Goal: Information Seeking & Learning: Check status

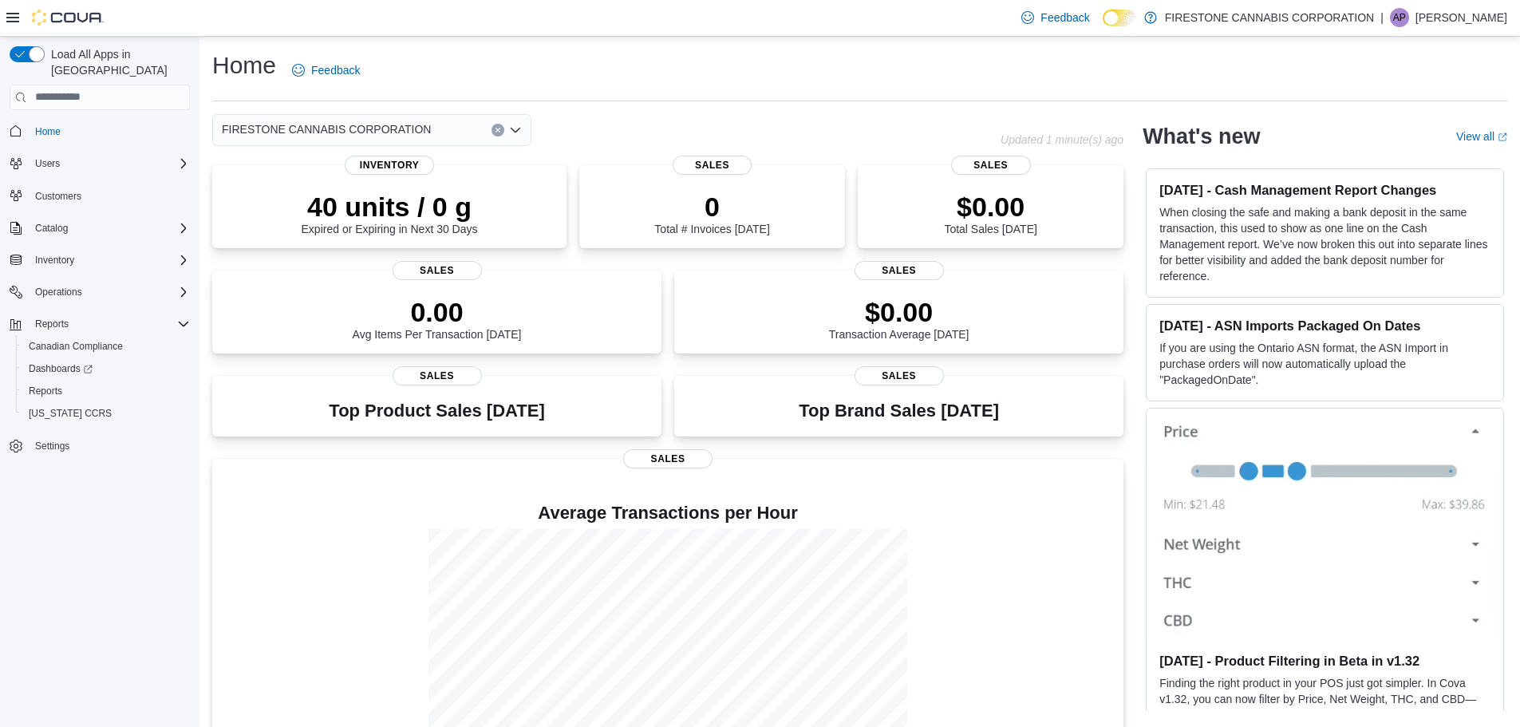
click at [13, 22] on icon at bounding box center [12, 18] width 13 height 10
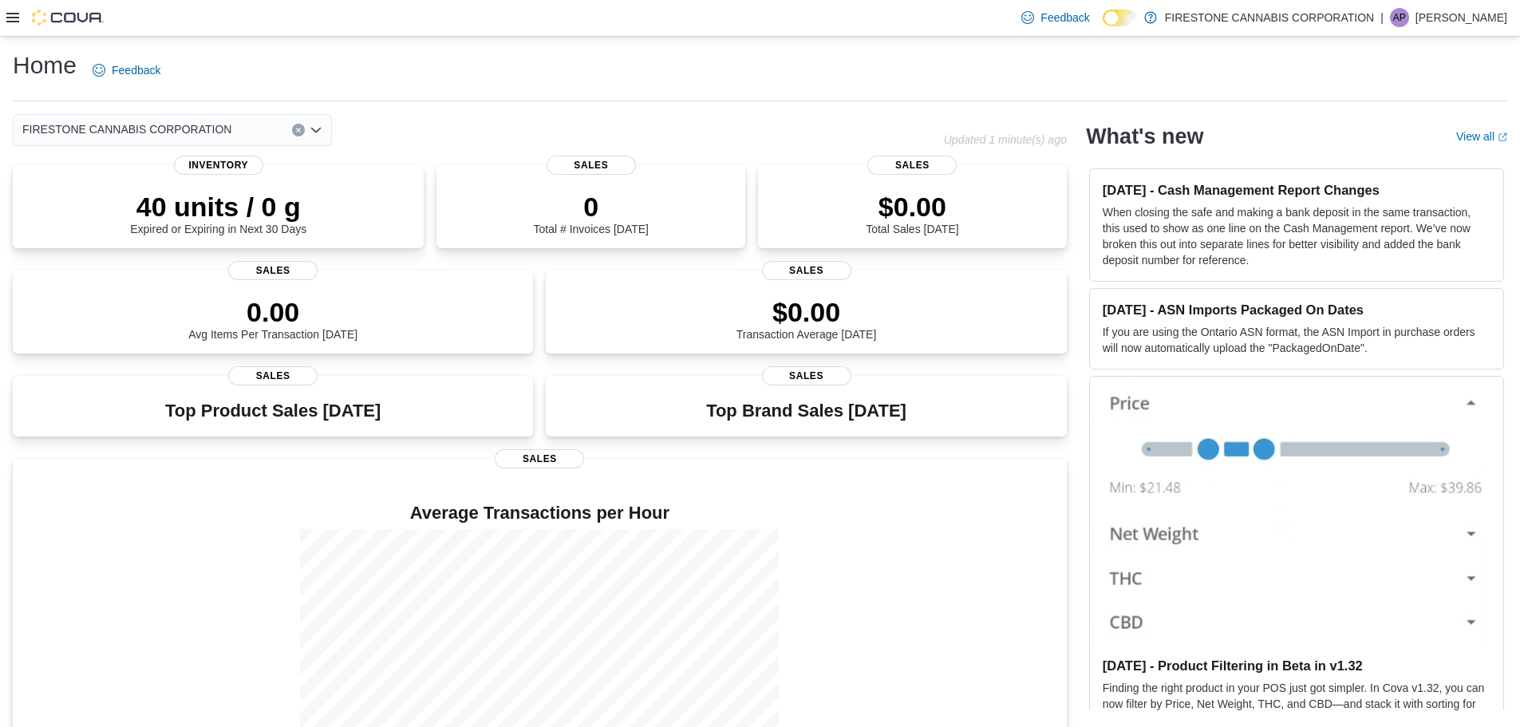
click at [13, 22] on icon at bounding box center [12, 18] width 13 height 10
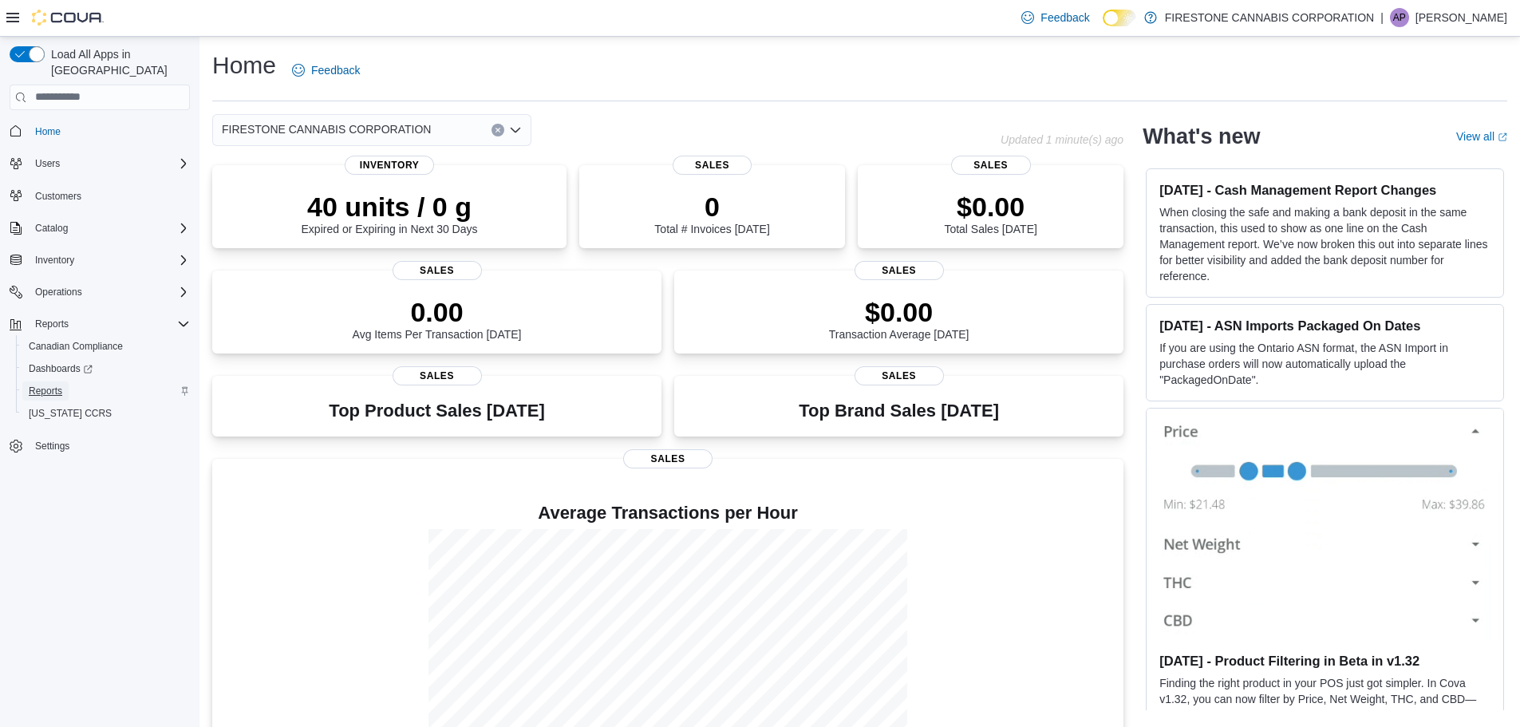
click at [65, 381] on link "Reports" at bounding box center [45, 390] width 46 height 19
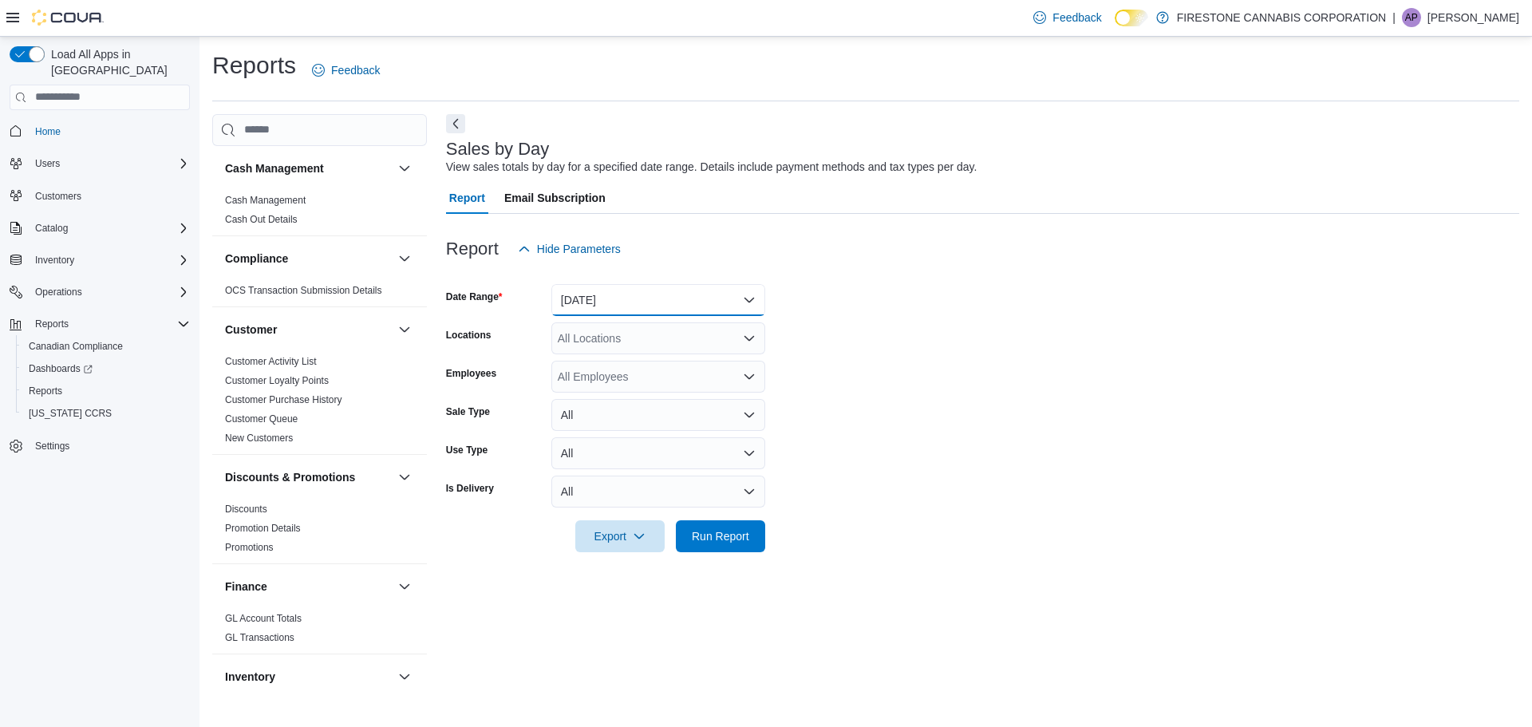
click at [734, 302] on button "[DATE]" at bounding box center [658, 300] width 214 height 32
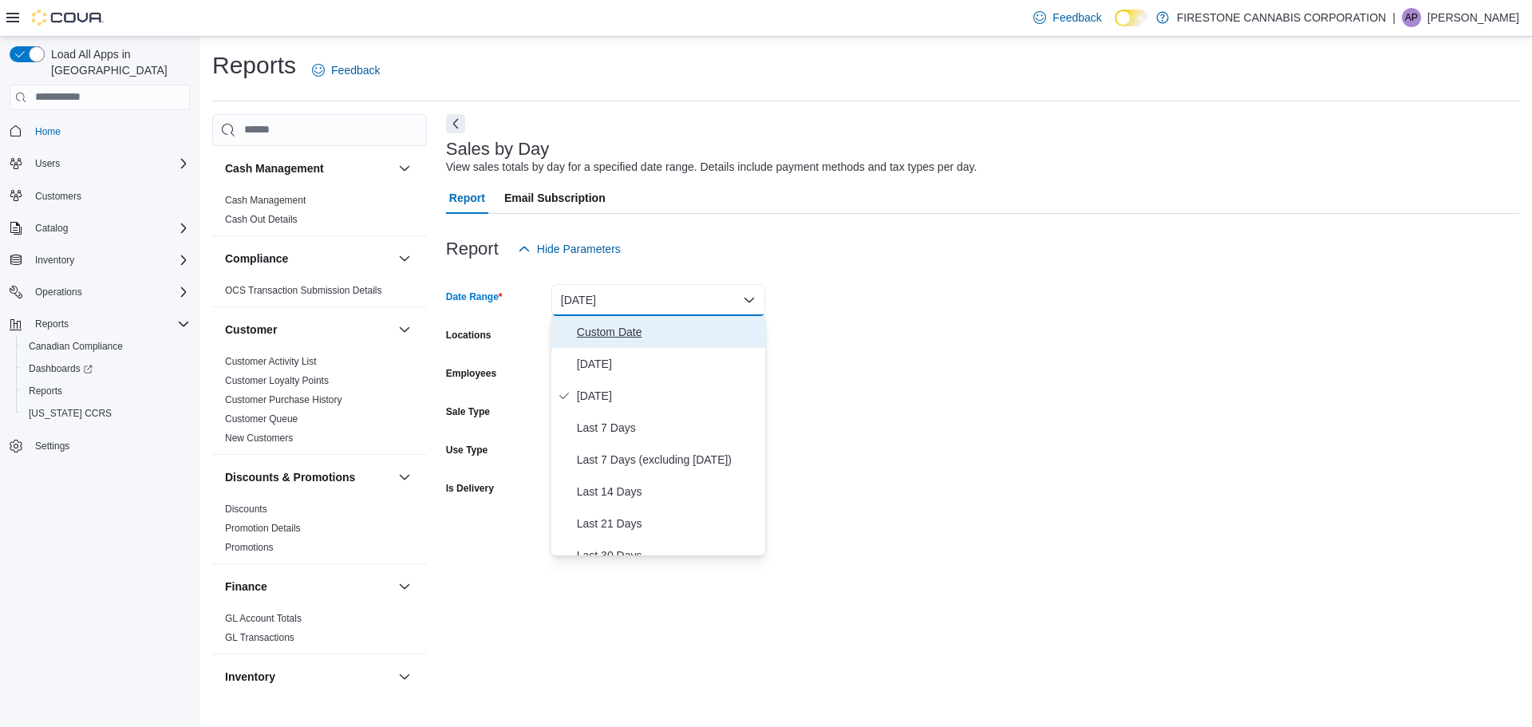
click at [653, 332] on span "Custom Date" at bounding box center [668, 331] width 182 height 19
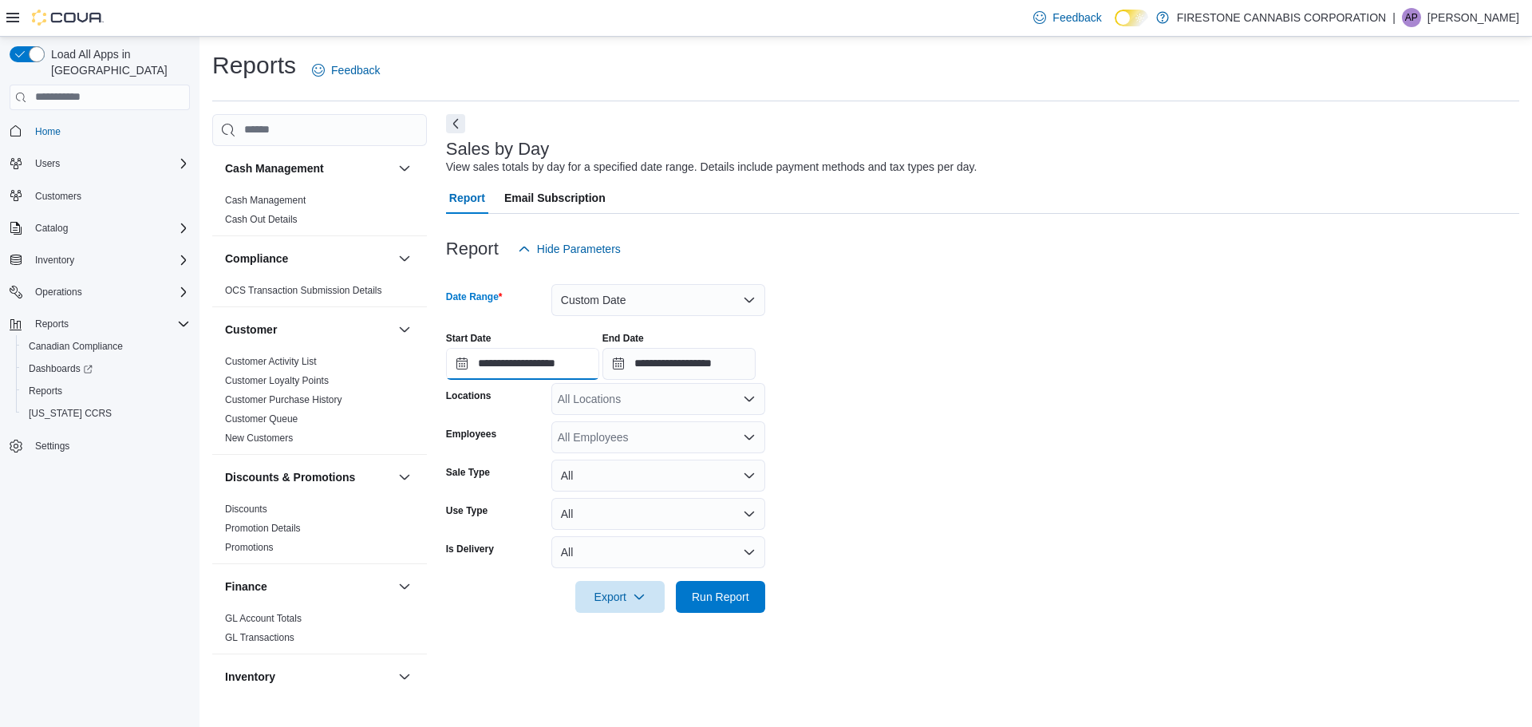
click at [518, 361] on input "**********" at bounding box center [522, 364] width 153 height 32
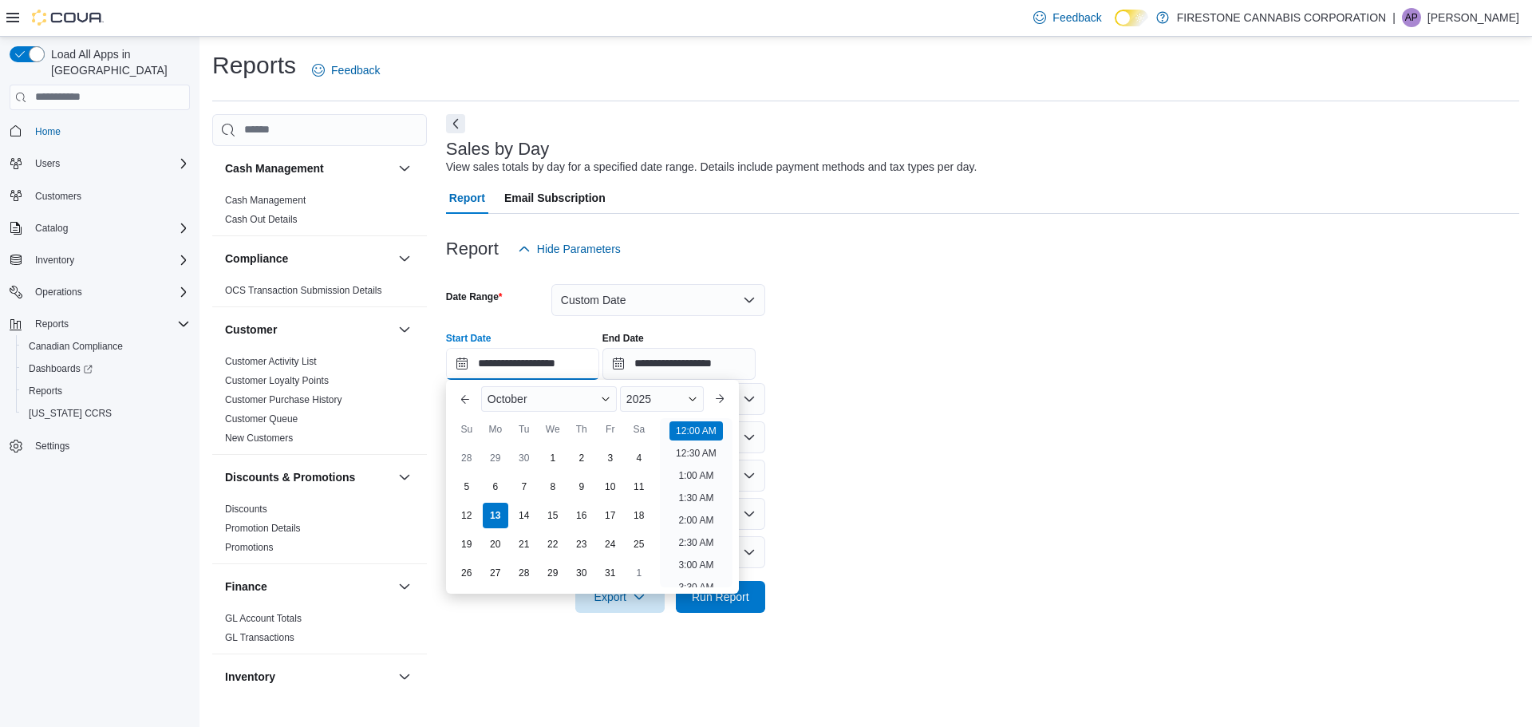
scroll to position [49, 0]
click at [619, 485] on div "10" at bounding box center [610, 486] width 28 height 28
type input "**********"
click at [736, 362] on input "**********" at bounding box center [678, 364] width 153 height 32
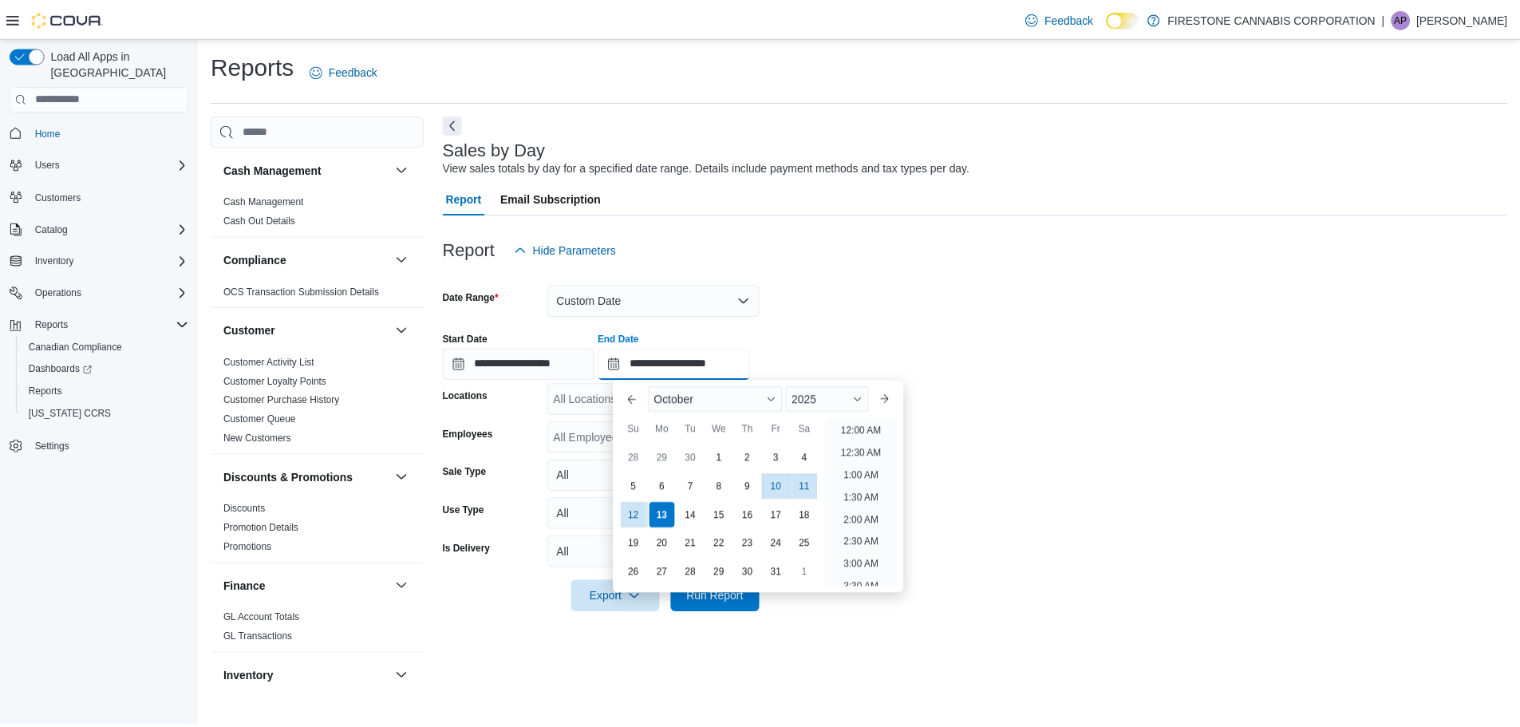
scroll to position [906, 0]
click at [645, 521] on div "12" at bounding box center [638, 515] width 28 height 28
type input "**********"
click at [1052, 258] on div "Report Hide Parameters" at bounding box center [982, 249] width 1073 height 32
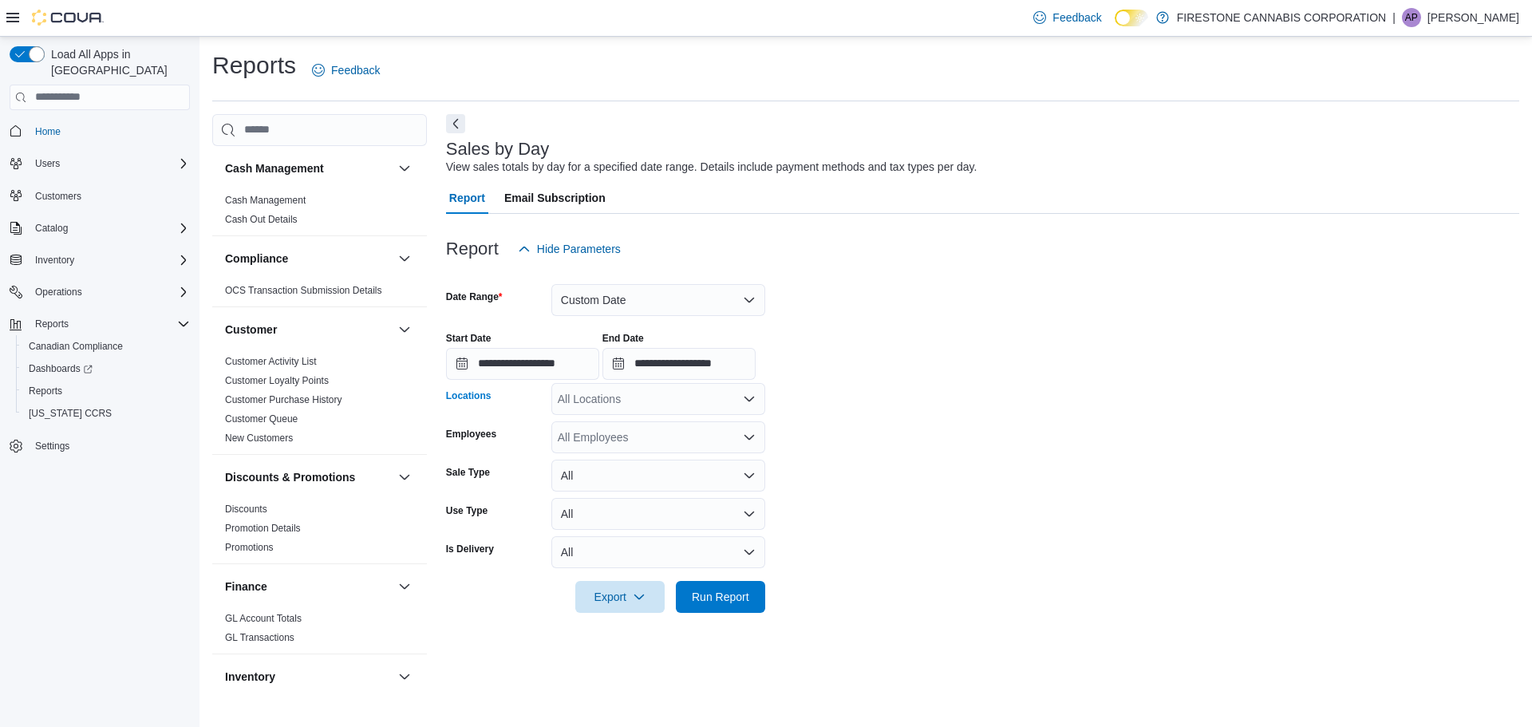
click at [743, 409] on div "All Locations" at bounding box center [658, 399] width 214 height 32
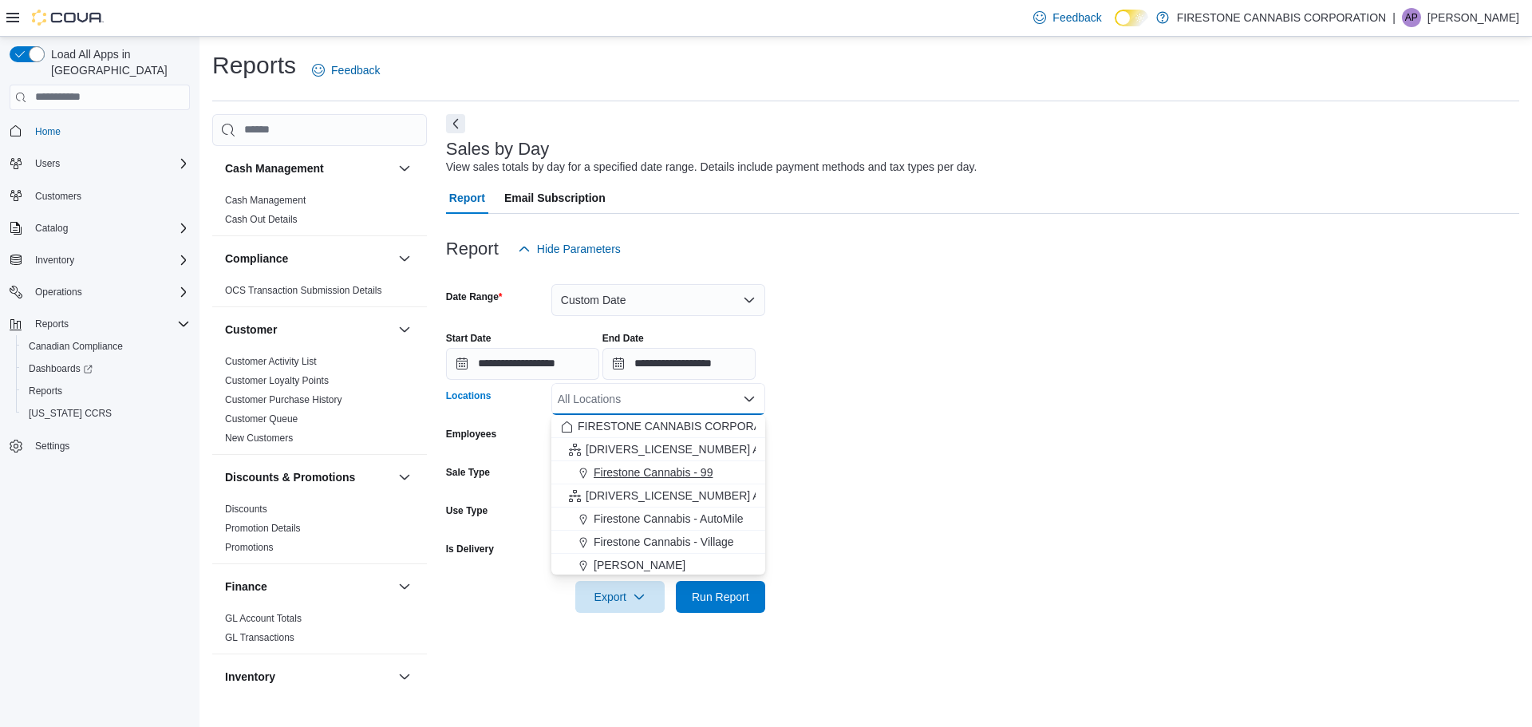
click at [714, 471] on div "Firestone Cannabis - 99" at bounding box center [658, 472] width 195 height 16
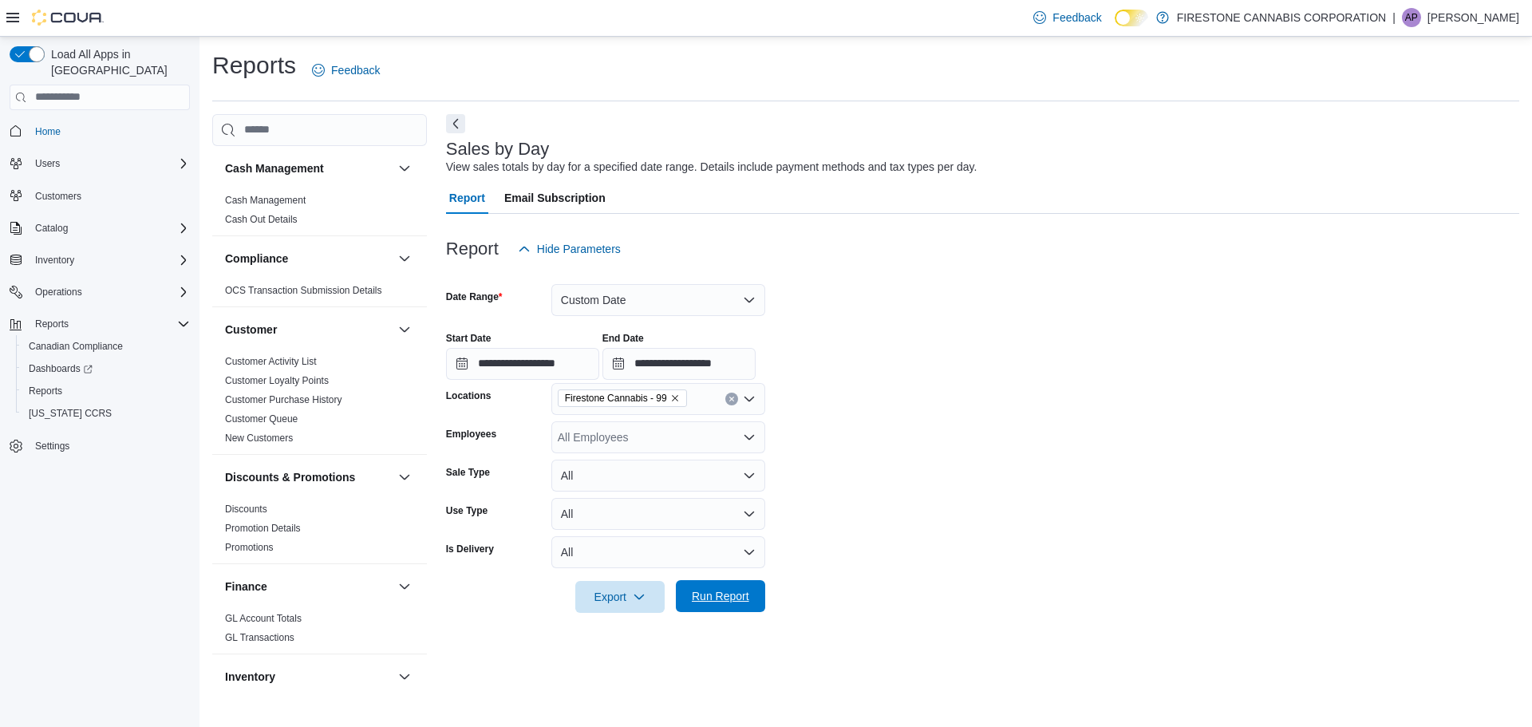
click at [730, 599] on span "Run Report" at bounding box center [720, 596] width 57 height 16
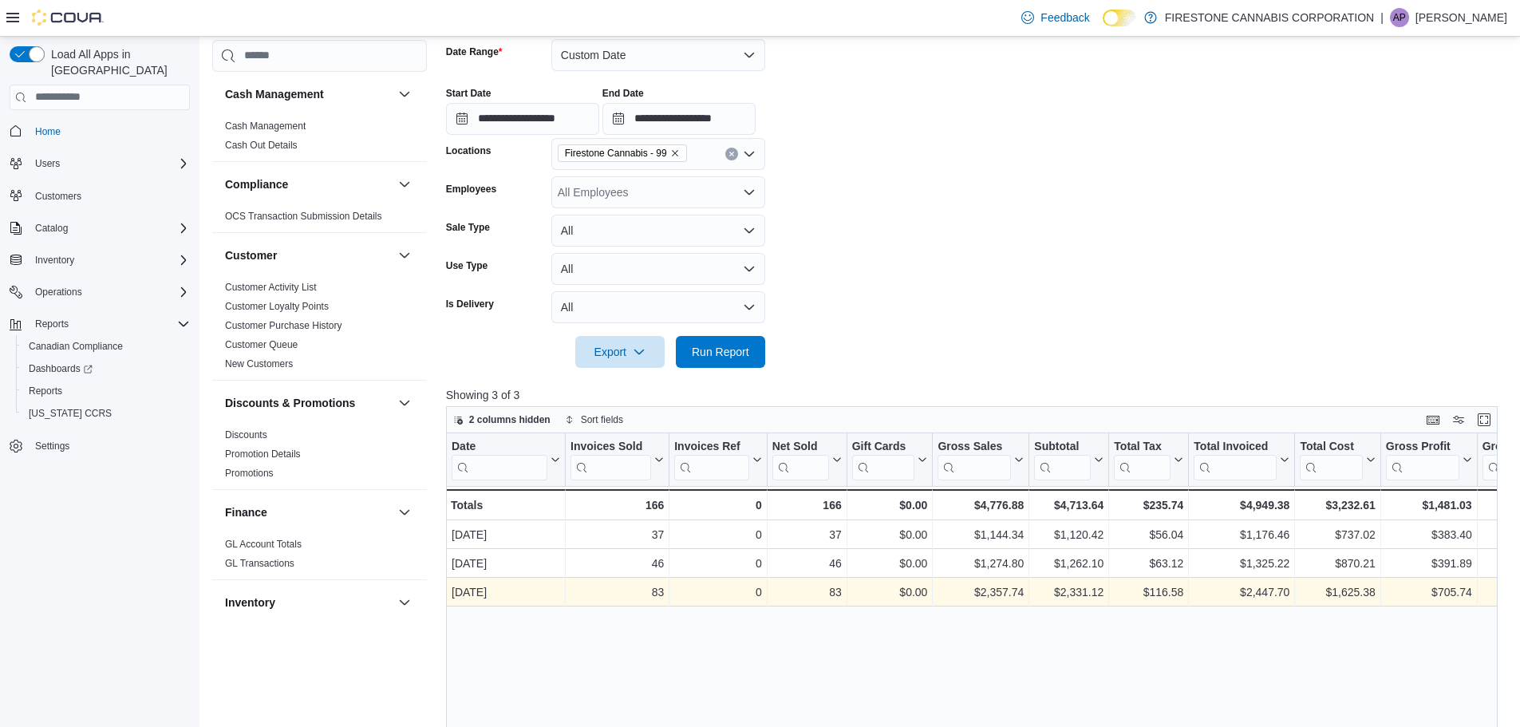
scroll to position [399, 0]
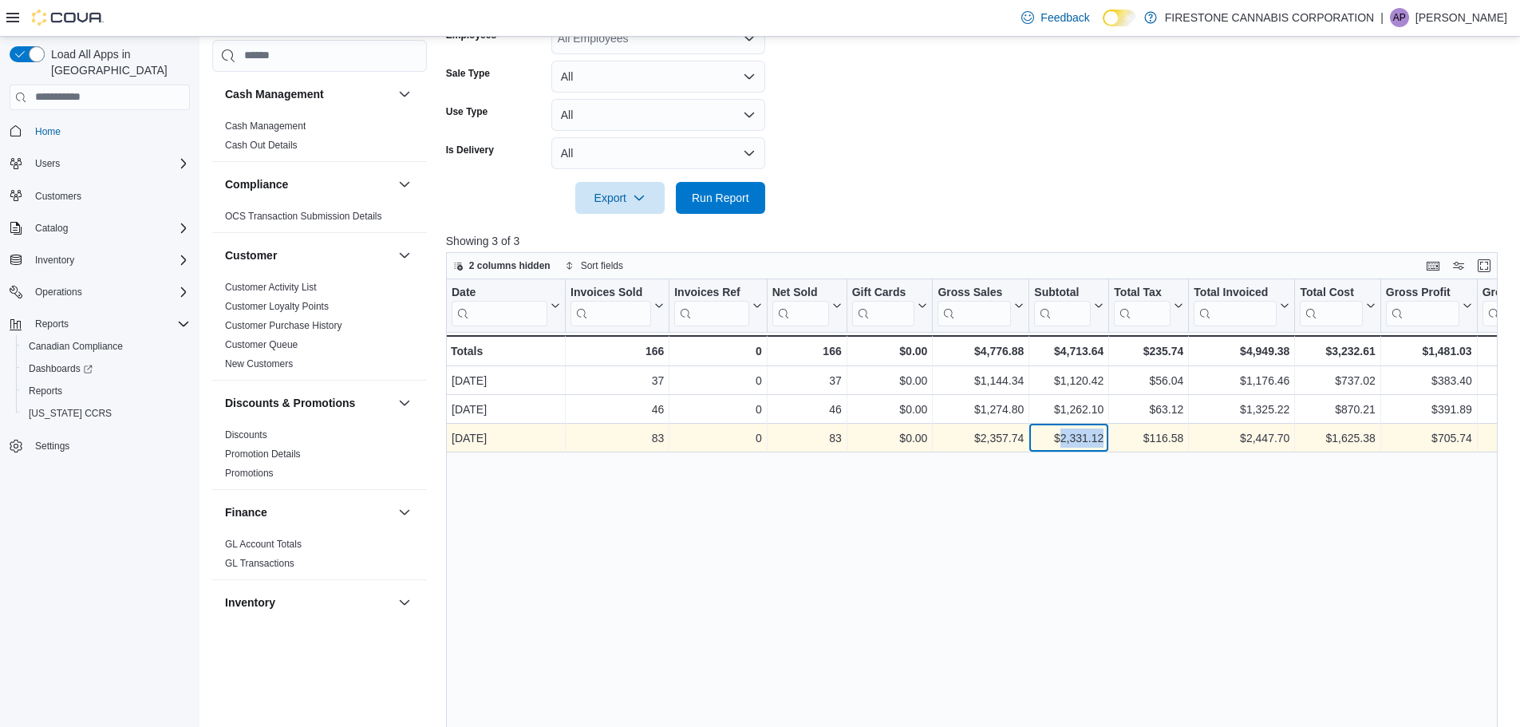
drag, startPoint x: 1103, startPoint y: 436, endPoint x: 1059, endPoint y: 435, distance: 43.9
click at [1059, 435] on div "$2,331.12" at bounding box center [1068, 437] width 69 height 19
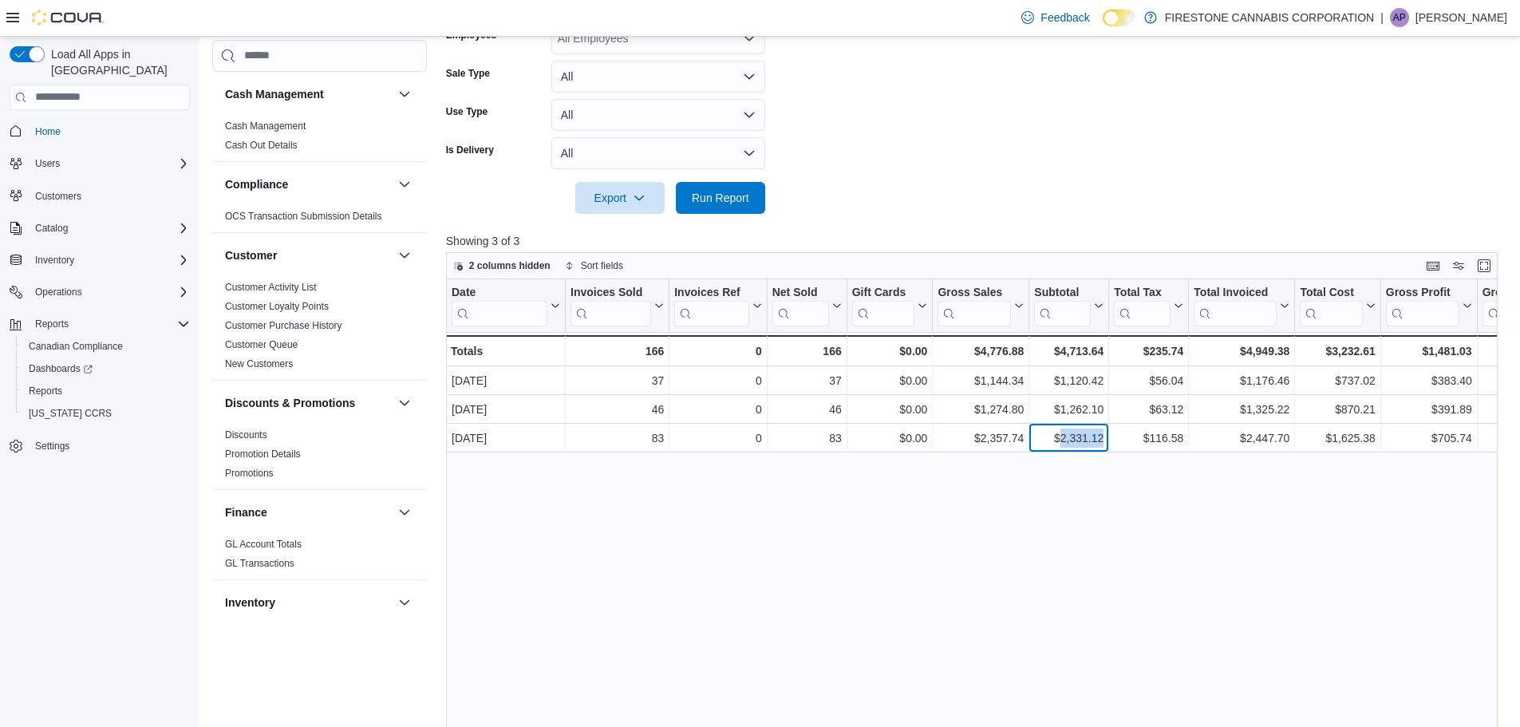
copy div "2,331.12"
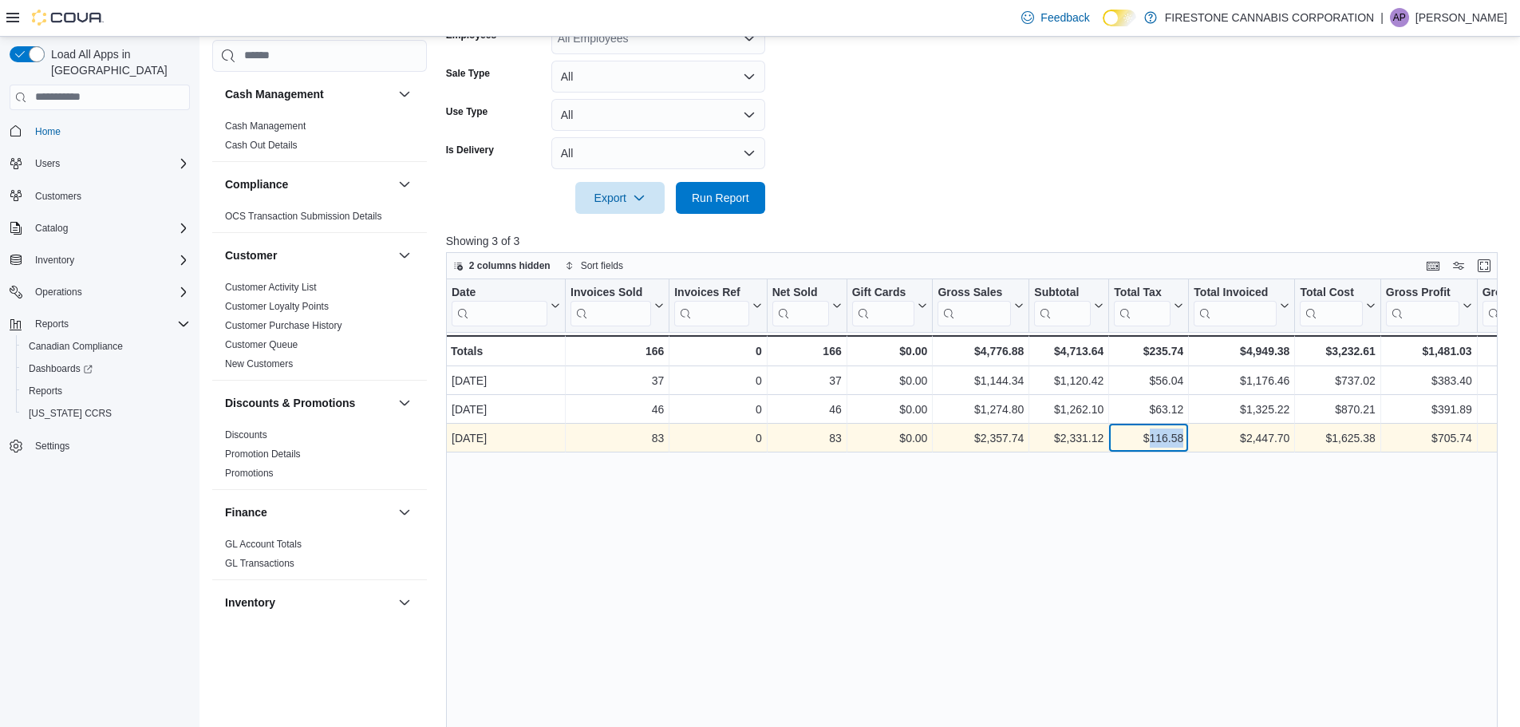
drag, startPoint x: 1183, startPoint y: 437, endPoint x: 1150, endPoint y: 436, distance: 33.5
click at [1150, 436] on div "$116.58" at bounding box center [1148, 437] width 69 height 19
copy div "116.58"
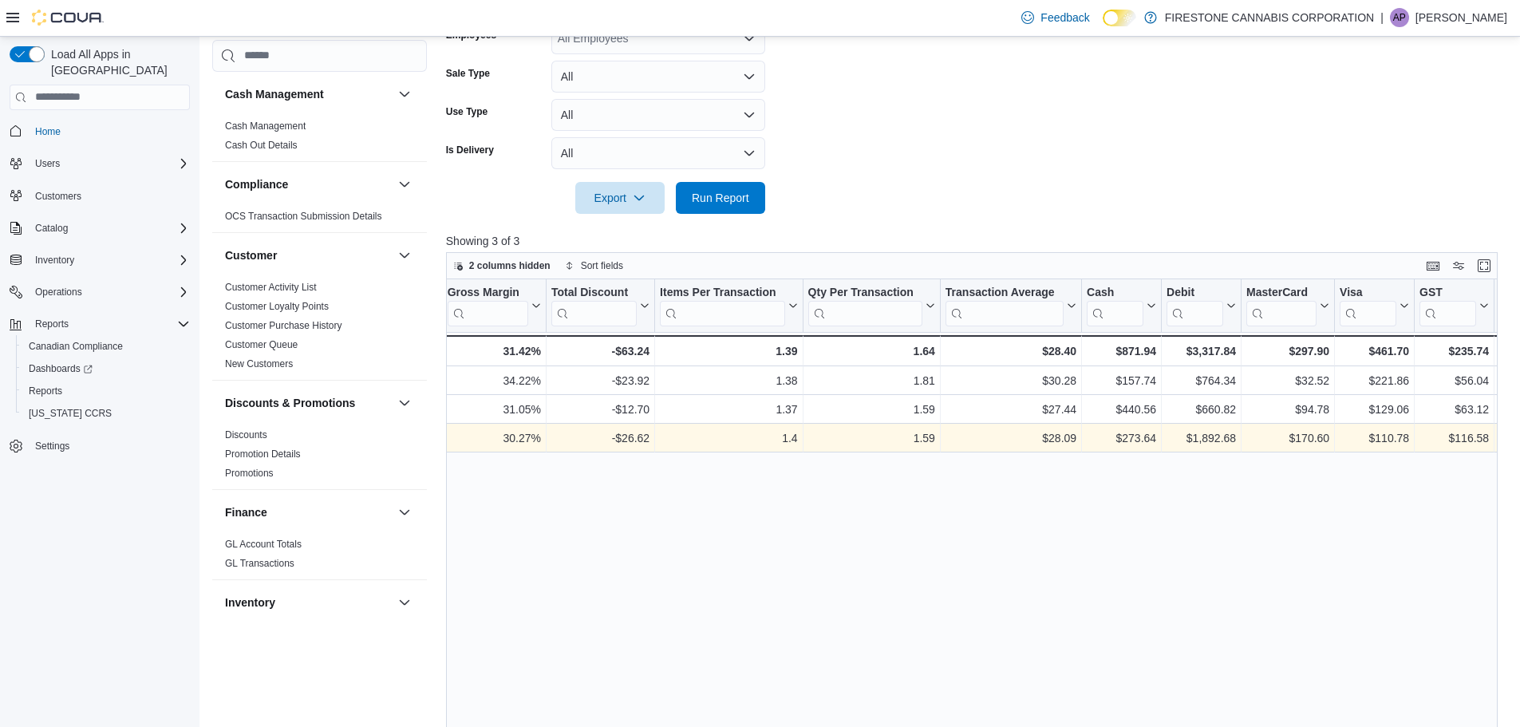
scroll to position [0, 1100]
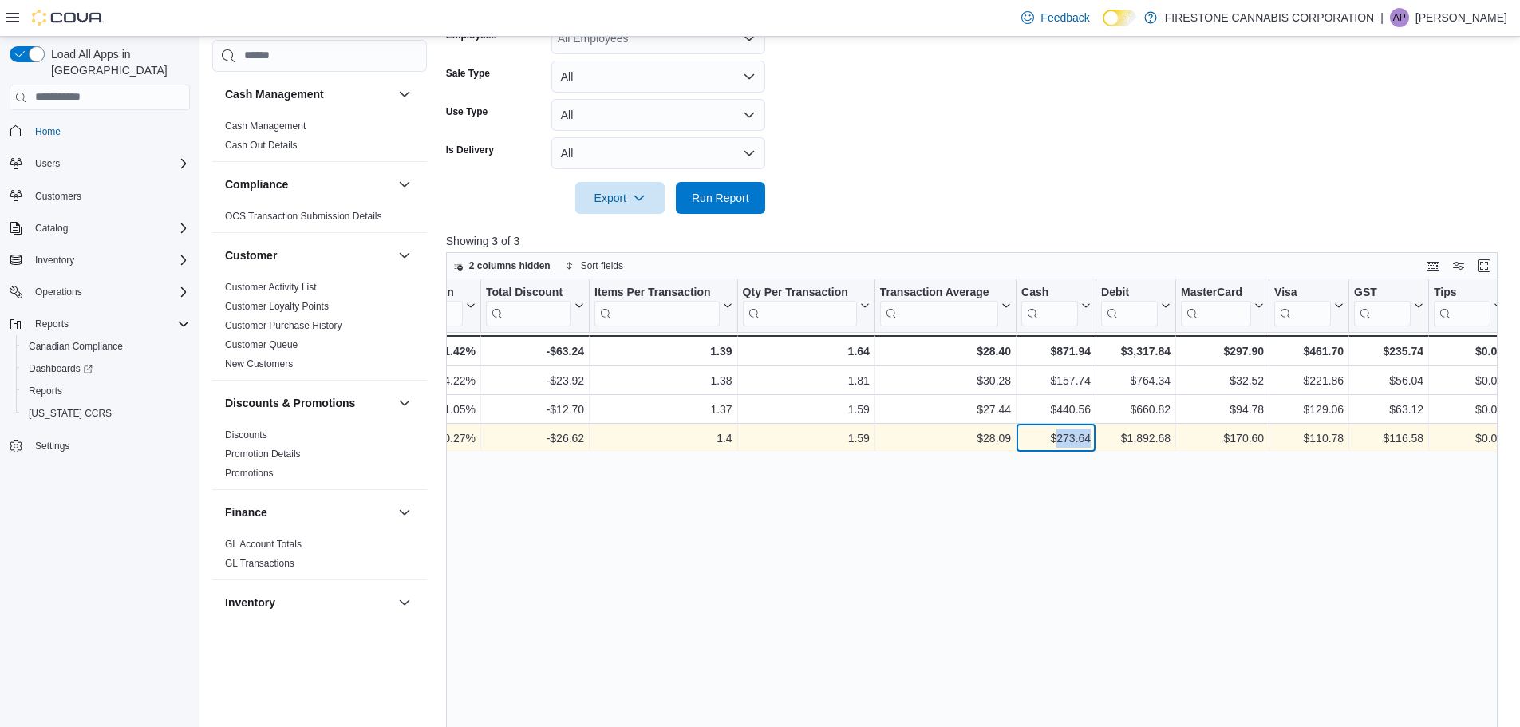
drag, startPoint x: 1090, startPoint y: 438, endPoint x: 1055, endPoint y: 436, distance: 35.9
click at [1055, 436] on div "$273.64" at bounding box center [1055, 437] width 69 height 19
copy div "273.64"
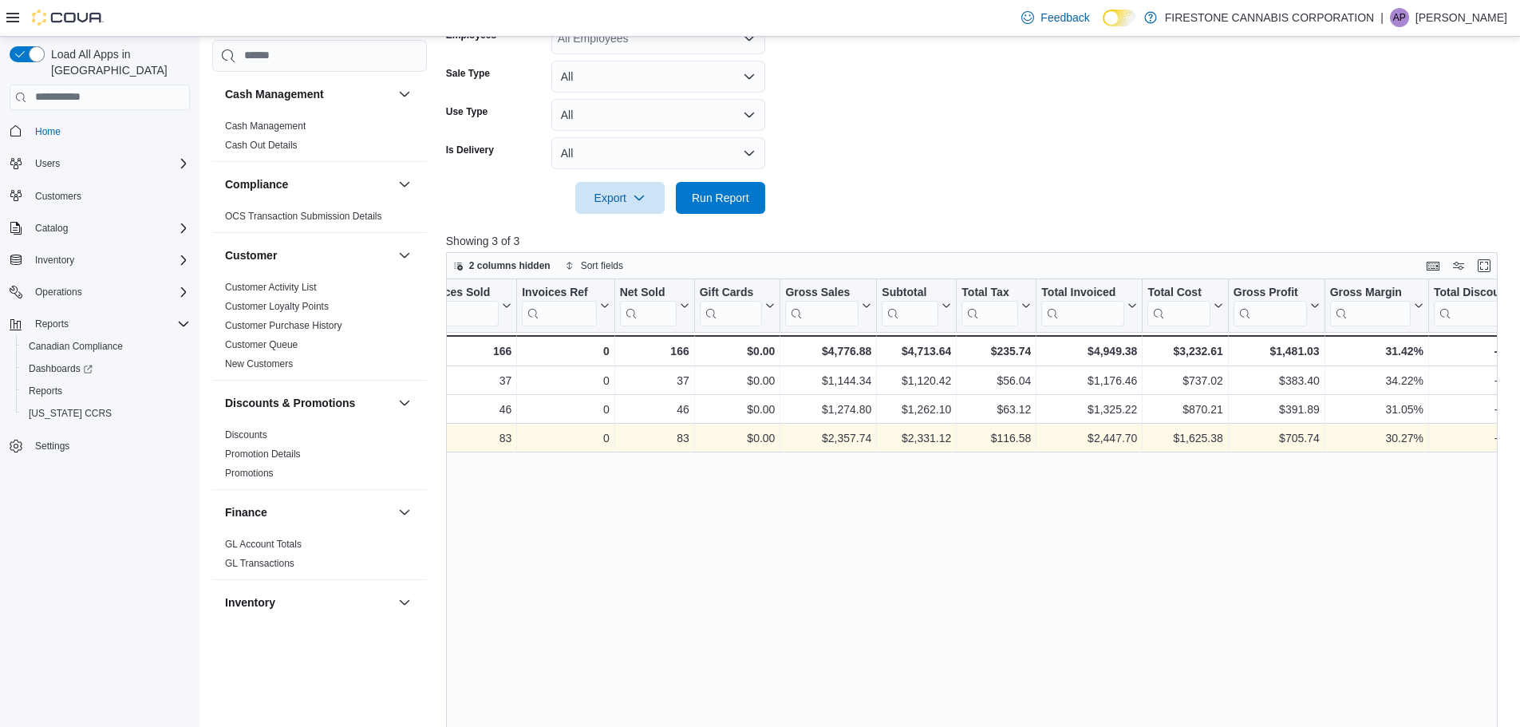
scroll to position [0, 0]
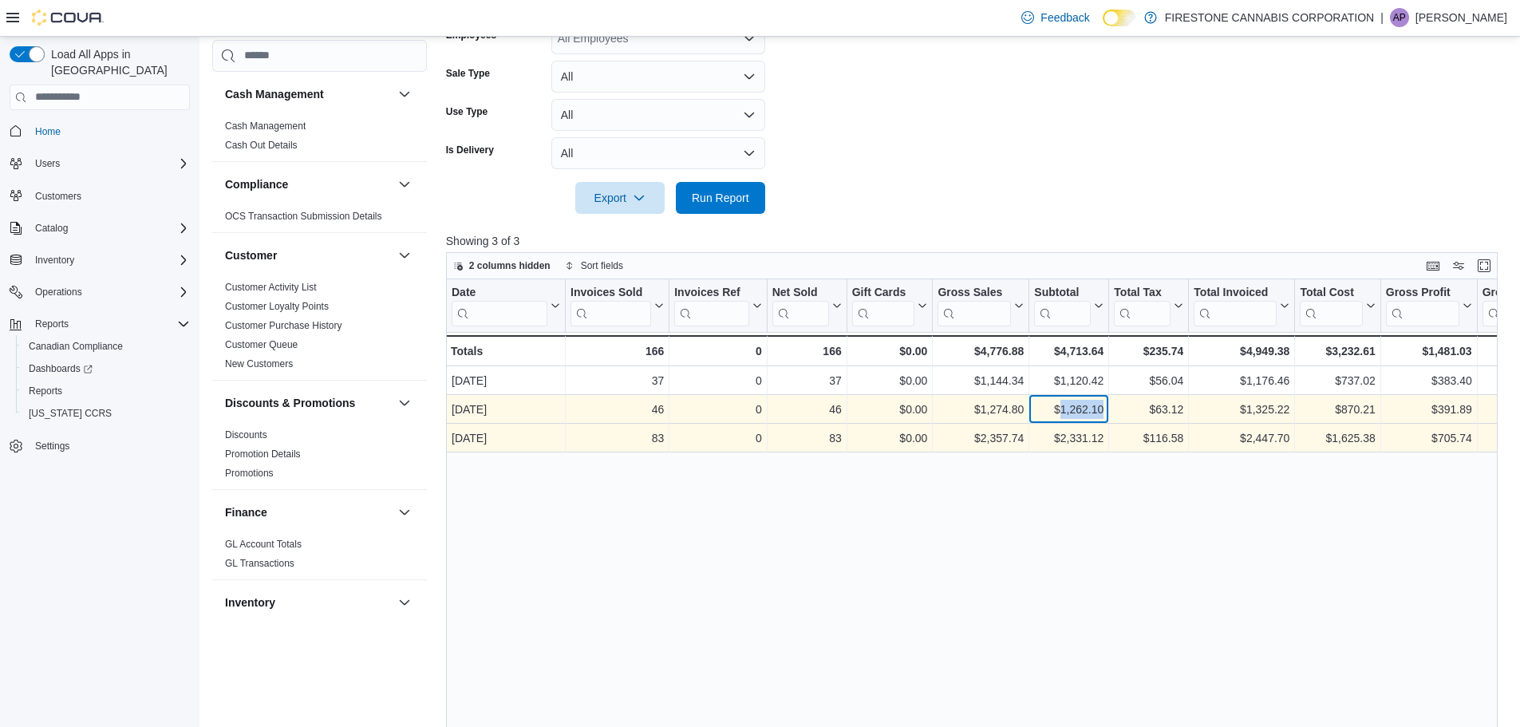
drag, startPoint x: 1103, startPoint y: 410, endPoint x: 1060, endPoint y: 407, distance: 43.2
click at [1060, 407] on div "$1,262.10" at bounding box center [1068, 409] width 69 height 19
copy div "1,262.10"
drag, startPoint x: 1184, startPoint y: 408, endPoint x: 1156, endPoint y: 408, distance: 27.9
click at [1156, 408] on div "$63.12 - Total Tax, column 8, row 2" at bounding box center [1149, 409] width 80 height 29
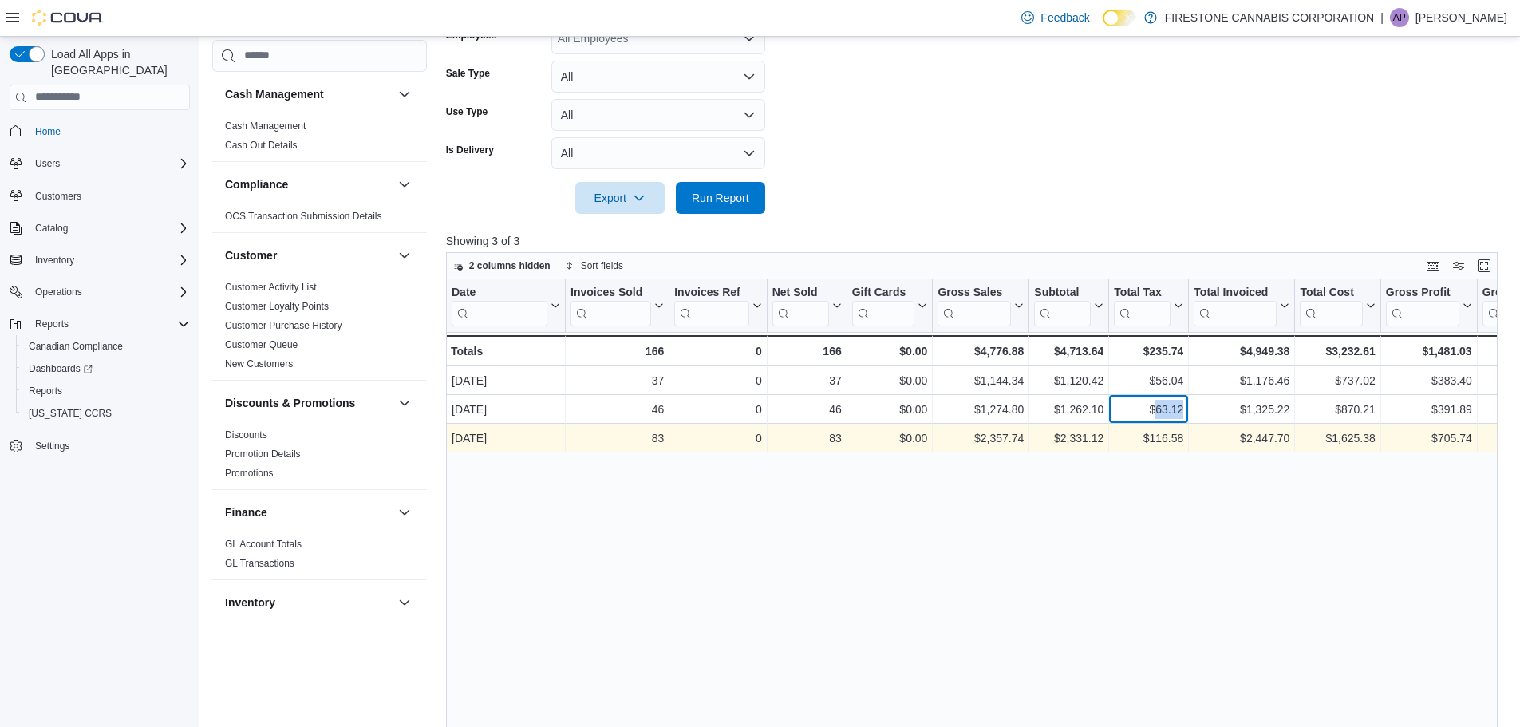
copy div "63.12"
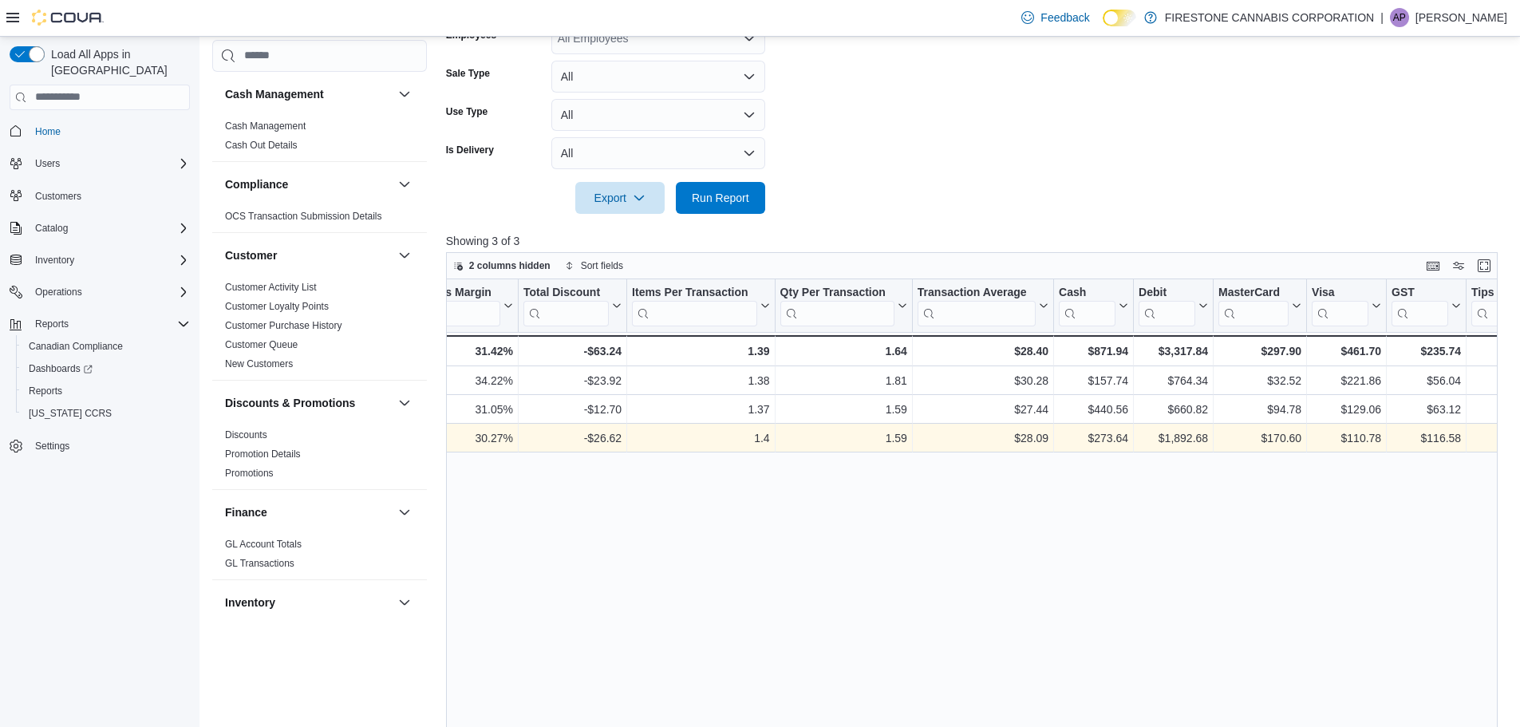
scroll to position [0, 1100]
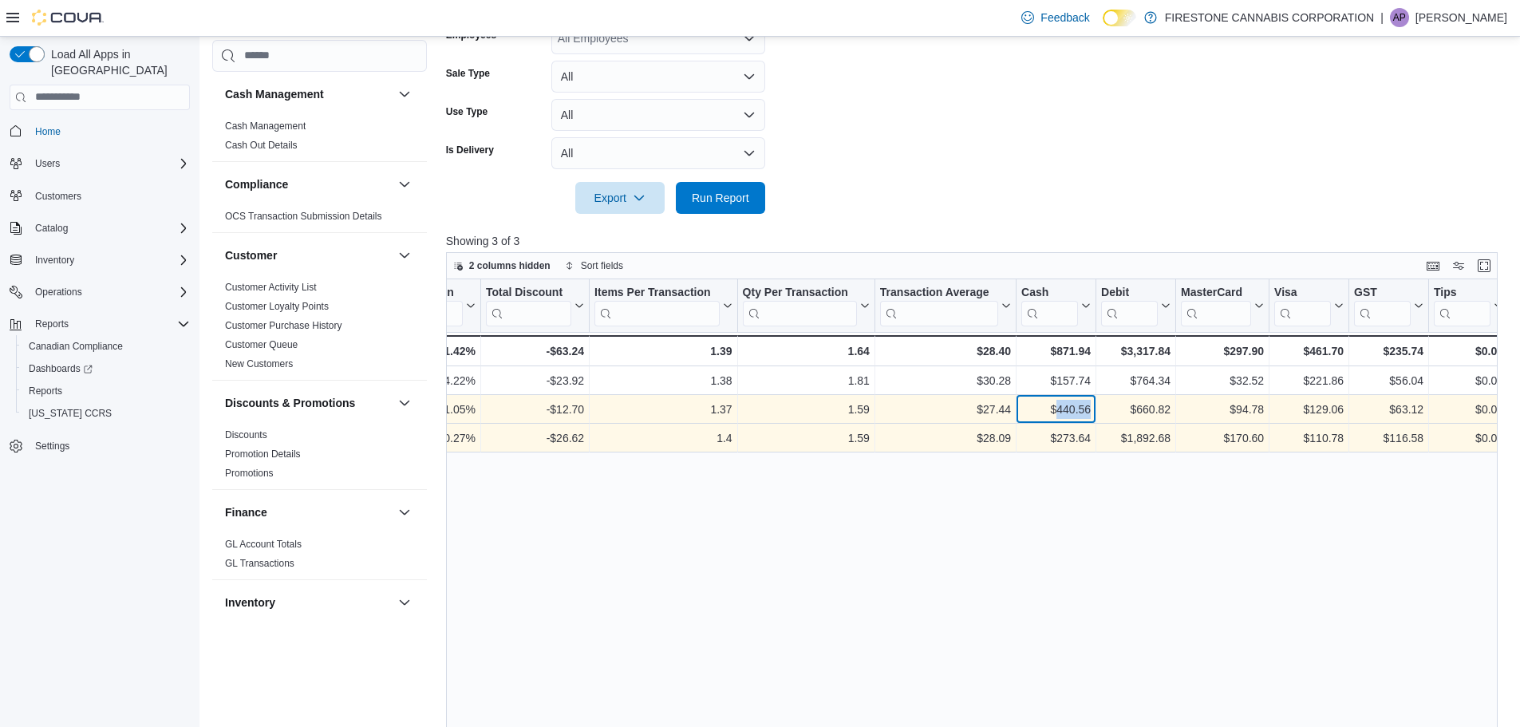
drag, startPoint x: 1091, startPoint y: 408, endPoint x: 1055, endPoint y: 406, distance: 35.9
click at [1055, 406] on div "$440.56 - Cash, column 17, row 2" at bounding box center [1056, 409] width 80 height 29
copy div "440.56"
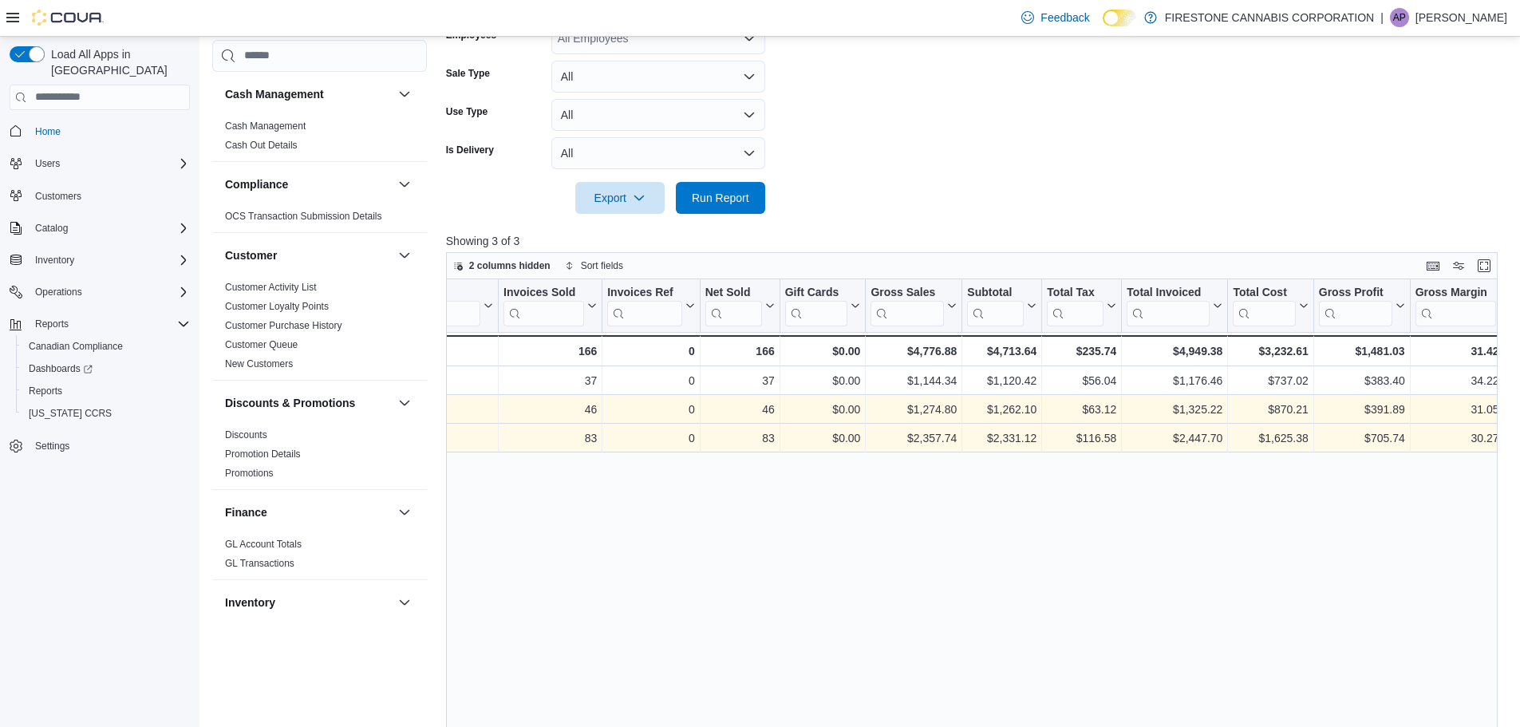
scroll to position [0, 0]
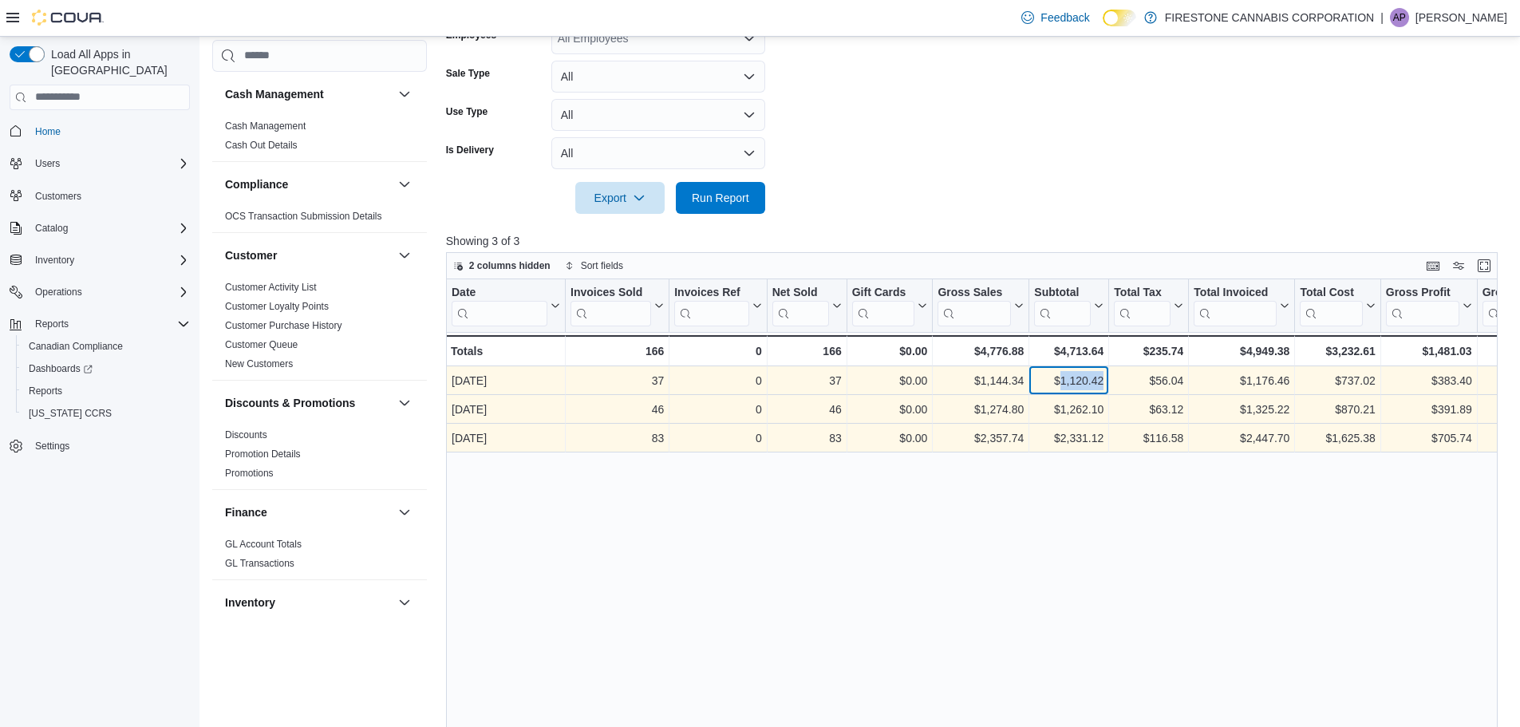
drag, startPoint x: 1103, startPoint y: 380, endPoint x: 1058, endPoint y: 377, distance: 45.5
click at [1058, 377] on div "$1,120.42" at bounding box center [1068, 380] width 69 height 19
copy div "1,120.42"
drag, startPoint x: 1182, startPoint y: 382, endPoint x: 1154, endPoint y: 381, distance: 28.0
click at [1154, 381] on div "$56.04" at bounding box center [1148, 380] width 69 height 19
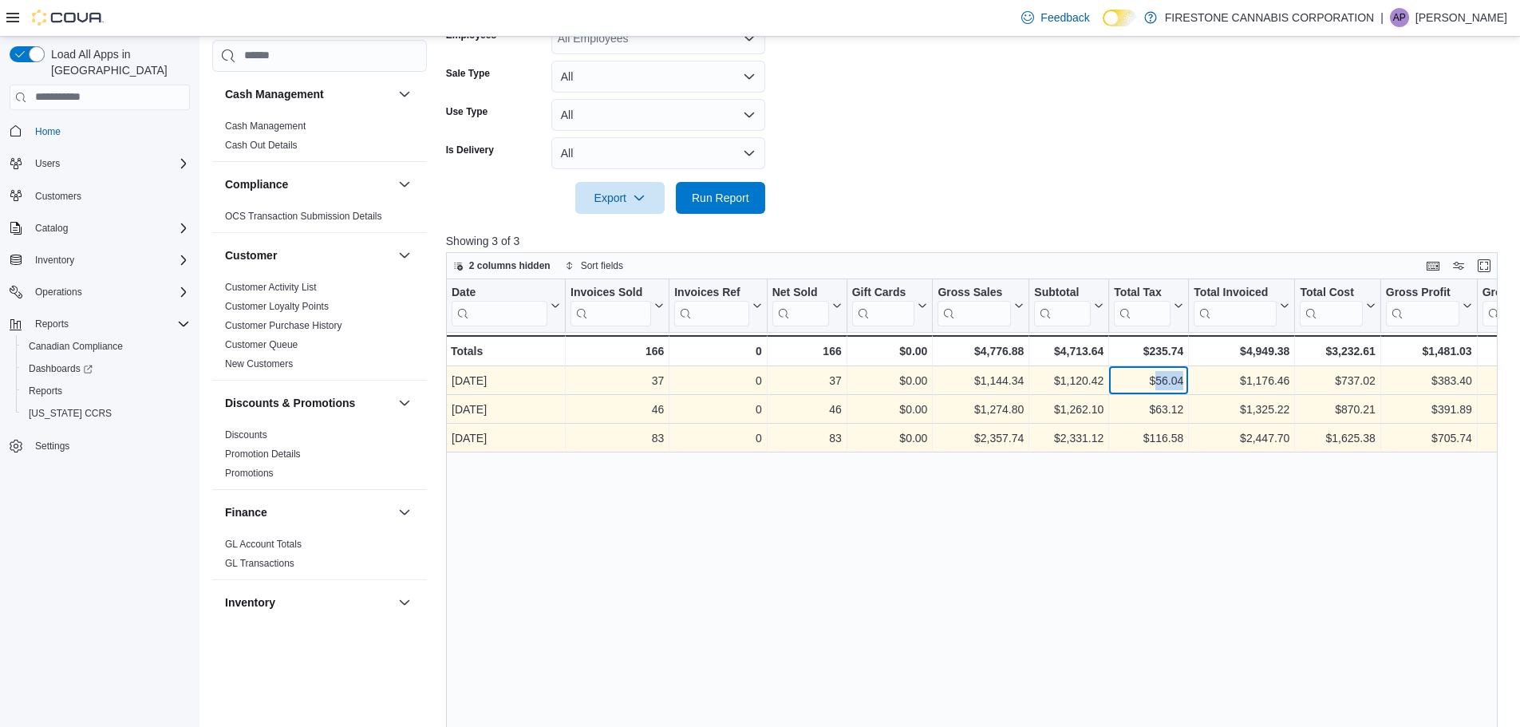
copy div "56.04"
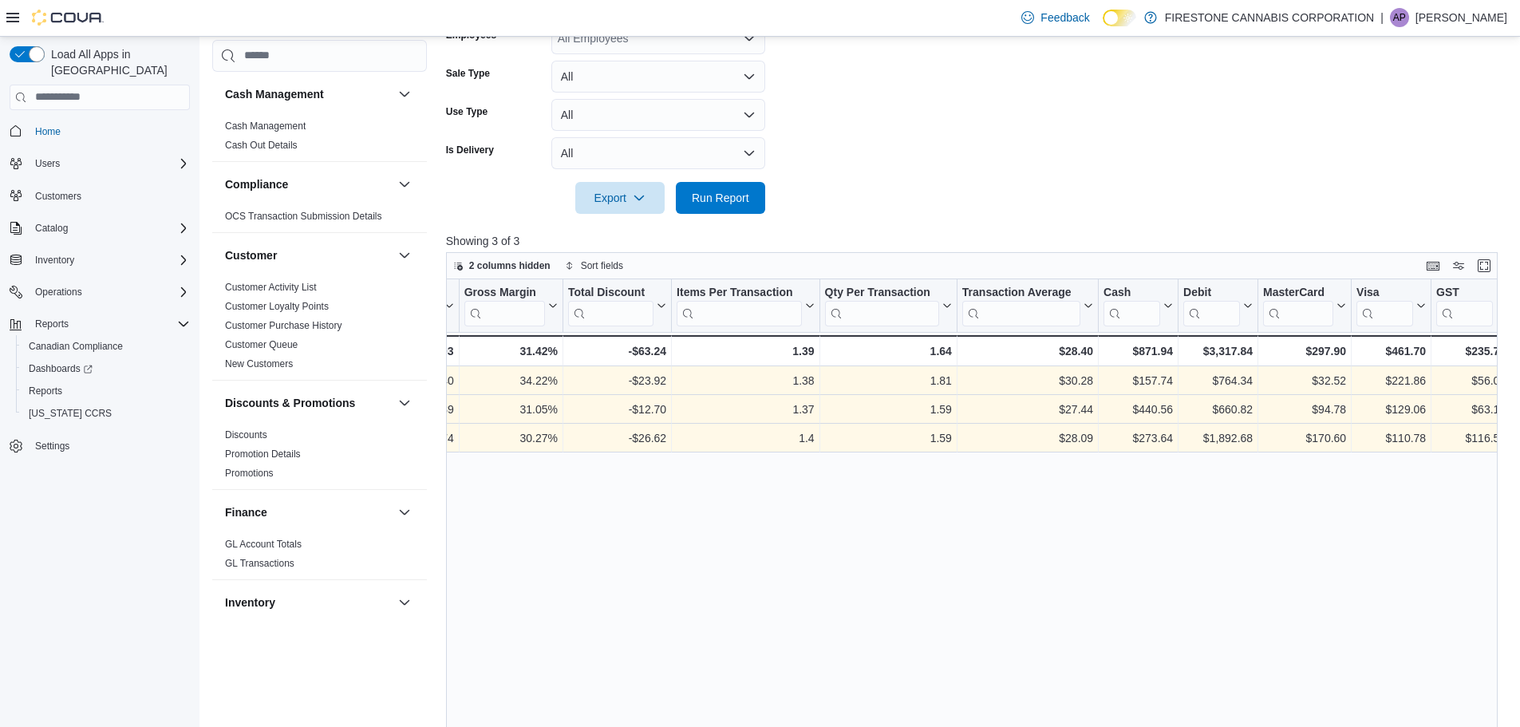
scroll to position [0, 1100]
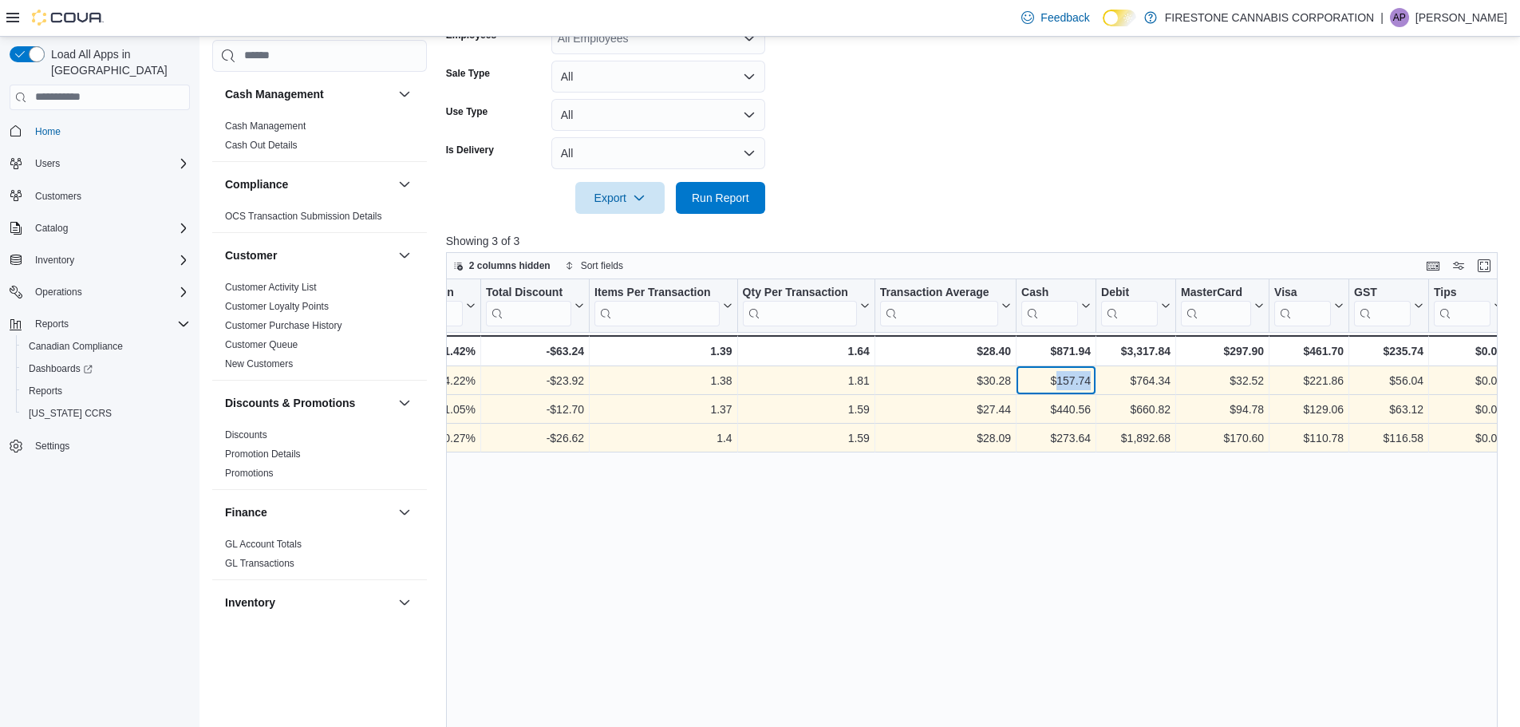
drag, startPoint x: 1090, startPoint y: 380, endPoint x: 1055, endPoint y: 378, distance: 35.1
click at [1055, 378] on div "$157.74" at bounding box center [1055, 380] width 69 height 19
copy div "157.74"
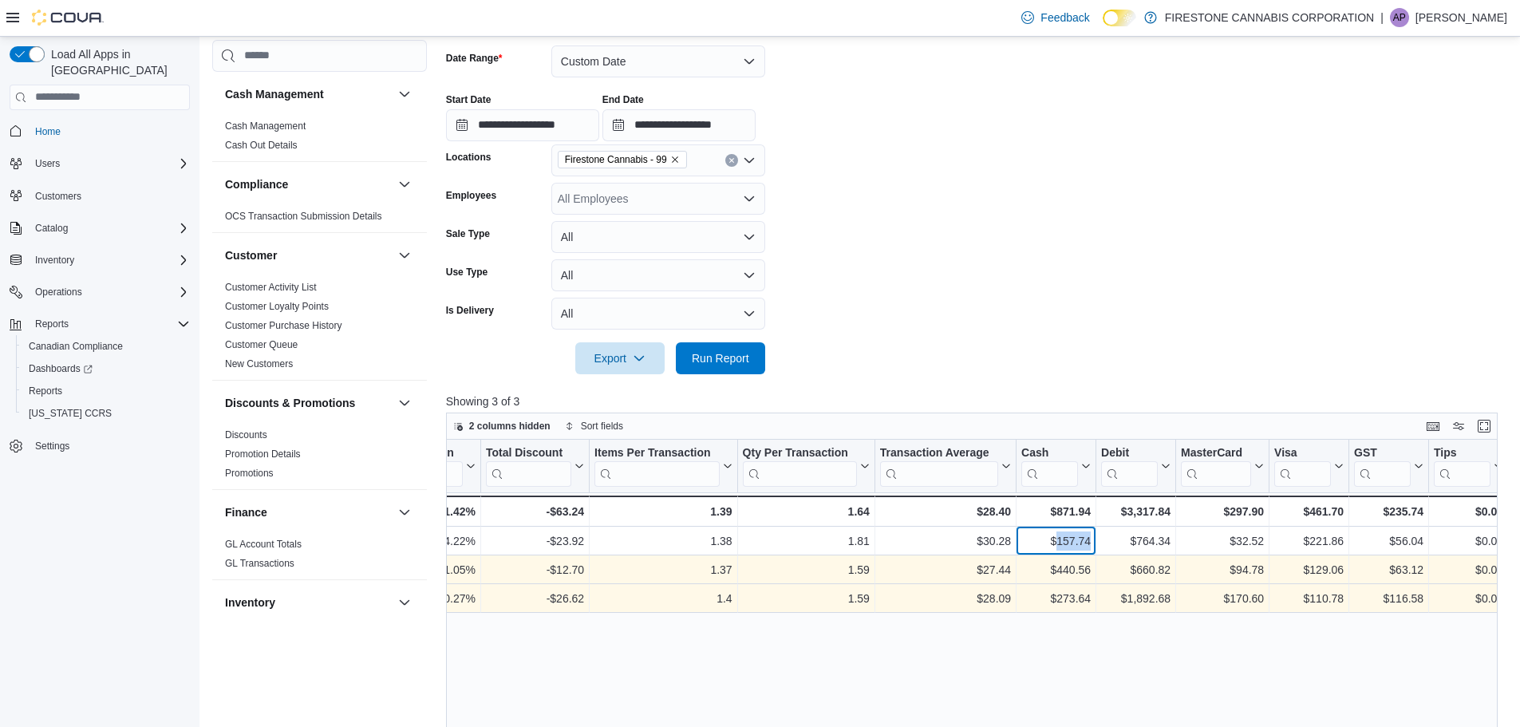
scroll to position [0, 0]
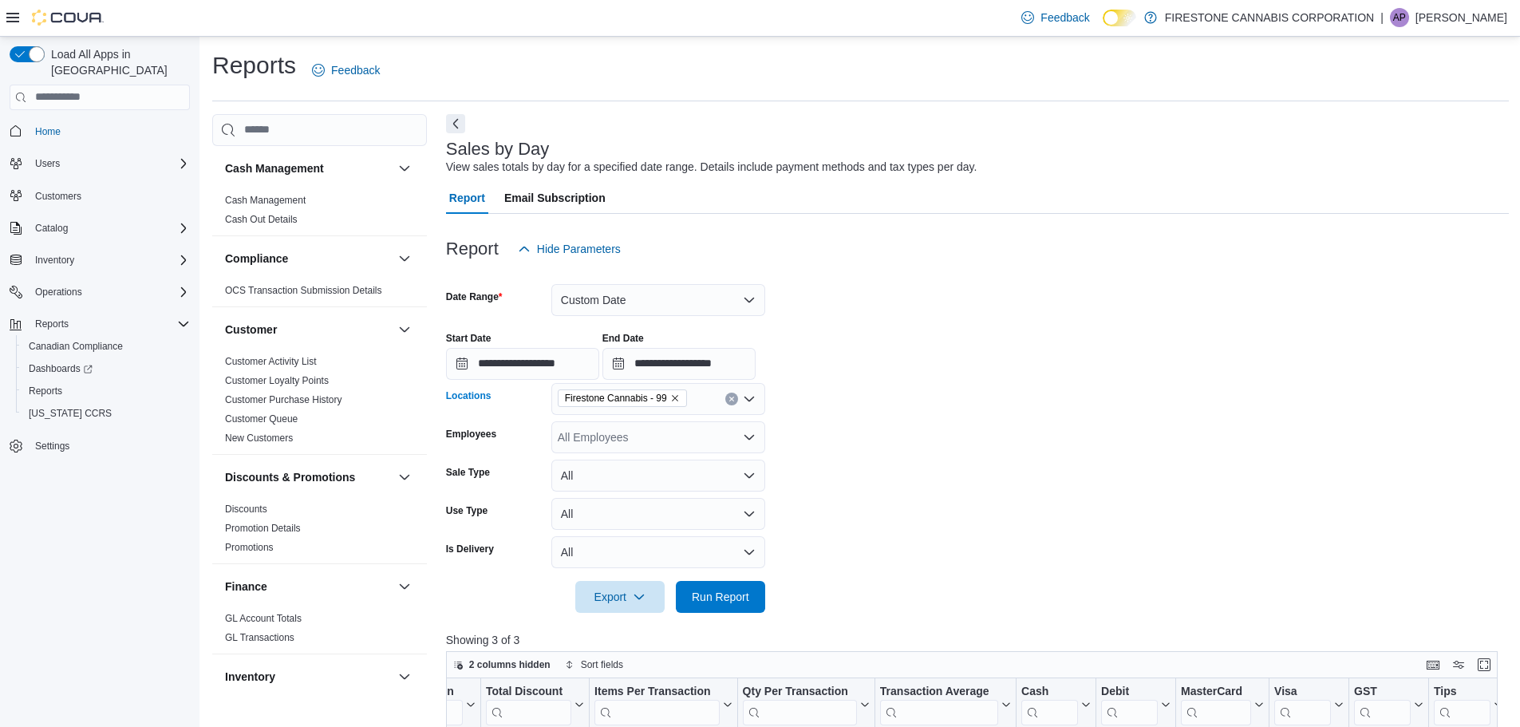
click at [728, 400] on icon "Clear input" at bounding box center [731, 399] width 6 height 6
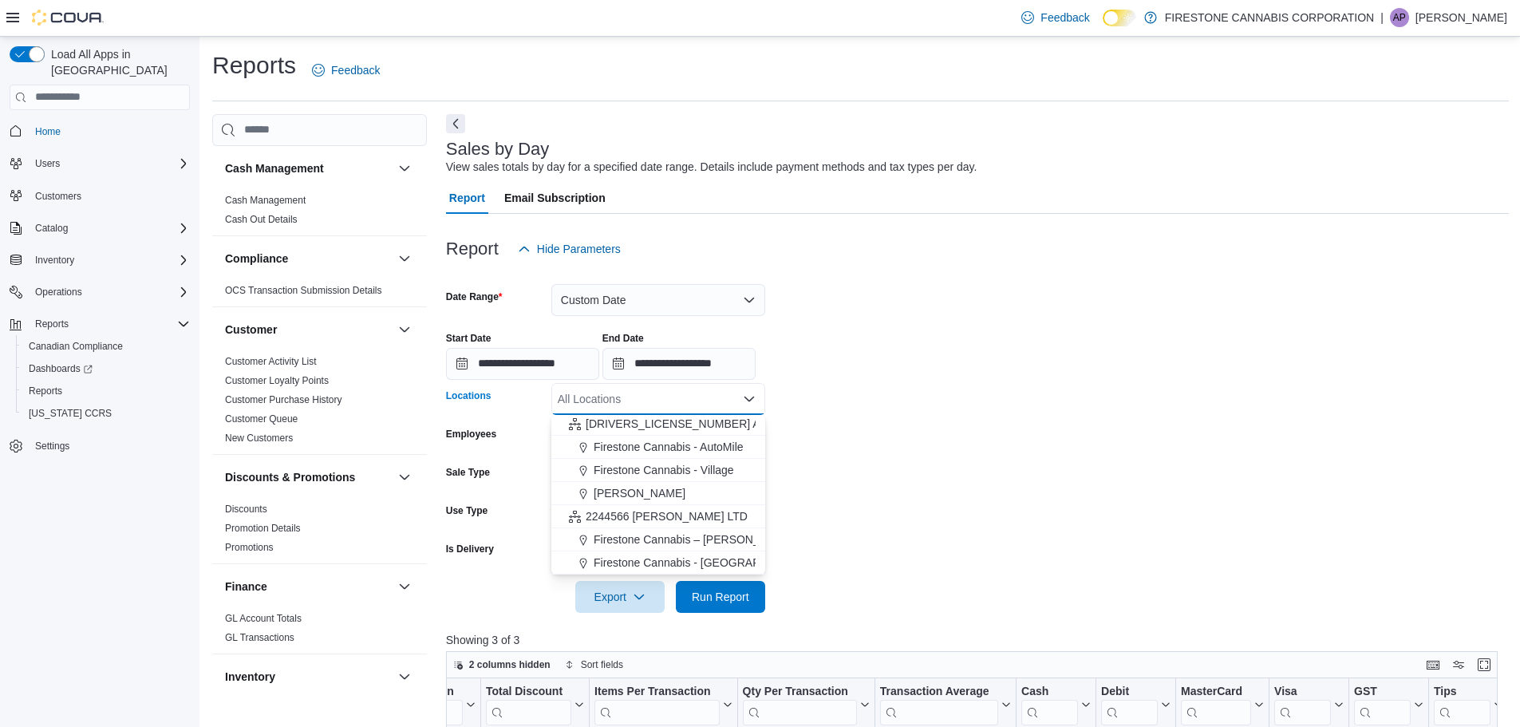
scroll to position [141, 0]
click at [684, 562] on span "[GEOGRAPHIC_DATA] - [GEOGRAPHIC_DATA]" at bounding box center [715, 562] width 243 height 16
click at [743, 594] on span "Run Report" at bounding box center [720, 596] width 57 height 16
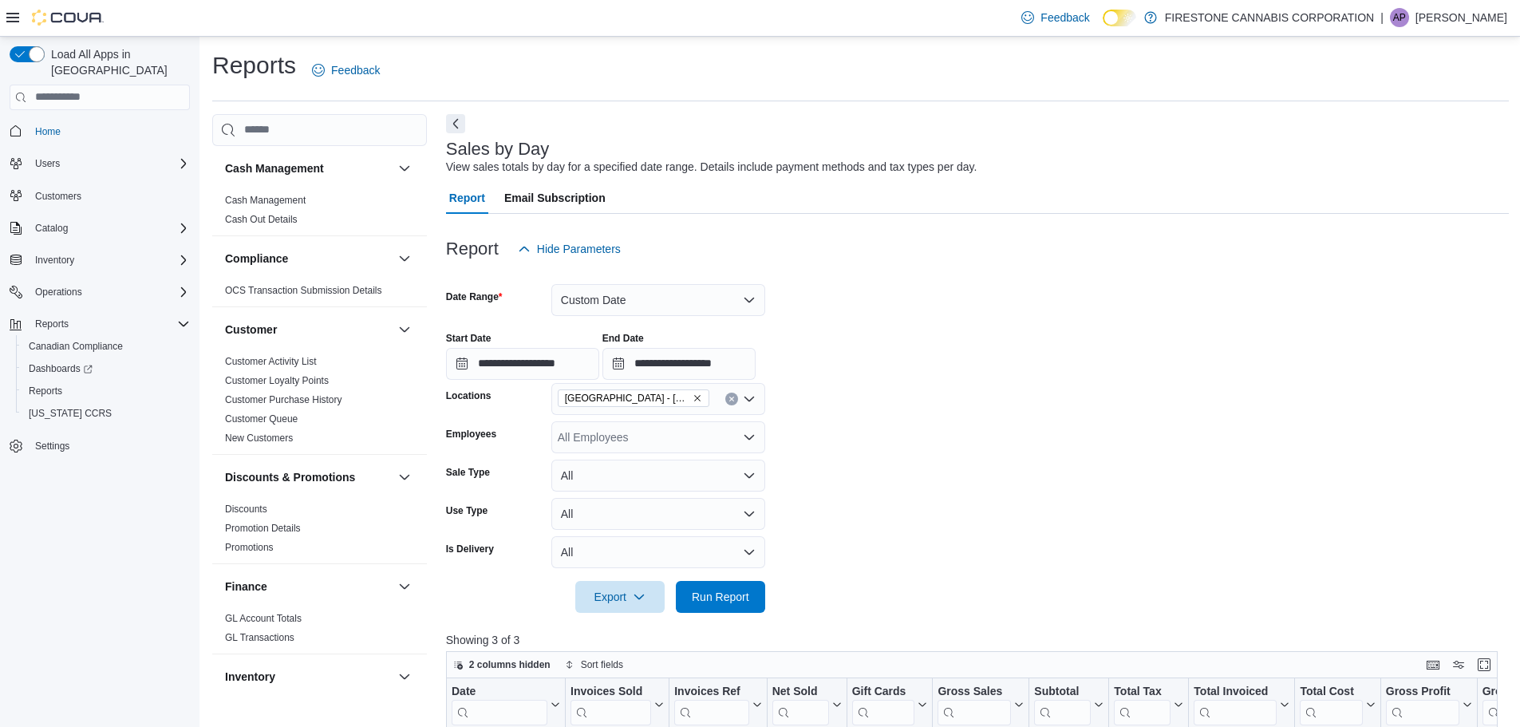
scroll to position [239, 0]
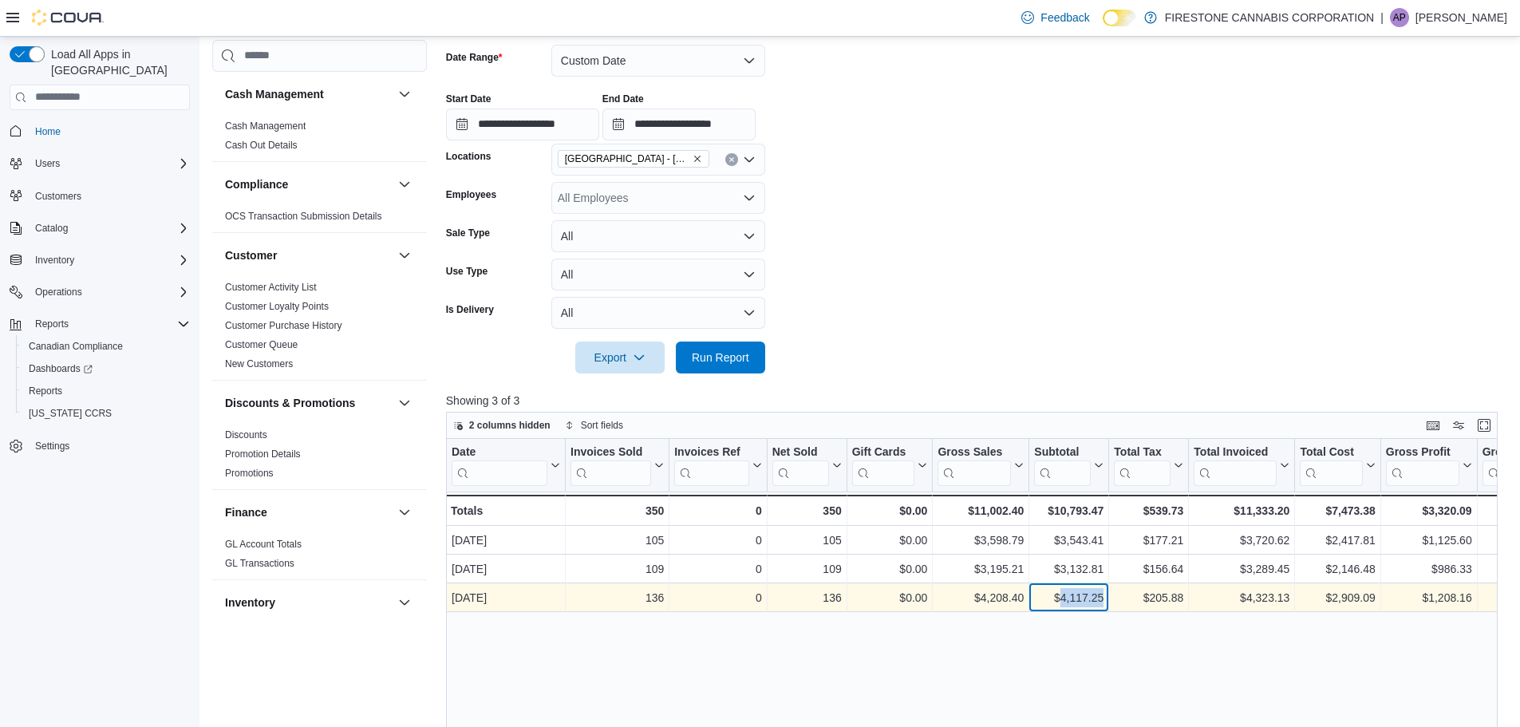
drag, startPoint x: 1103, startPoint y: 597, endPoint x: 1059, endPoint y: 596, distance: 43.9
click at [1059, 596] on div "$4,117.25" at bounding box center [1068, 597] width 69 height 19
copy div "4,117.25"
drag, startPoint x: 1183, startPoint y: 600, endPoint x: 1148, endPoint y: 595, distance: 35.4
click at [1148, 595] on div "$205.88" at bounding box center [1148, 597] width 69 height 19
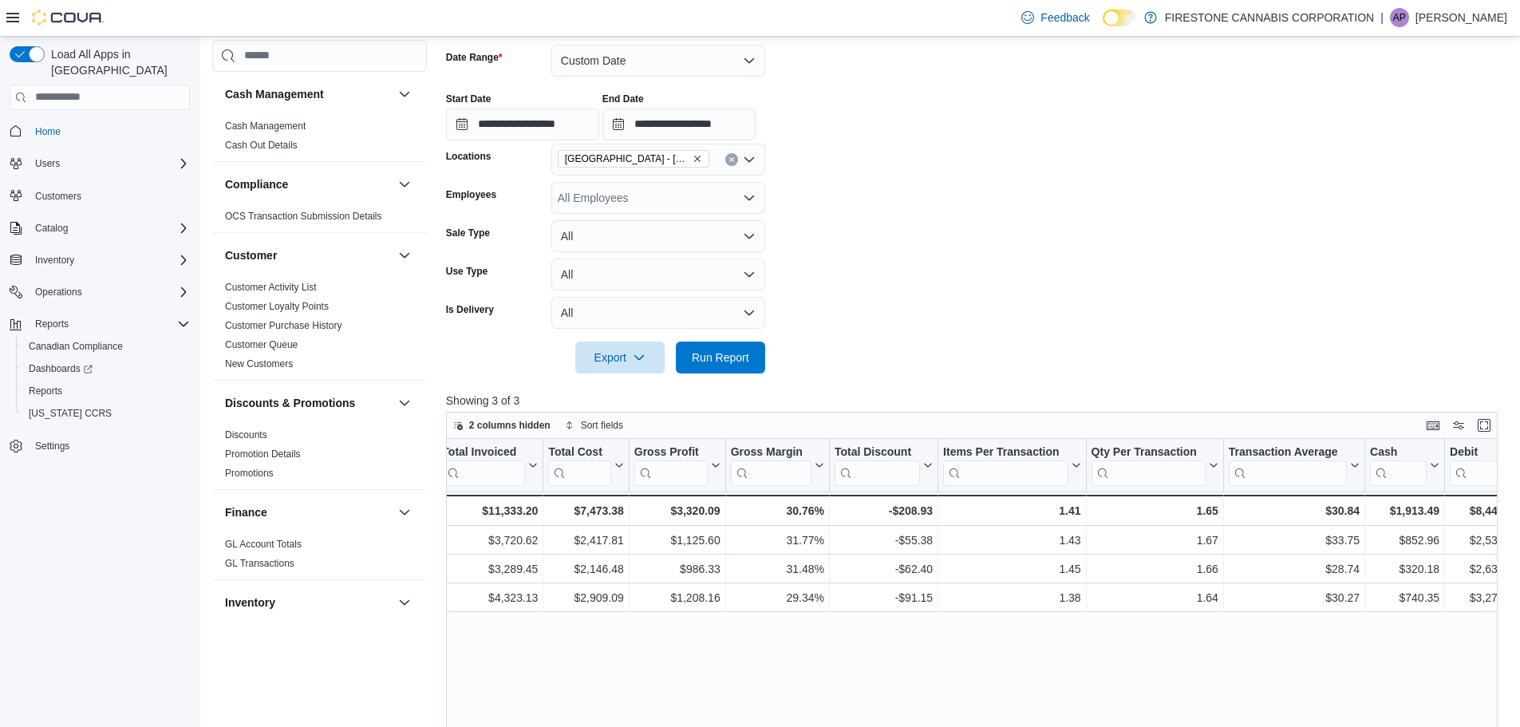
scroll to position [0, 756]
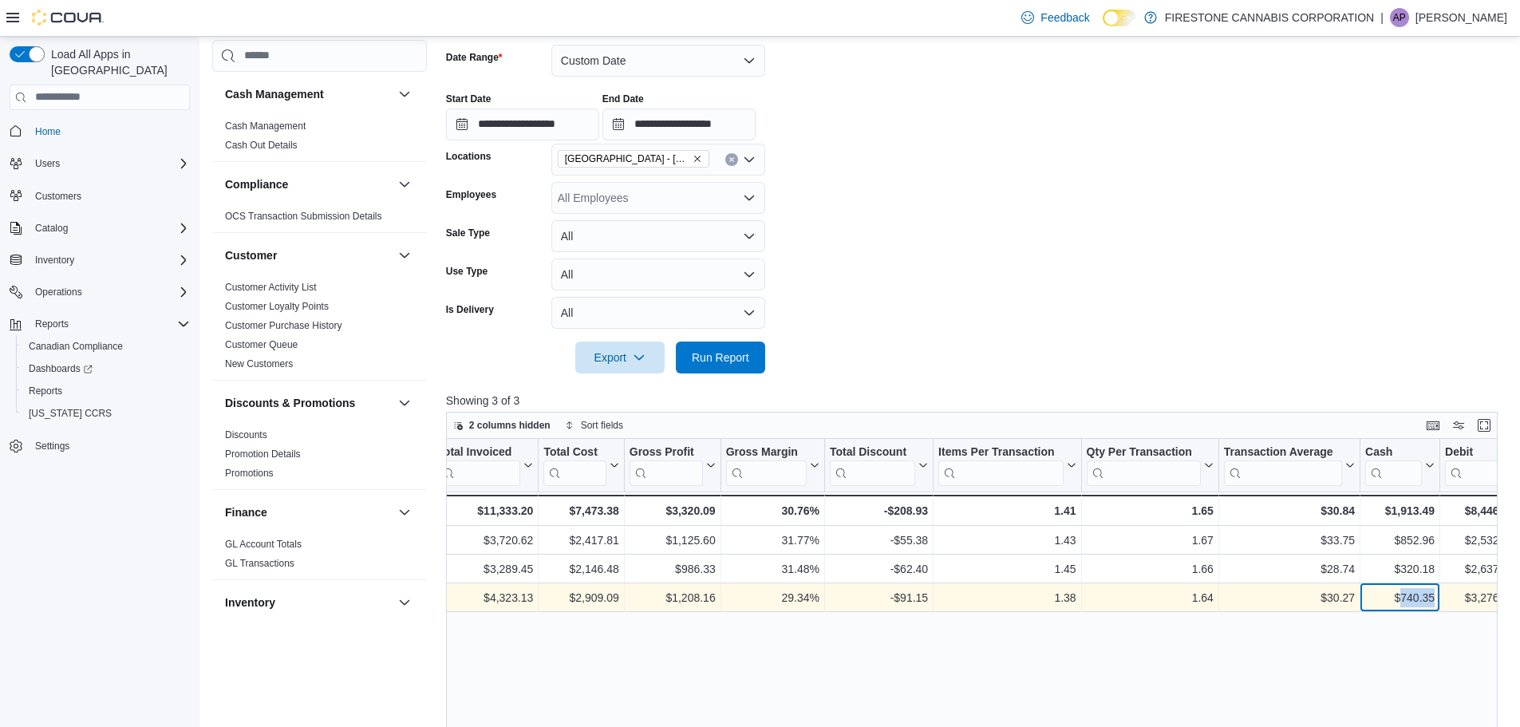
drag, startPoint x: 1436, startPoint y: 597, endPoint x: 1400, endPoint y: 595, distance: 36.0
click at [1400, 595] on div "$740.35 - Cash, column 17, row 3" at bounding box center [1400, 597] width 80 height 29
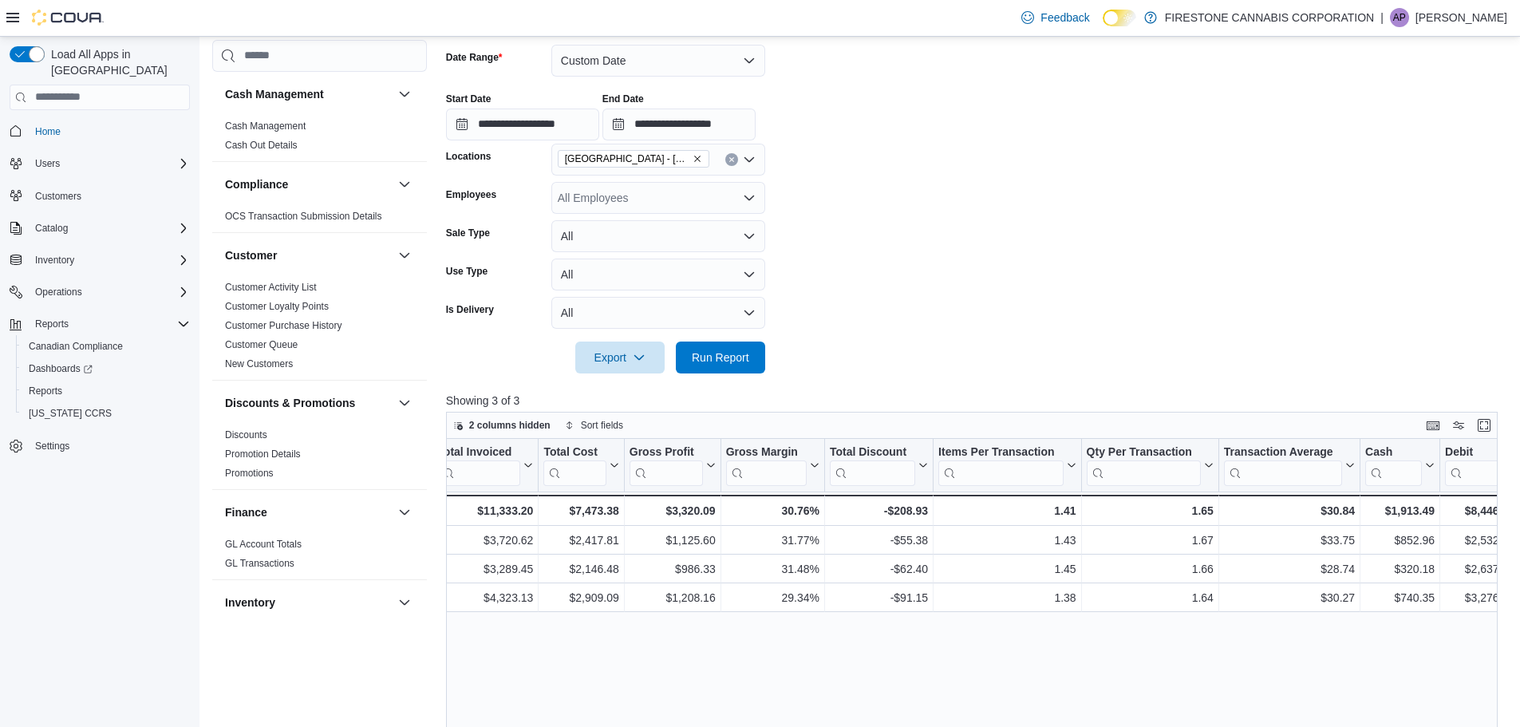
click at [11, 22] on icon at bounding box center [12, 18] width 13 height 10
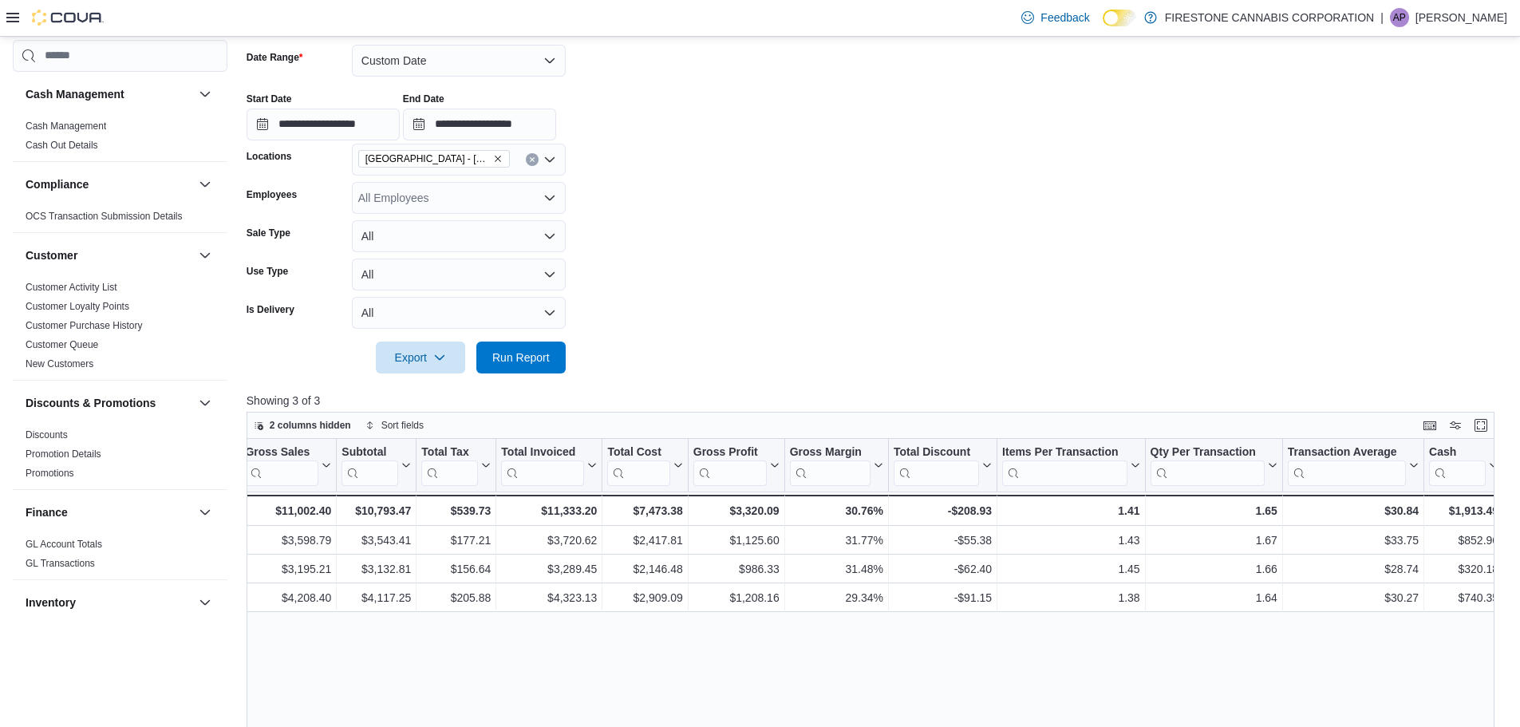
scroll to position [0, 492]
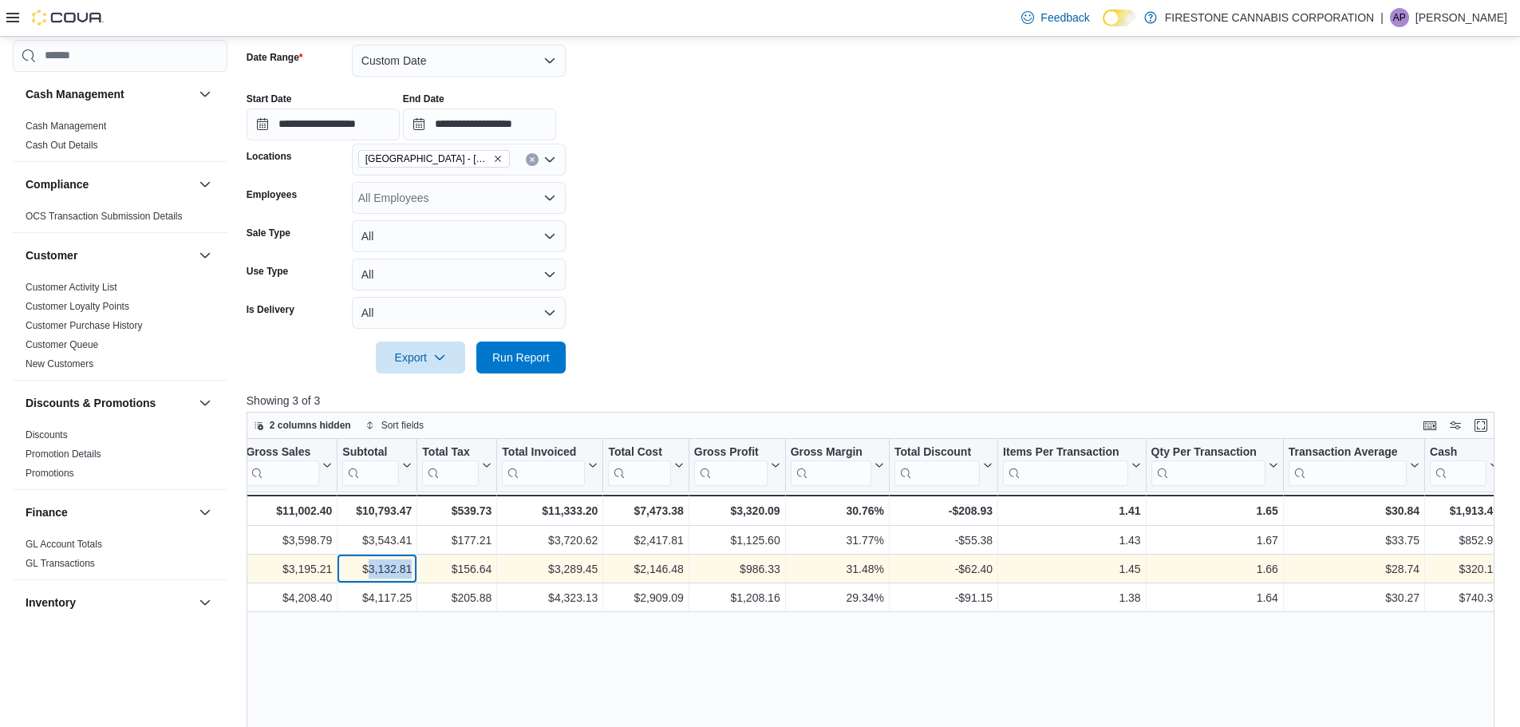
drag, startPoint x: 412, startPoint y: 568, endPoint x: 368, endPoint y: 566, distance: 43.9
click at [368, 566] on div "$3,132.81" at bounding box center [376, 568] width 69 height 19
drag, startPoint x: 491, startPoint y: 570, endPoint x: 456, endPoint y: 570, distance: 34.3
click at [456, 570] on div "$156.64" at bounding box center [456, 568] width 69 height 19
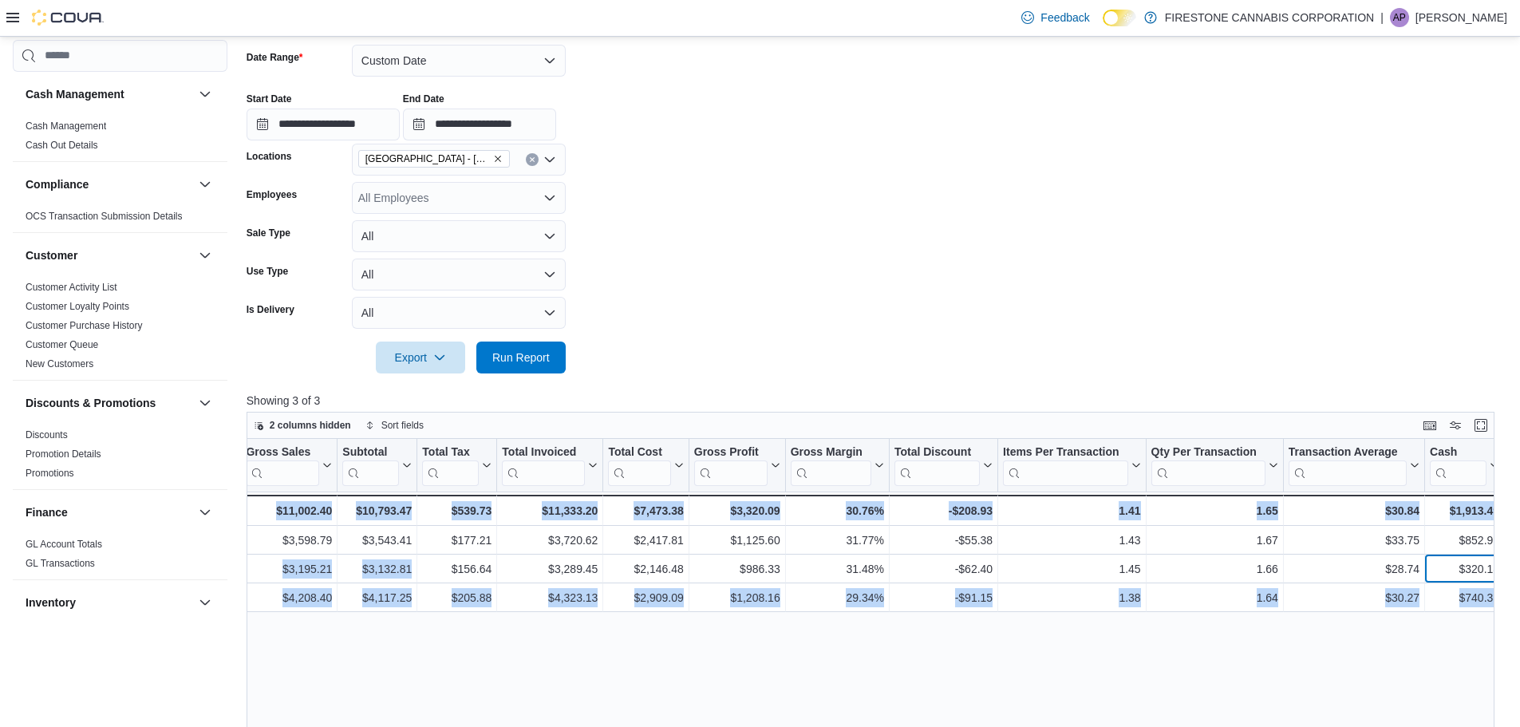
scroll to position [0, 515]
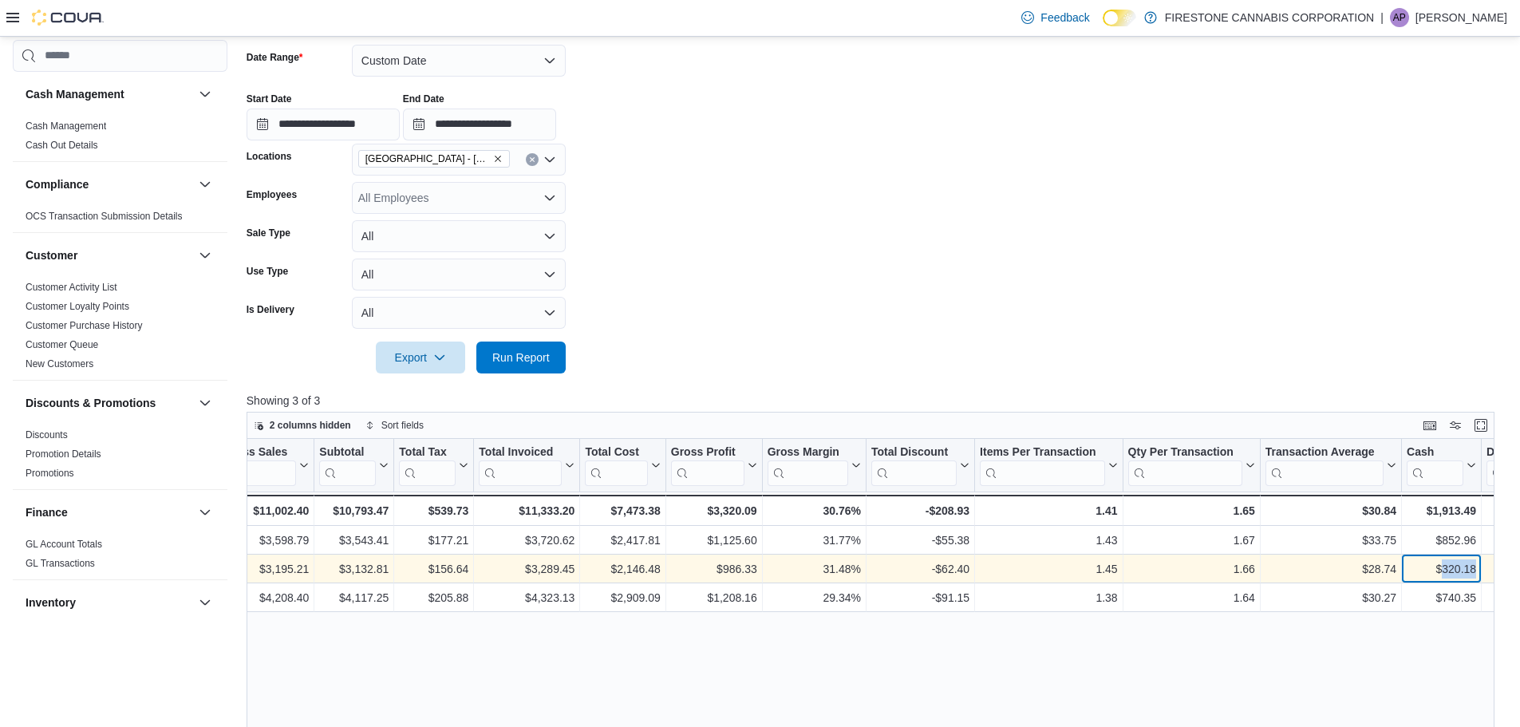
drag, startPoint x: 1497, startPoint y: 568, endPoint x: 1441, endPoint y: 565, distance: 56.7
click at [1441, 565] on div "$320.18" at bounding box center [1440, 568] width 69 height 19
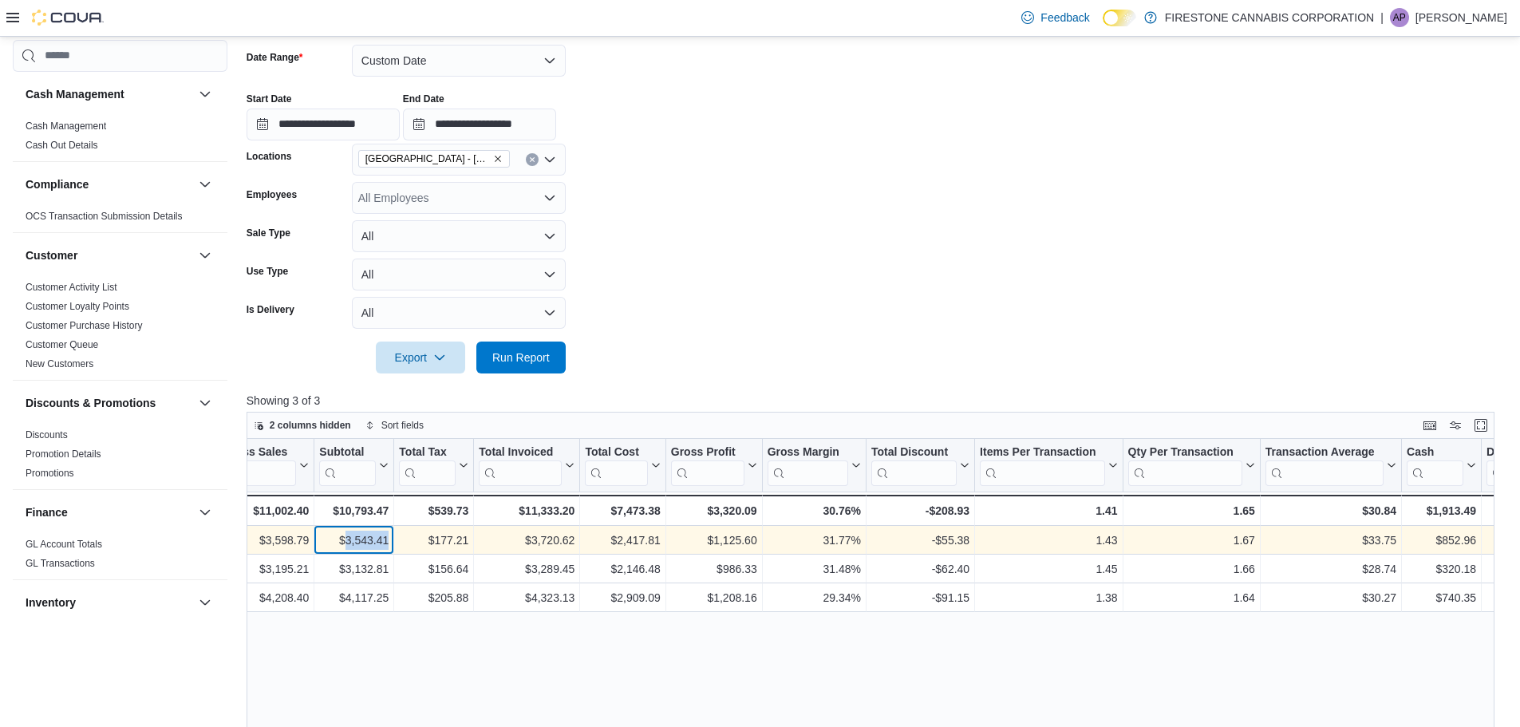
drag, startPoint x: 388, startPoint y: 541, endPoint x: 344, endPoint y: 542, distance: 43.9
click at [344, 542] on div "$3,543.41" at bounding box center [353, 539] width 69 height 19
drag, startPoint x: 467, startPoint y: 537, endPoint x: 435, endPoint y: 538, distance: 32.7
click at [435, 538] on div "$177.21" at bounding box center [433, 539] width 69 height 19
drag, startPoint x: 1475, startPoint y: 540, endPoint x: 1441, endPoint y: 541, distance: 33.5
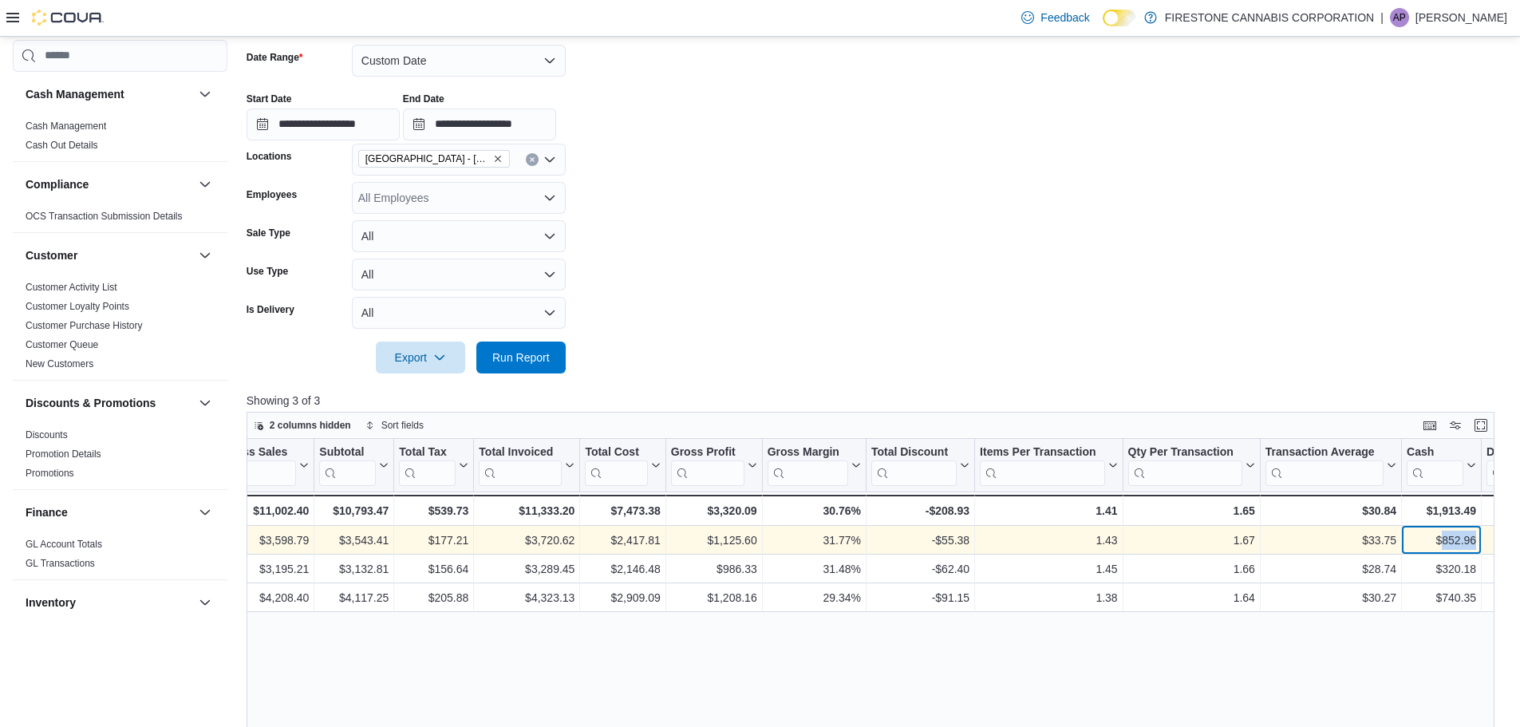
click at [1441, 541] on div "$852.96" at bounding box center [1440, 539] width 69 height 19
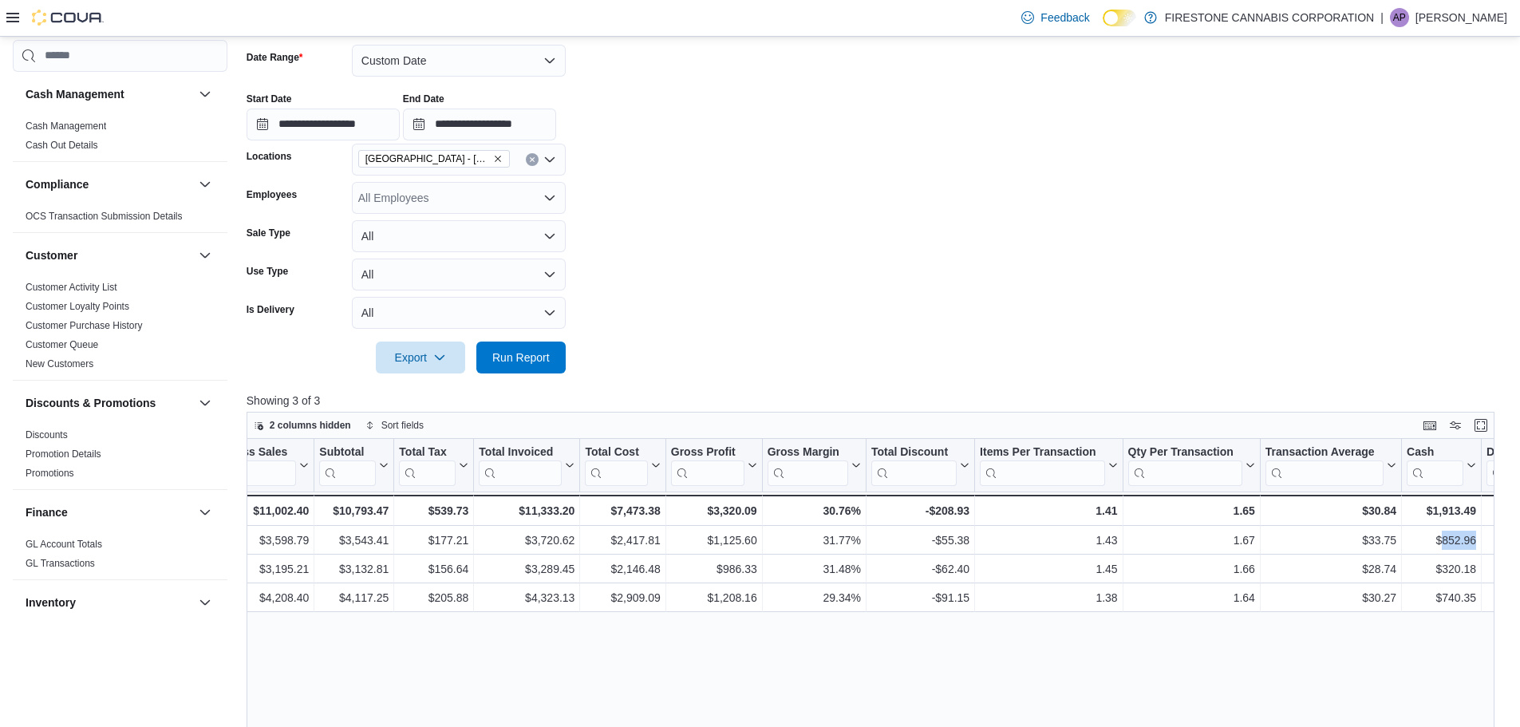
click at [532, 158] on icon "Clear input" at bounding box center [532, 159] width 6 height 6
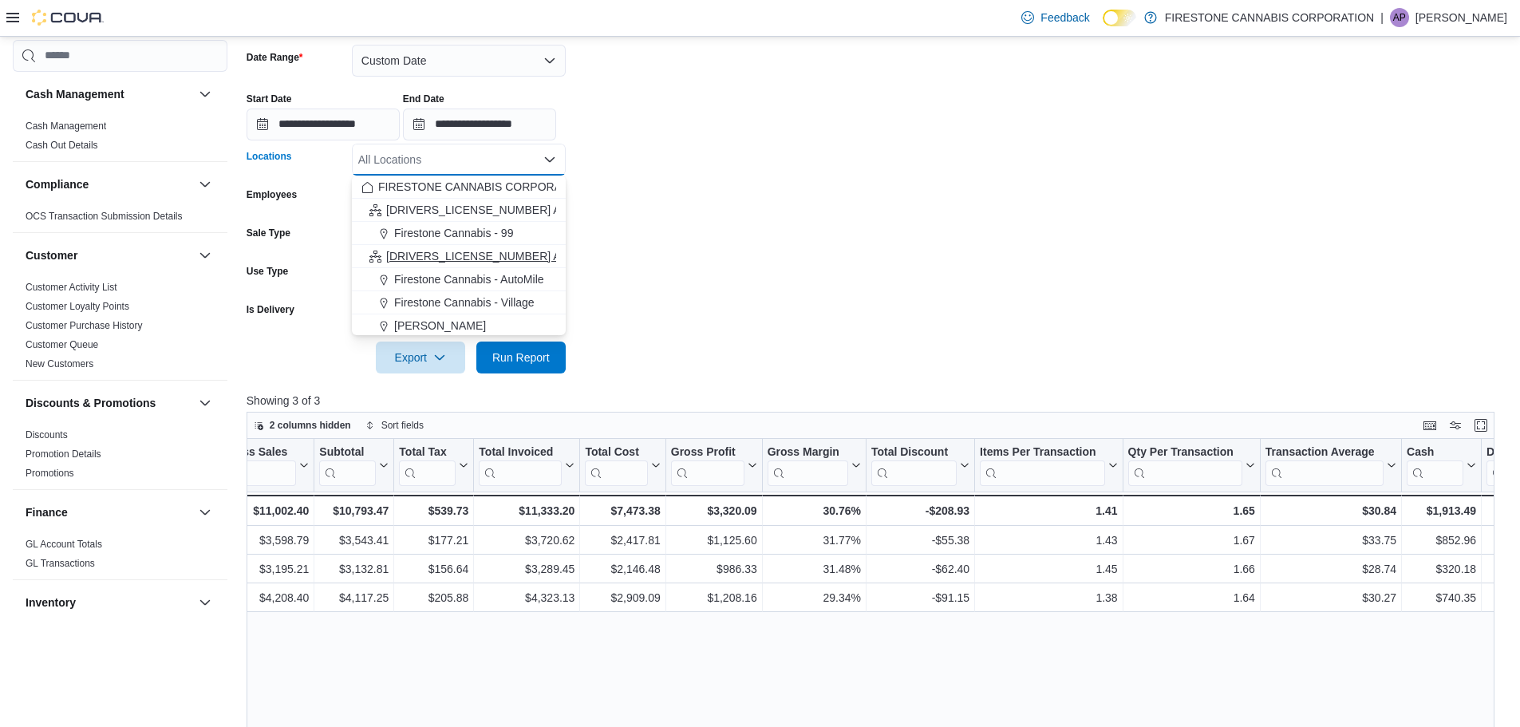
scroll to position [80, 0]
click at [519, 289] on span "Firestone Cannabis – [PERSON_NAME]" at bounding box center [494, 292] width 201 height 16
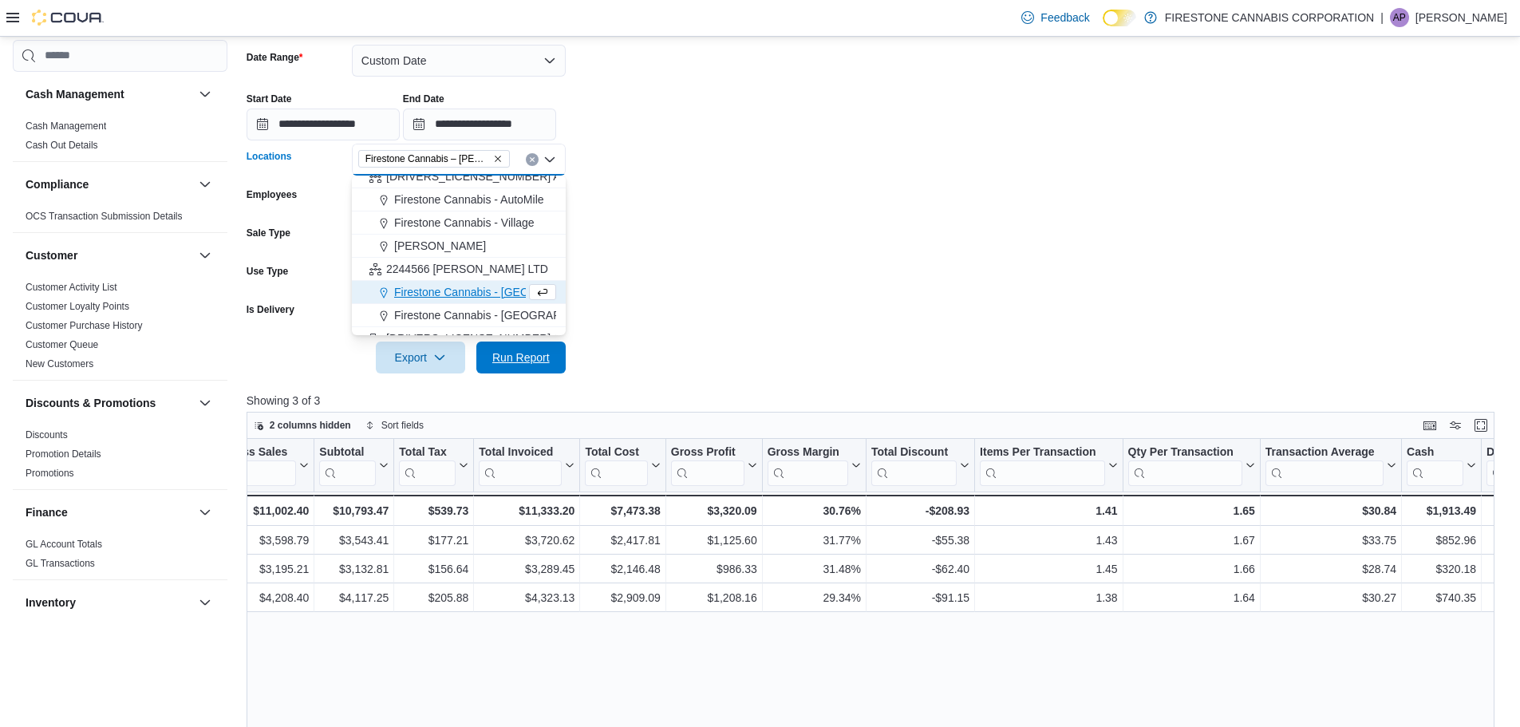
click at [549, 356] on span "Run Report" at bounding box center [520, 357] width 57 height 16
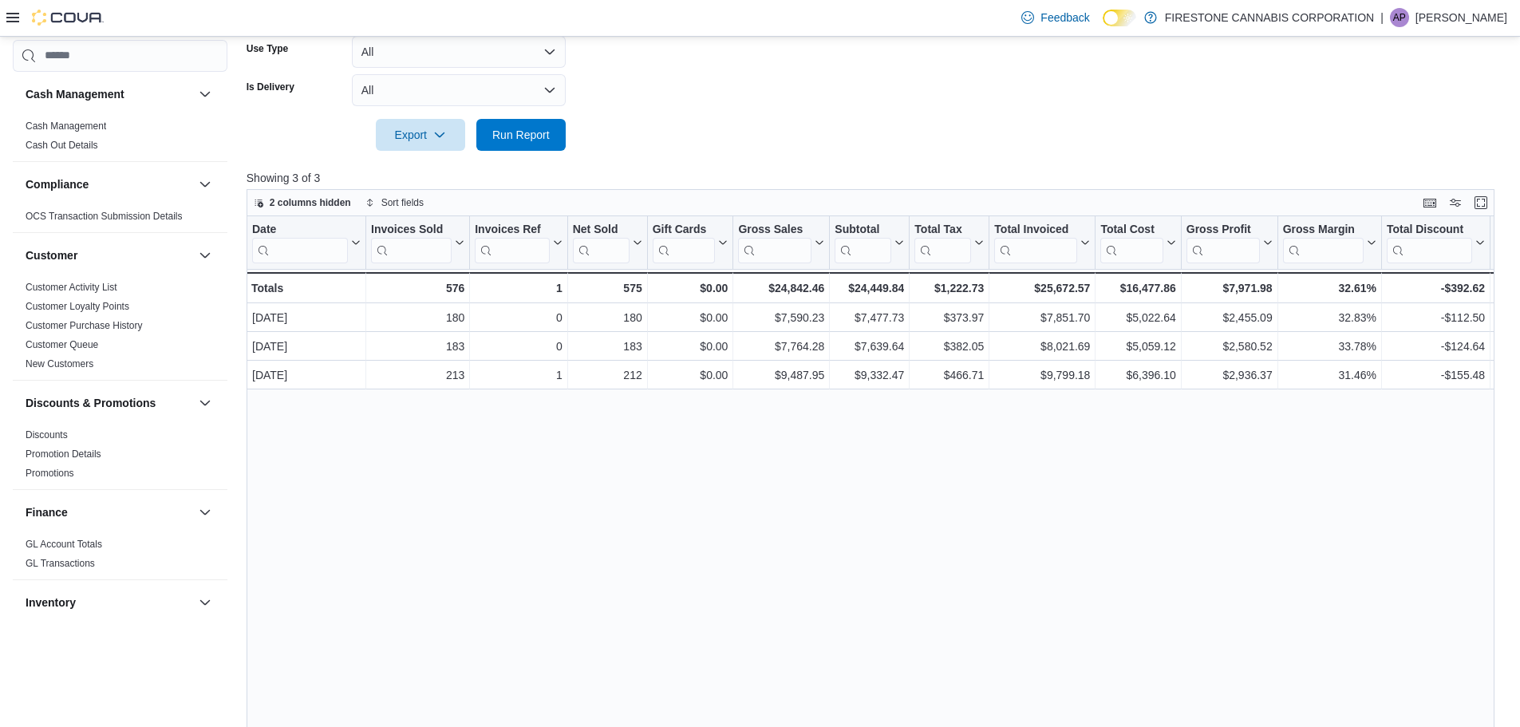
scroll to position [358, 0]
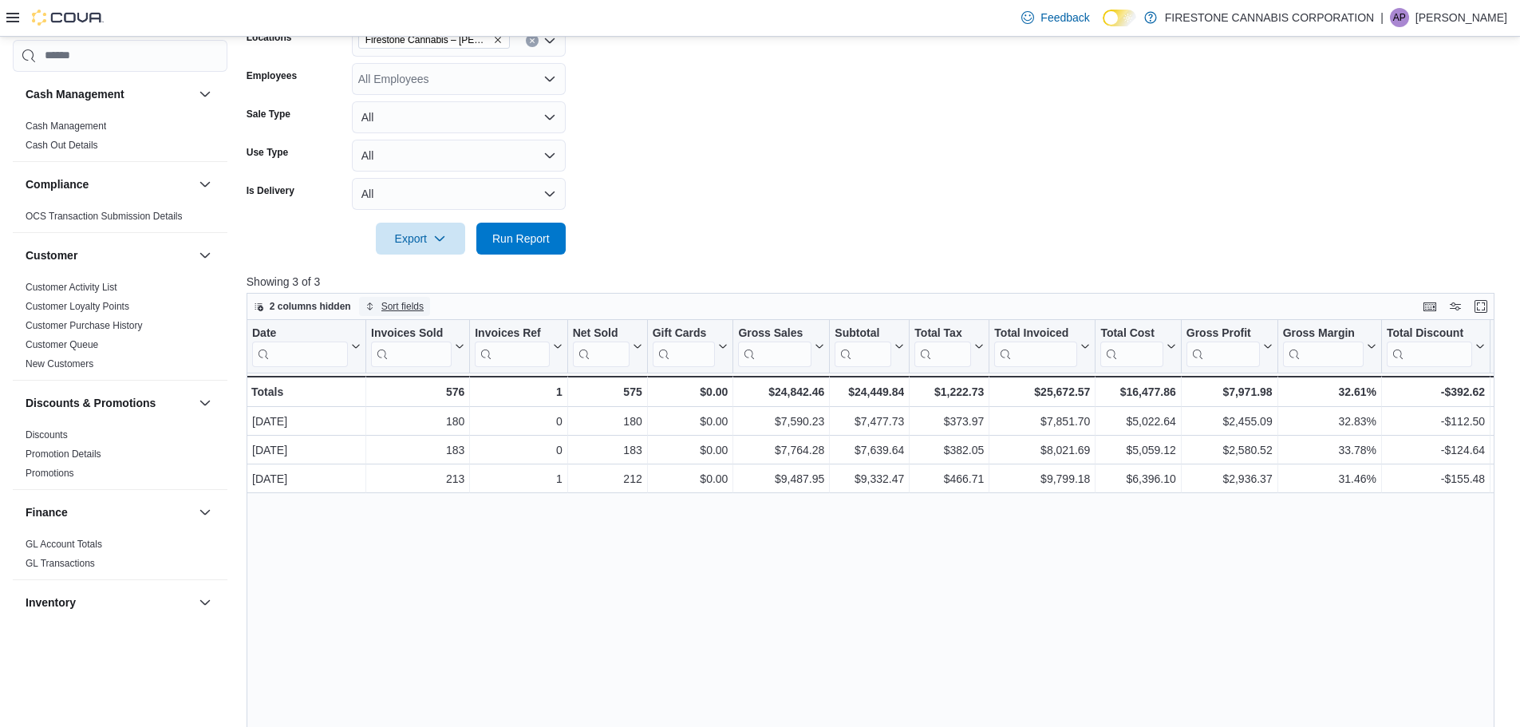
click at [370, 306] on icon "button" at bounding box center [370, 307] width 10 height 10
click at [451, 372] on span "Pick fields to sort by" at bounding box center [415, 367] width 101 height 19
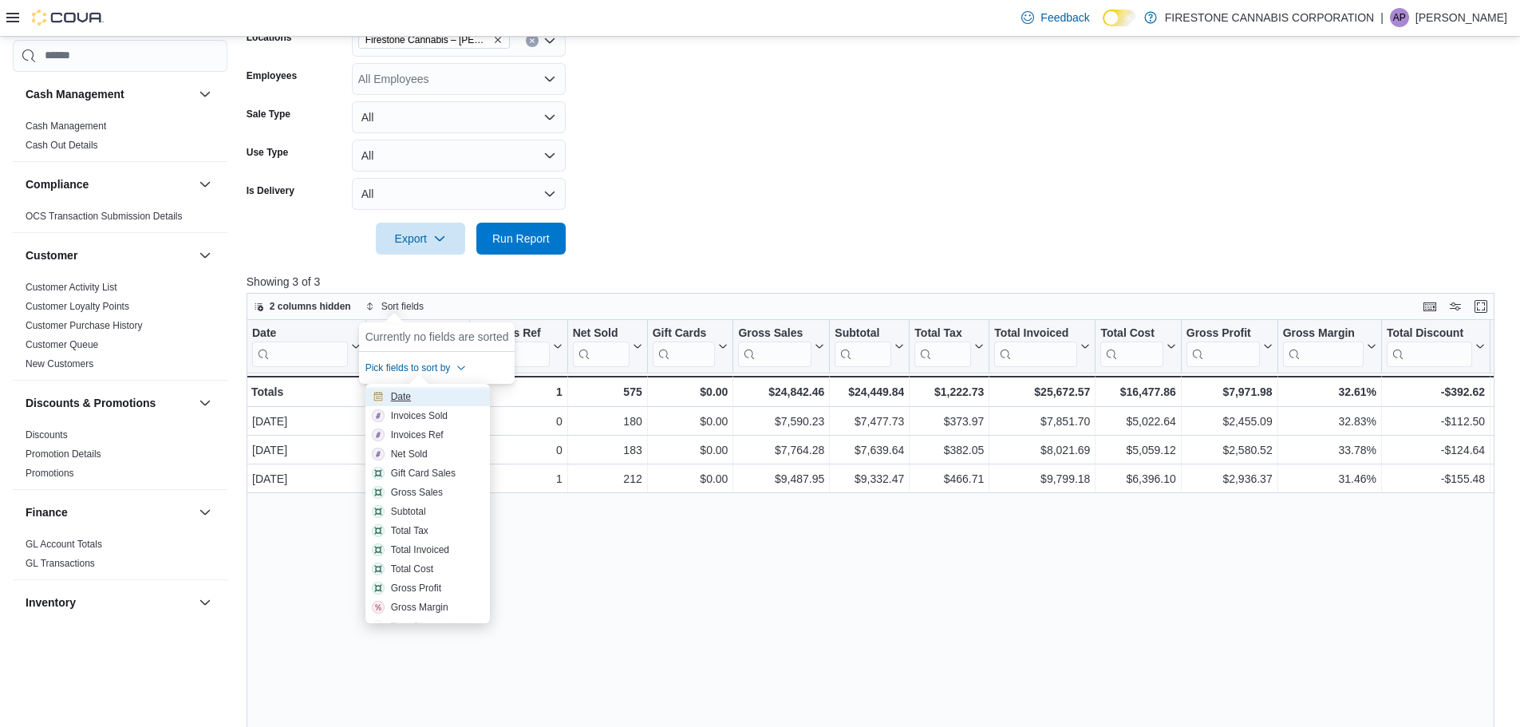
click at [407, 396] on div "Date" at bounding box center [401, 396] width 20 height 13
click at [885, 637] on div "Date Sorted ascending . Click to view column header actions Invoices Sold Click…" at bounding box center [876, 597] width 1260 height 554
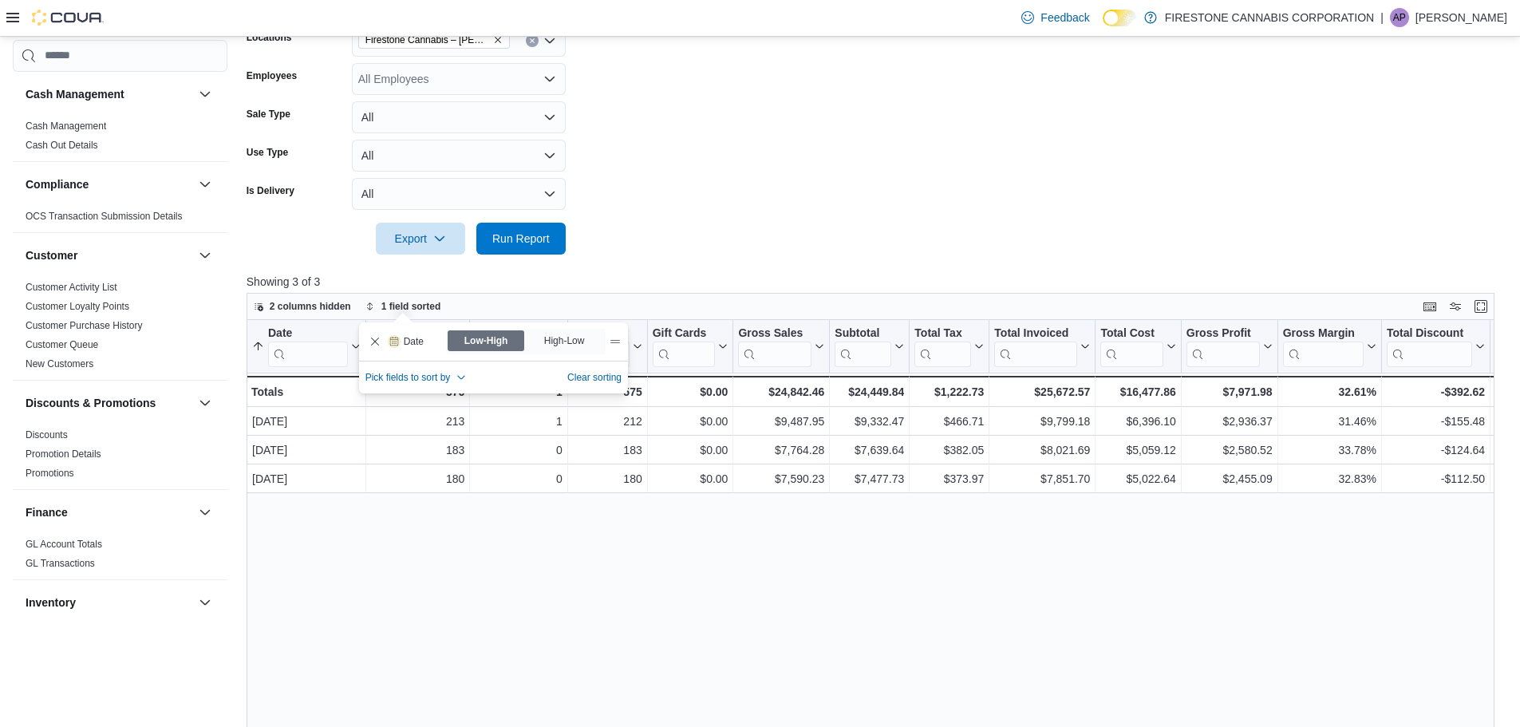
click at [1181, 632] on div "Date Sorted ascending . Click to view column header actions Invoices Sold Click…" at bounding box center [876, 597] width 1260 height 554
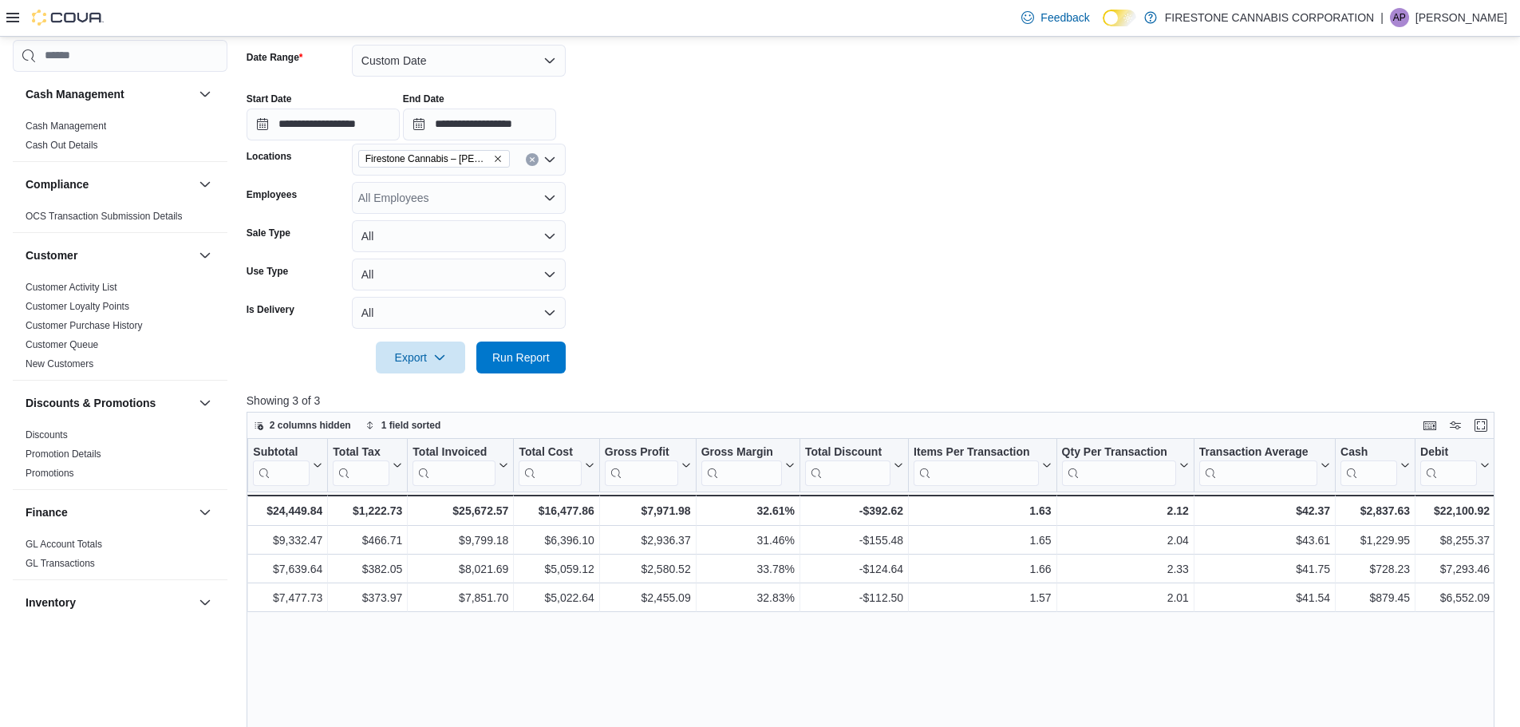
scroll to position [39, 0]
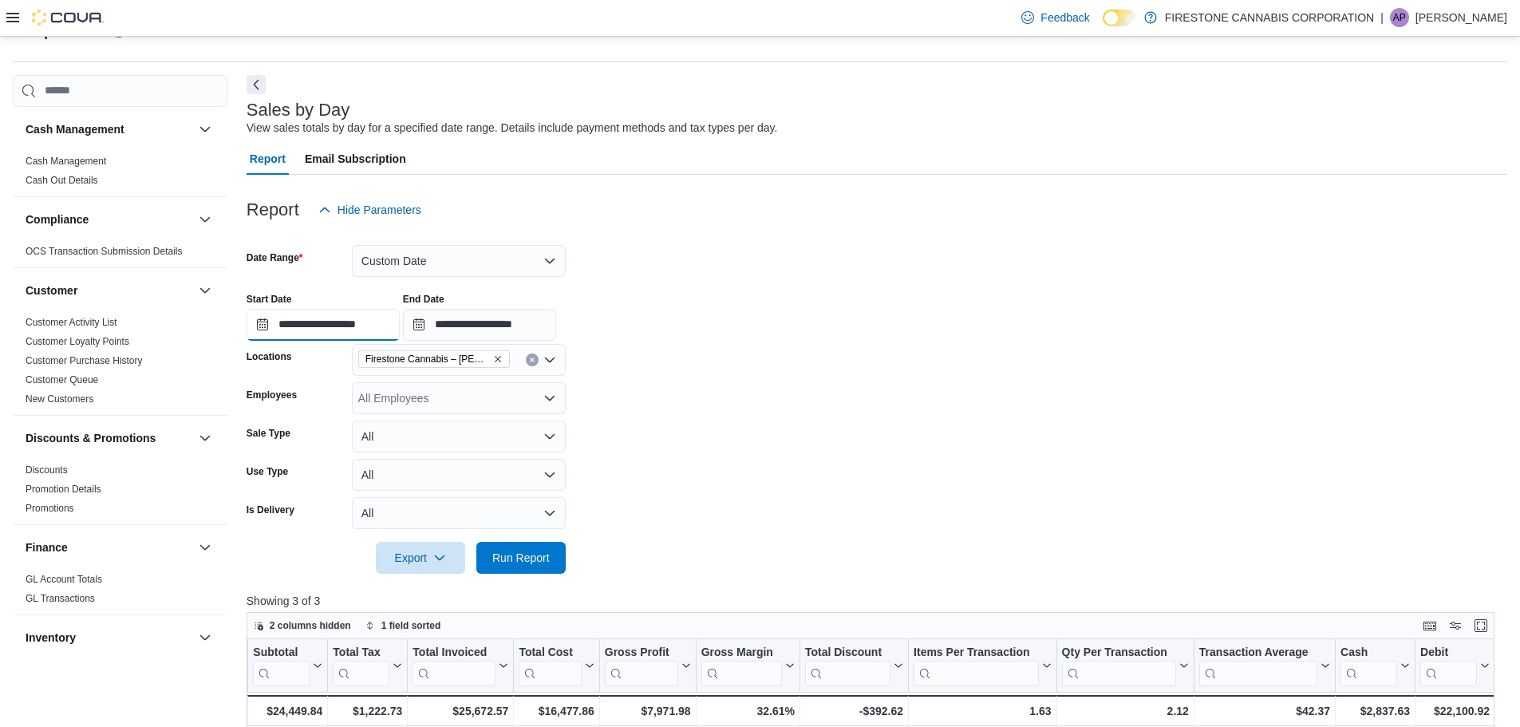
click at [326, 326] on input "**********" at bounding box center [322, 325] width 153 height 32
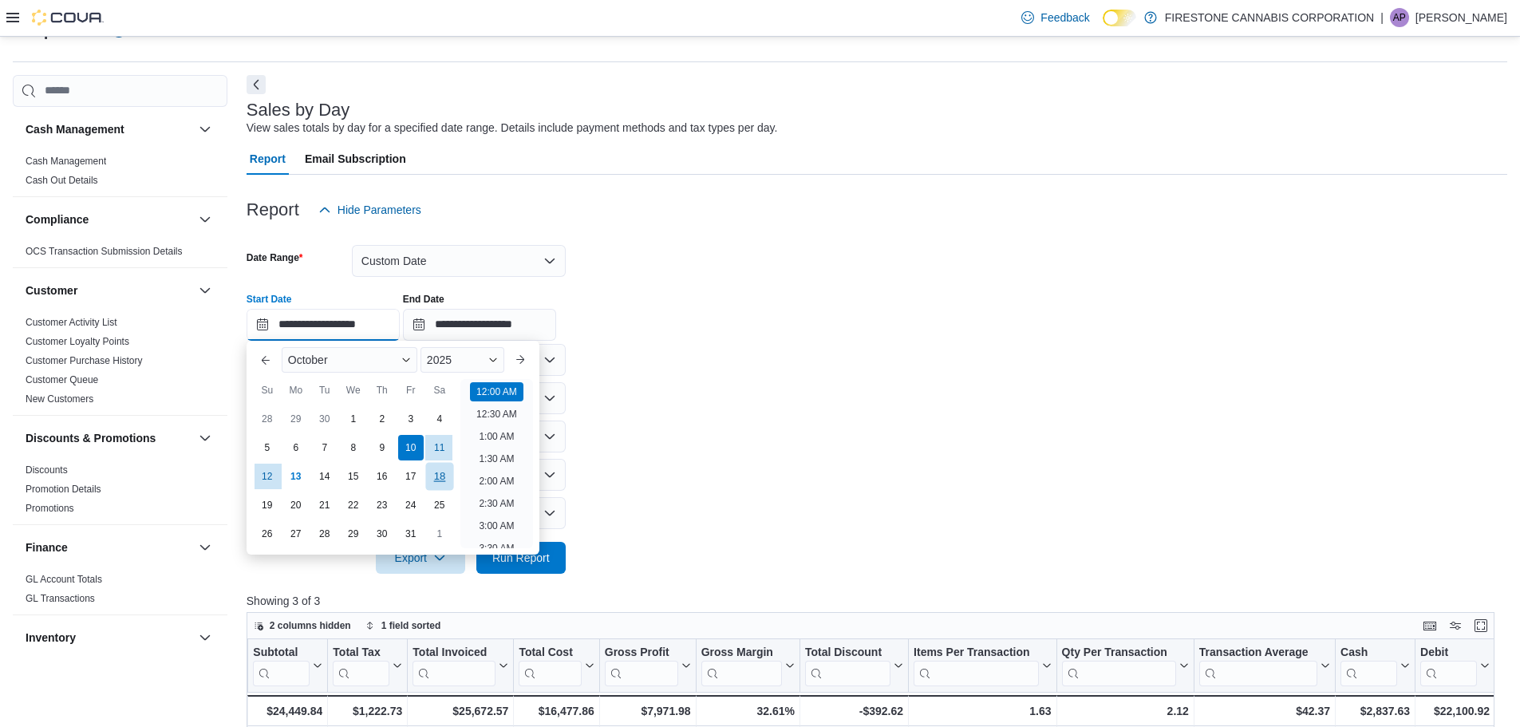
scroll to position [49, 0]
click at [385, 445] on div "9" at bounding box center [382, 447] width 28 height 28
type input "**********"
click at [700, 405] on form "**********" at bounding box center [876, 400] width 1260 height 348
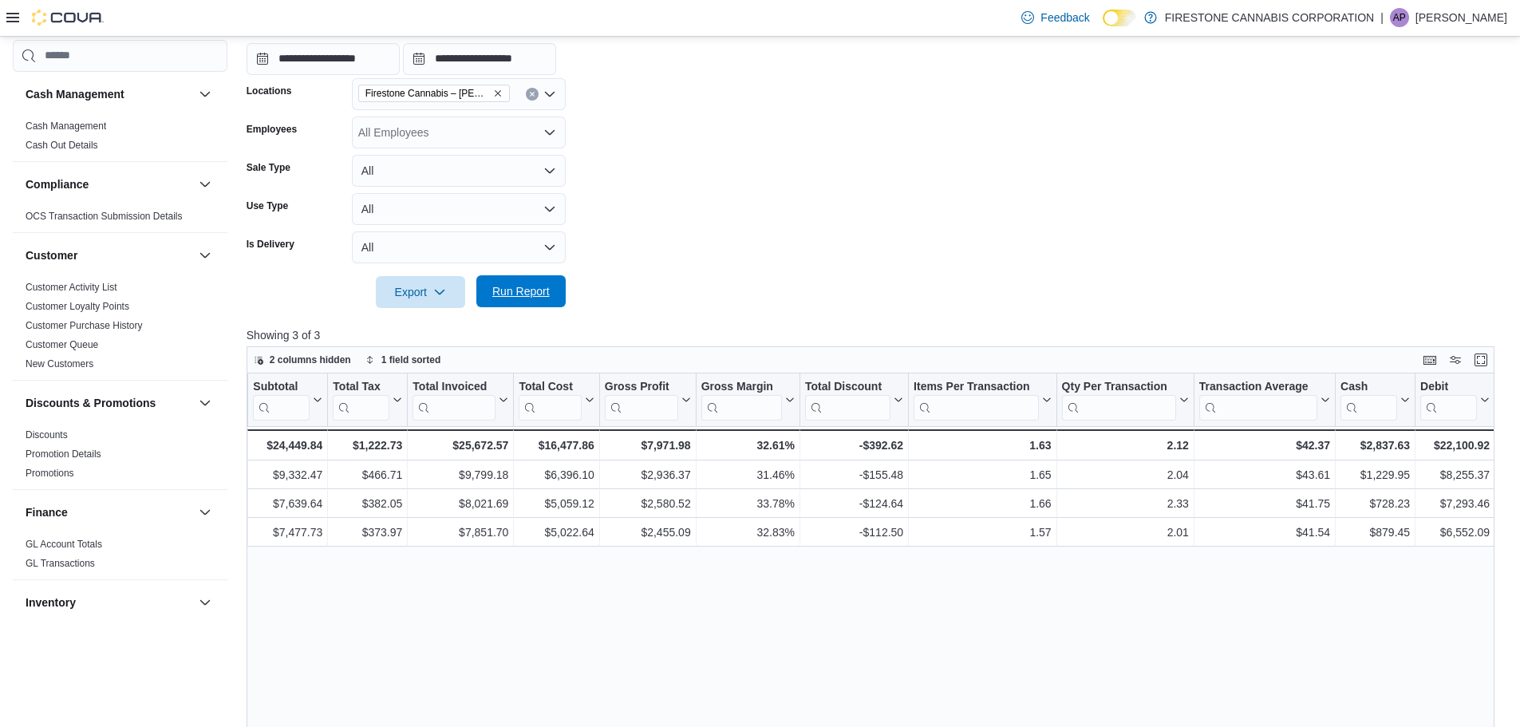
scroll to position [199, 0]
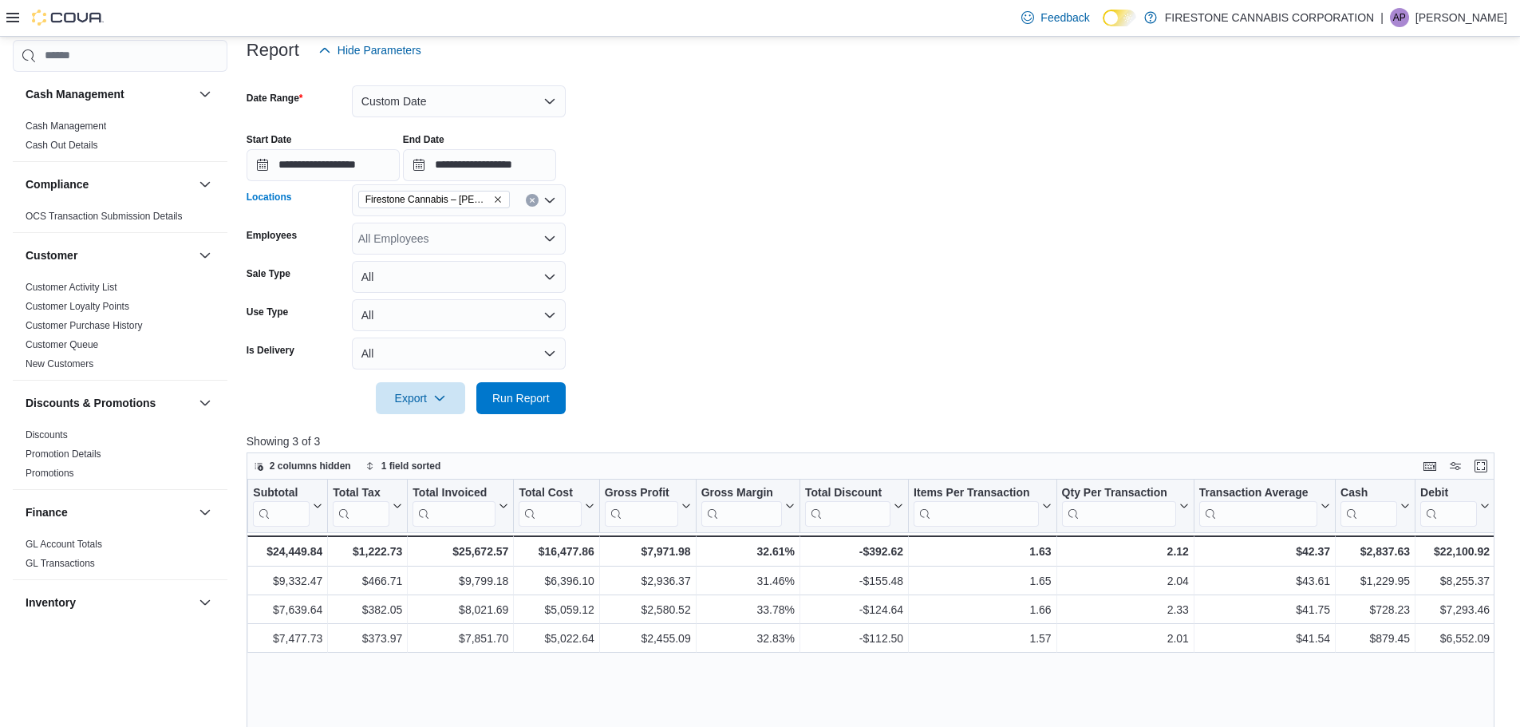
click at [536, 203] on button "Clear input" at bounding box center [532, 200] width 13 height 13
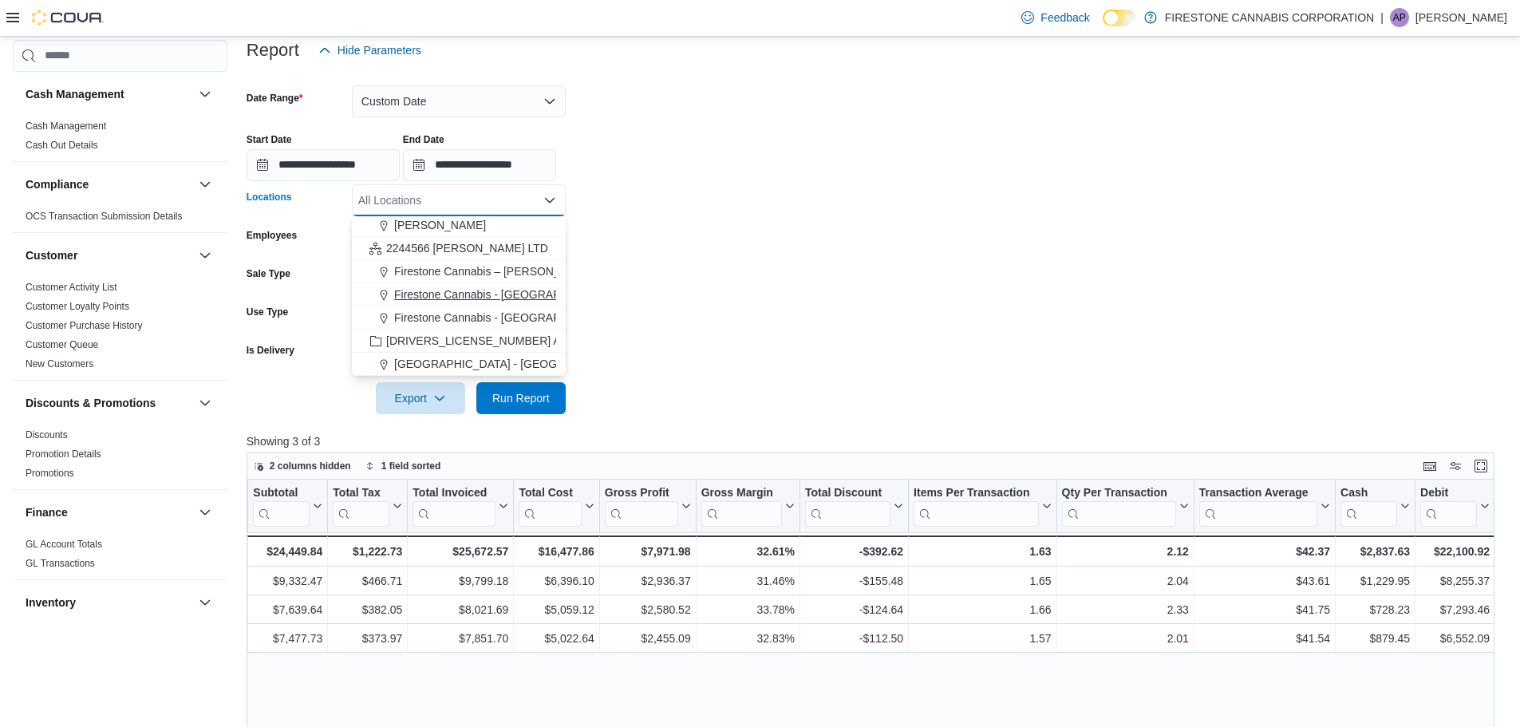
click at [507, 285] on button "Firestone Cannabis - [GEOGRAPHIC_DATA]" at bounding box center [459, 294] width 214 height 23
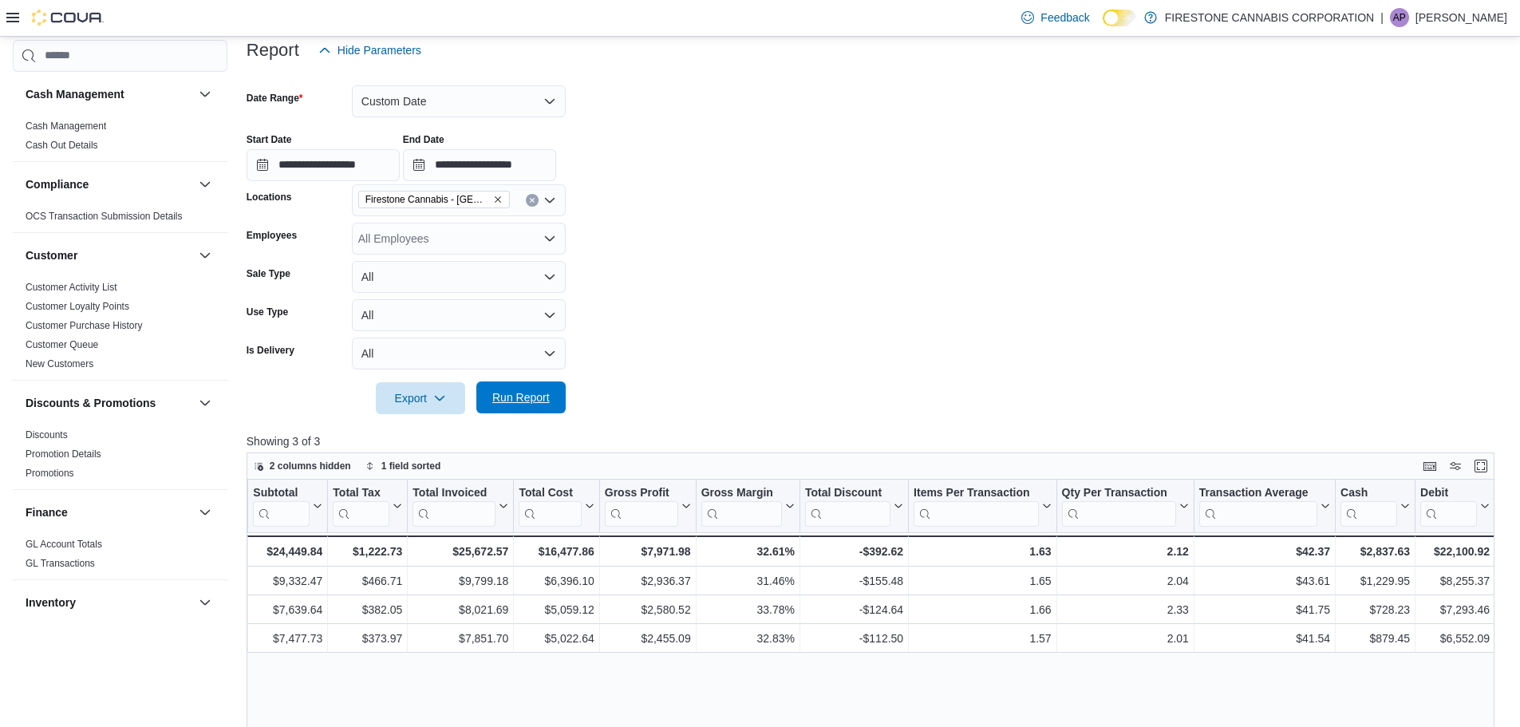
click at [523, 388] on span "Run Report" at bounding box center [521, 397] width 70 height 32
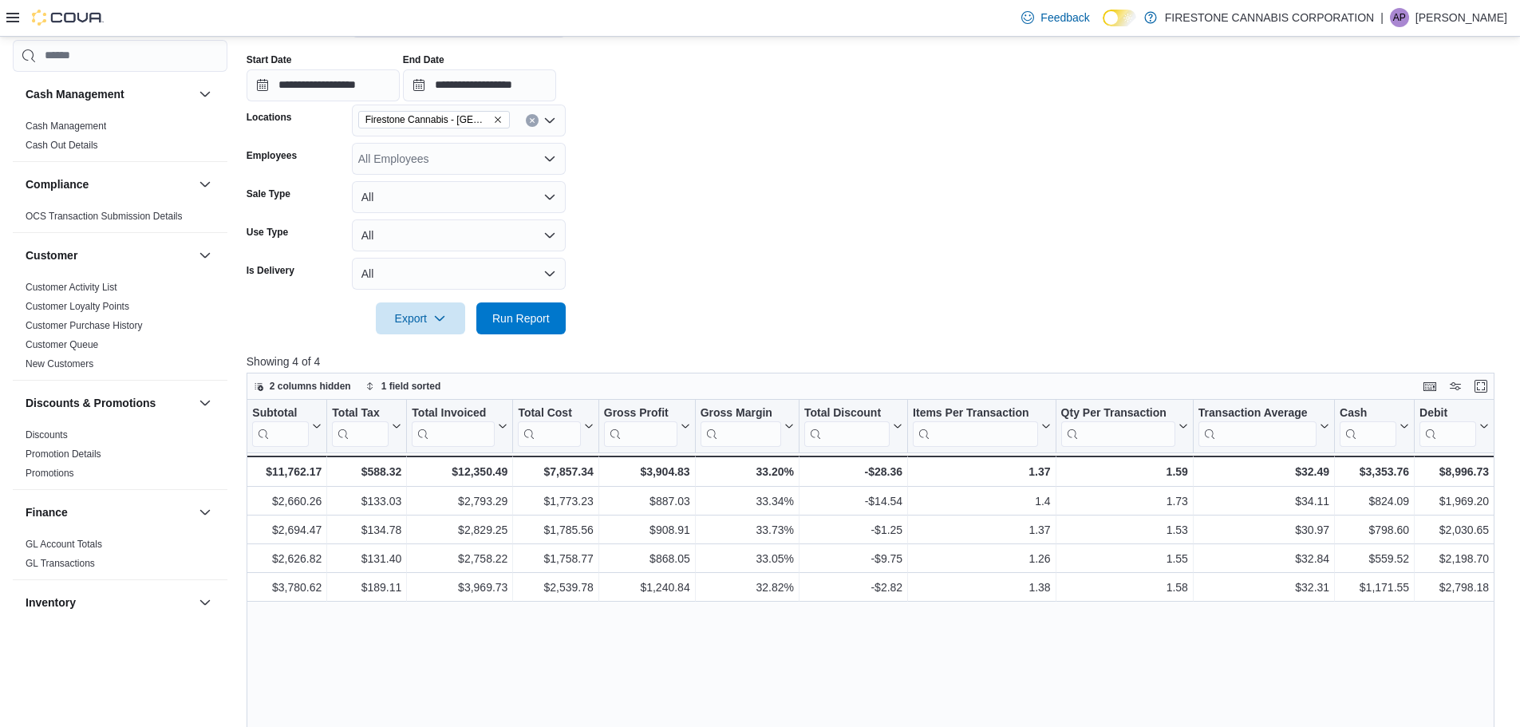
scroll to position [0, 583]
click at [536, 118] on button "Clear input" at bounding box center [532, 120] width 13 height 13
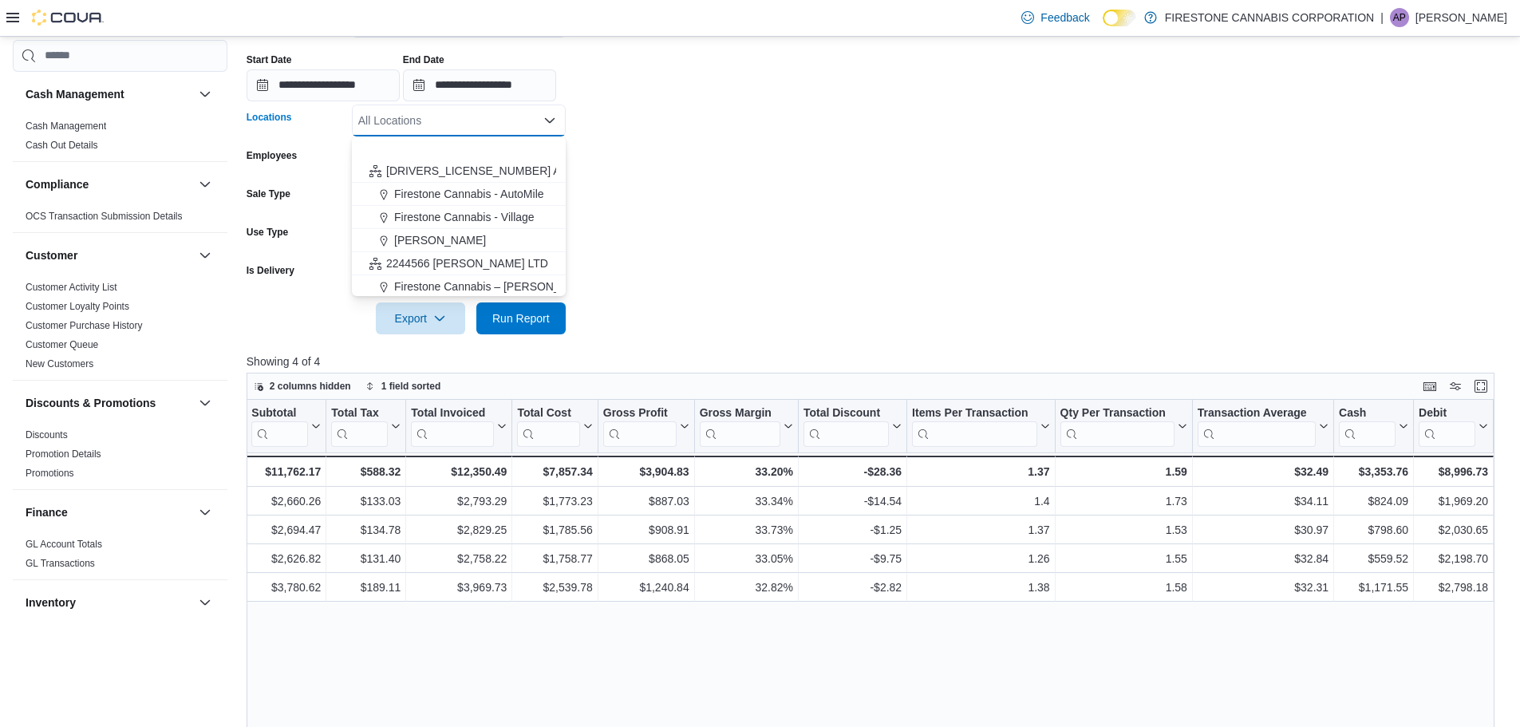
scroll to position [141, 0]
click at [511, 235] on span "Firestone Cannabis - [GEOGRAPHIC_DATA]" at bounding box center [505, 238] width 223 height 16
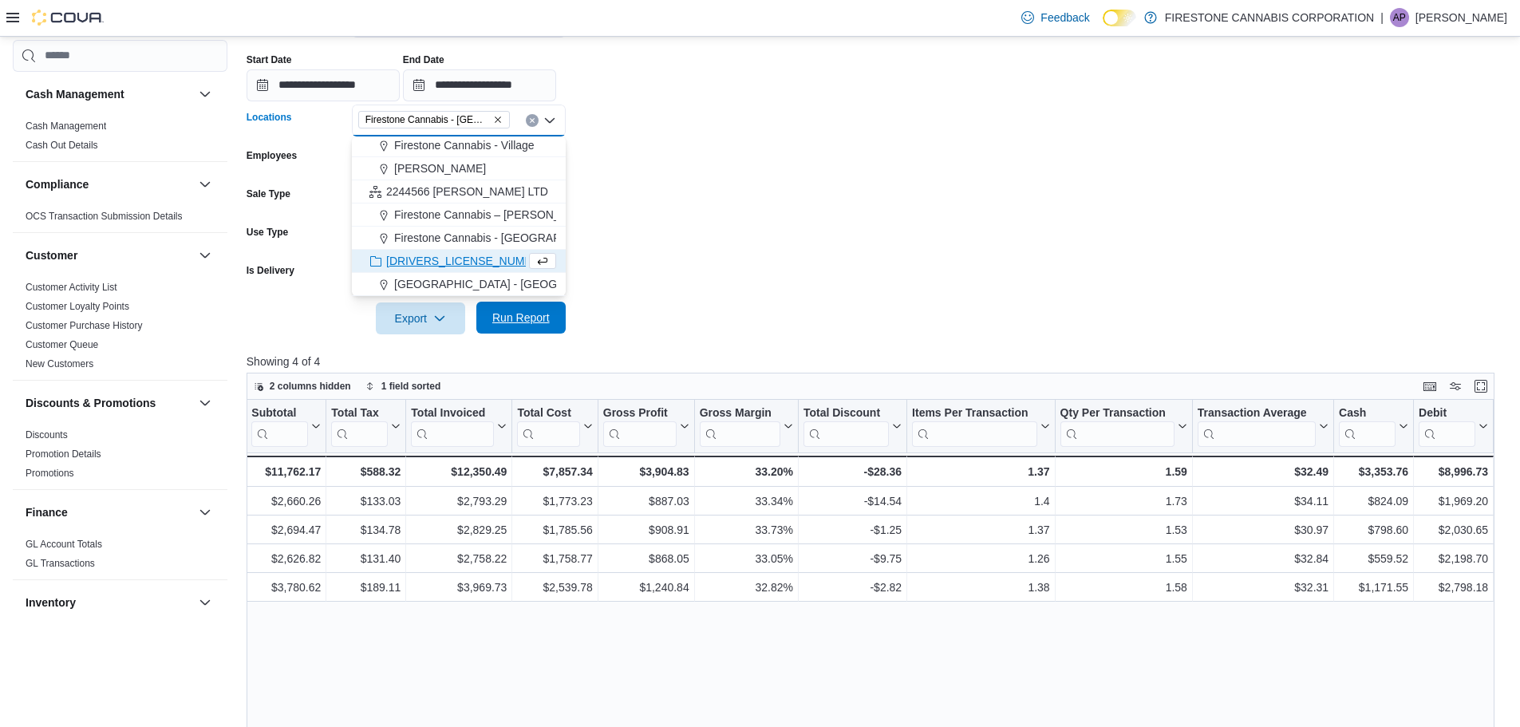
scroll to position [118, 0]
click at [527, 311] on span "Run Report" at bounding box center [520, 318] width 57 height 16
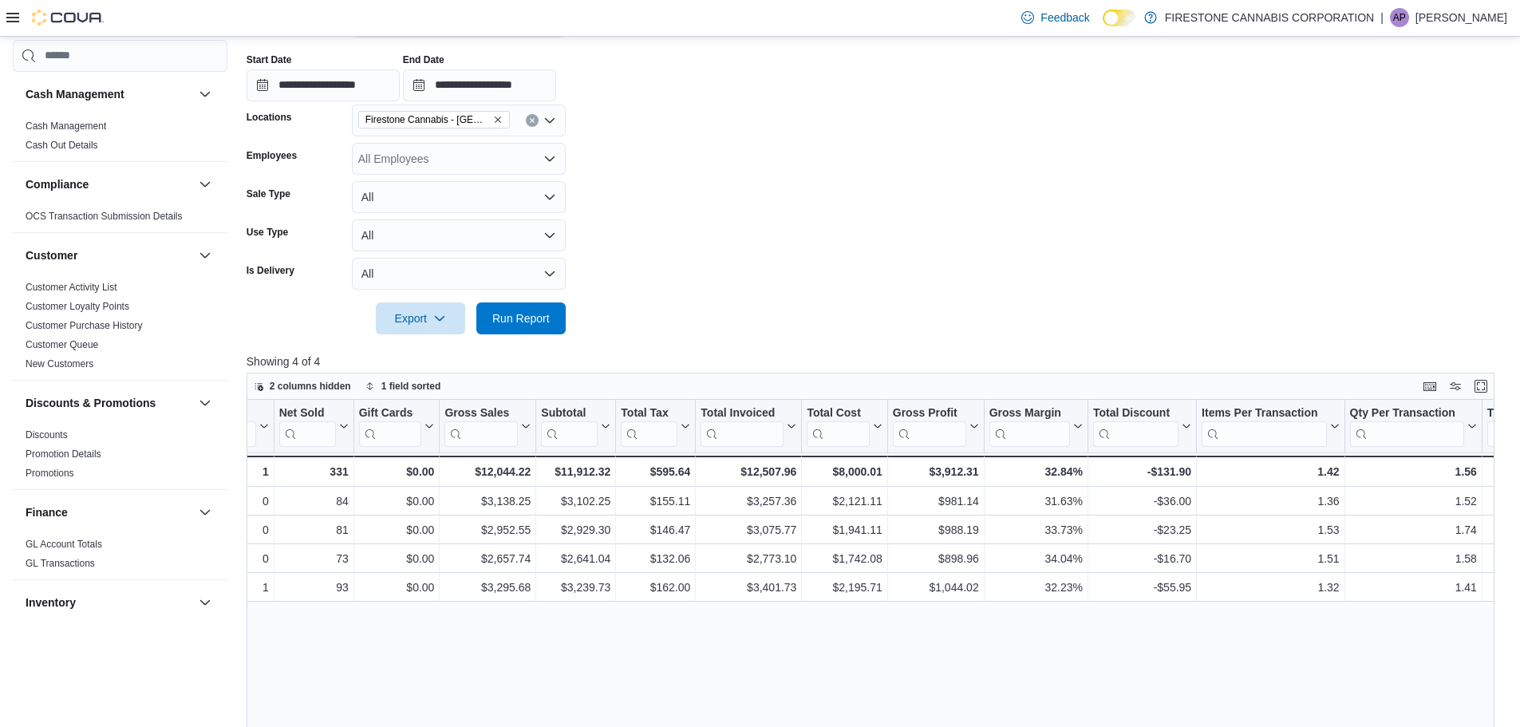
scroll to position [0, 306]
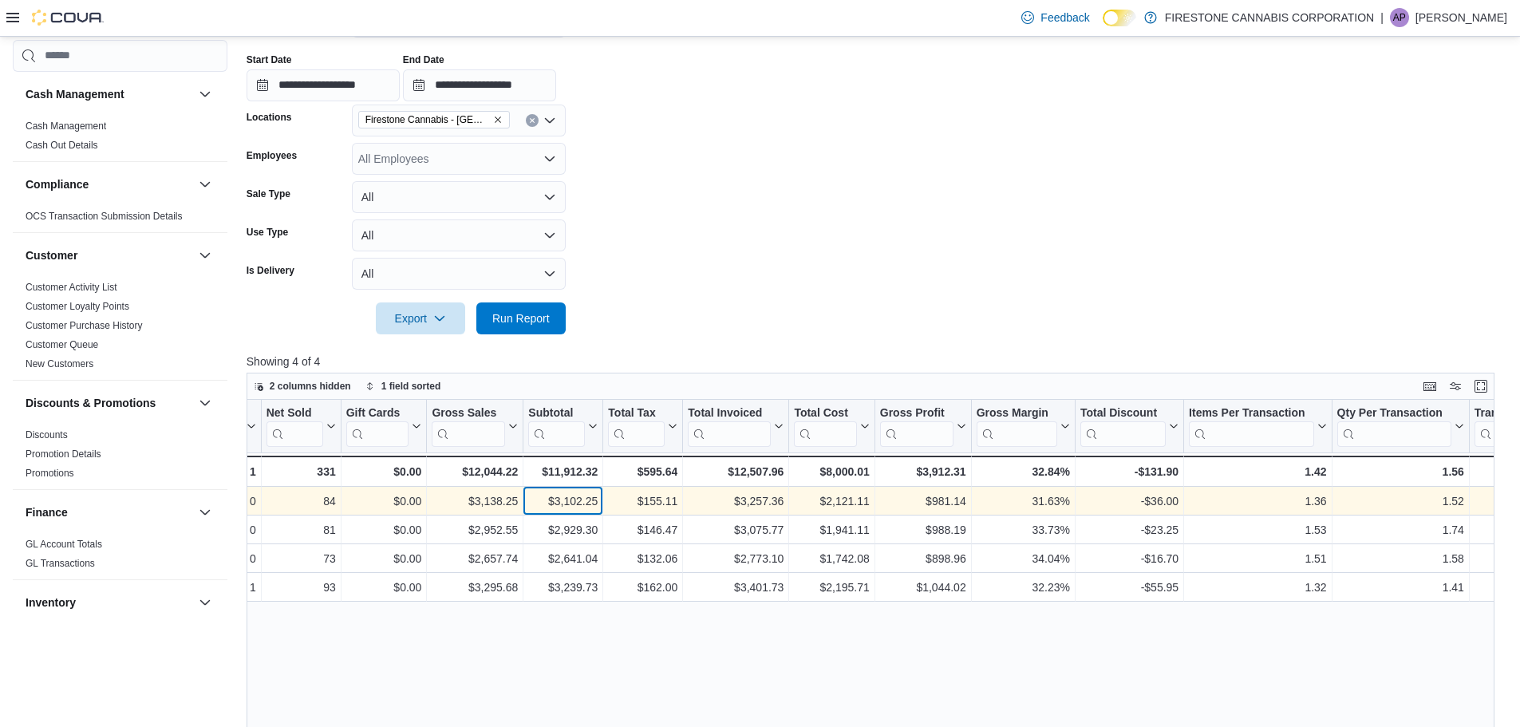
click at [582, 497] on div "$3,102.25" at bounding box center [562, 500] width 69 height 19
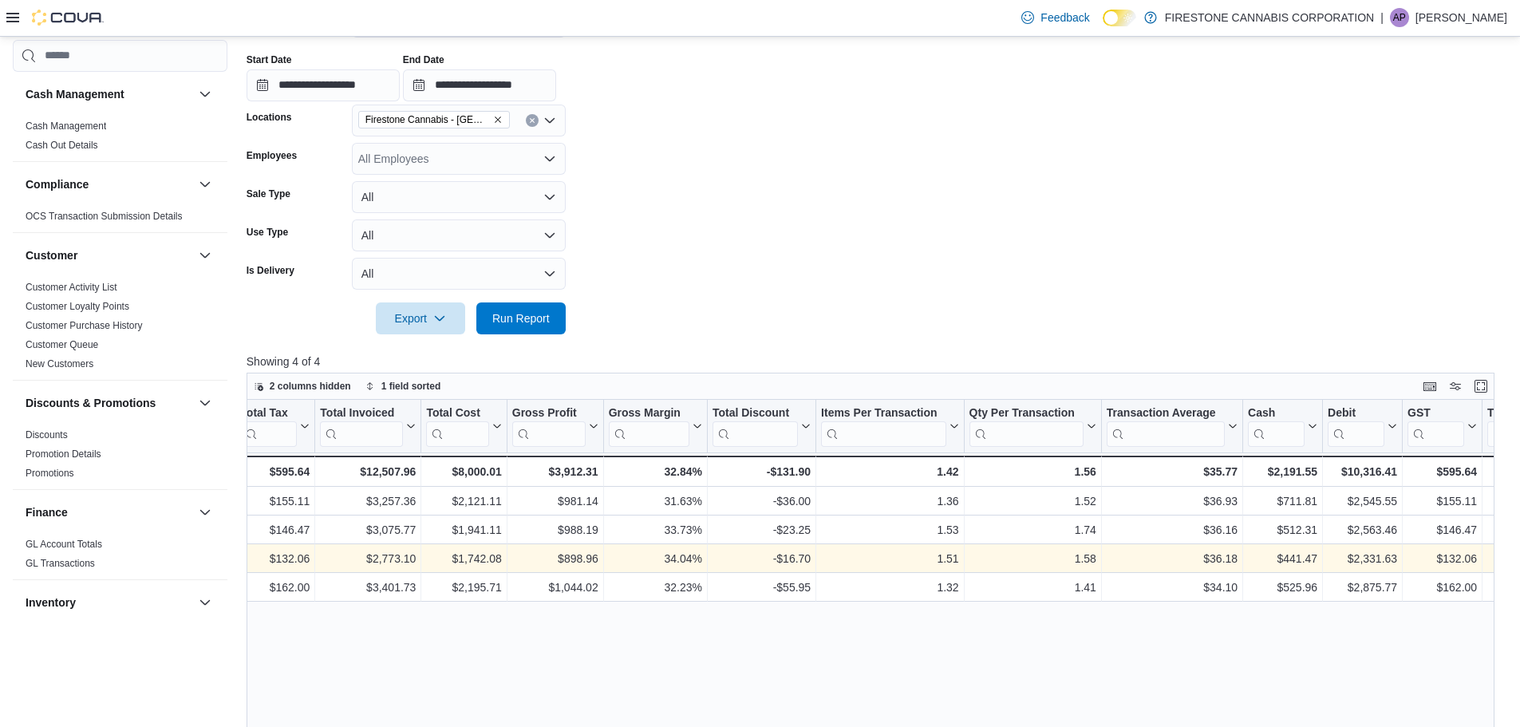
scroll to position [0, 730]
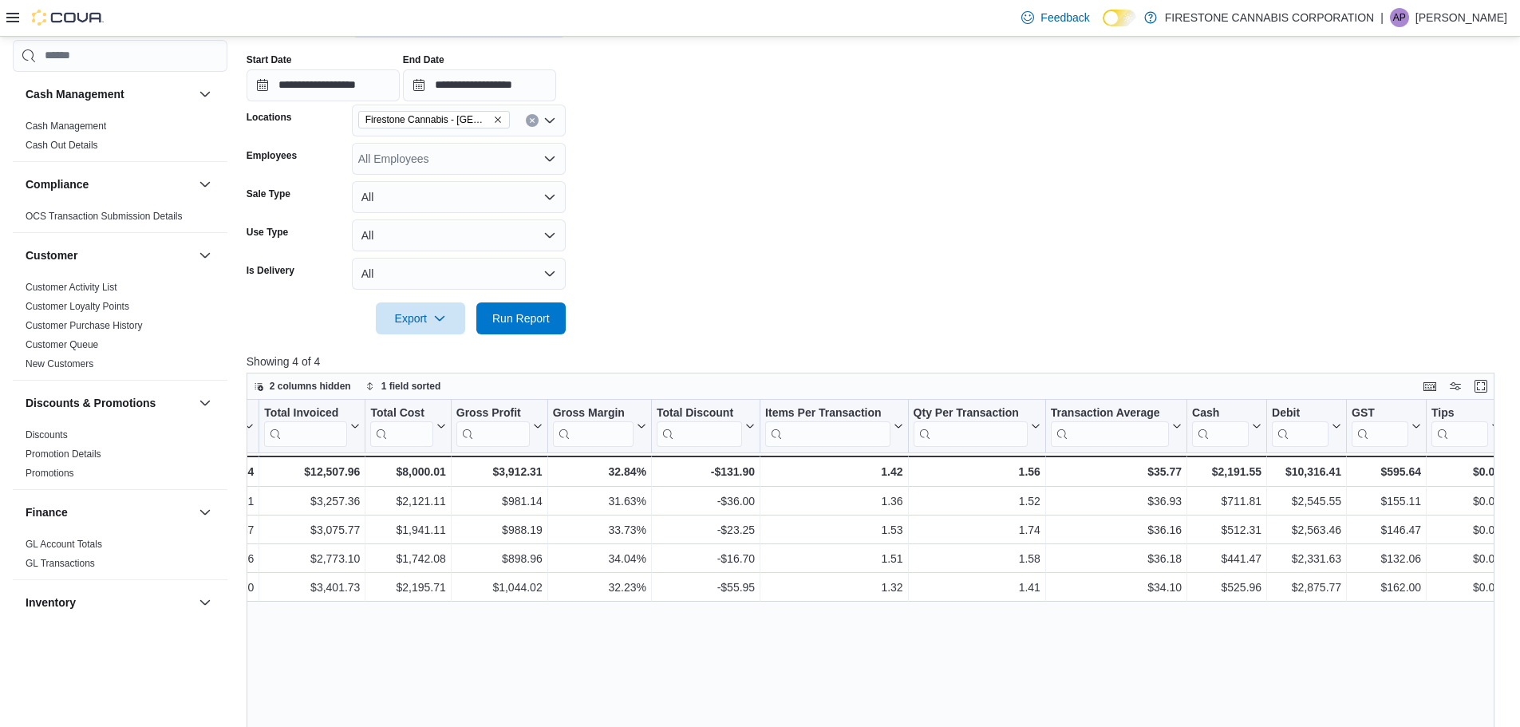
click at [533, 119] on icon "Clear input" at bounding box center [532, 120] width 4 height 4
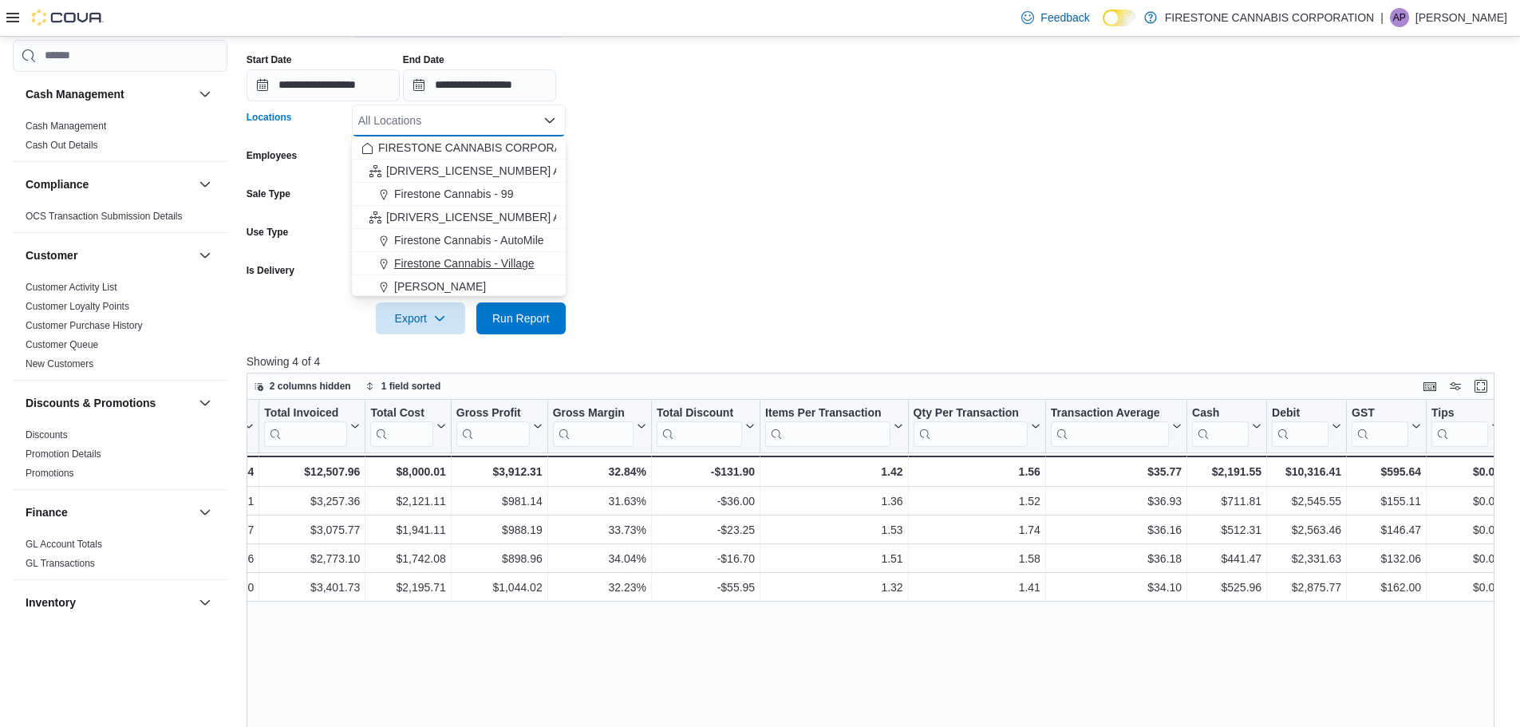
click at [521, 262] on span "Firestone Cannabis - Village" at bounding box center [464, 263] width 140 height 16
click at [553, 314] on span "Run Report" at bounding box center [521, 318] width 70 height 32
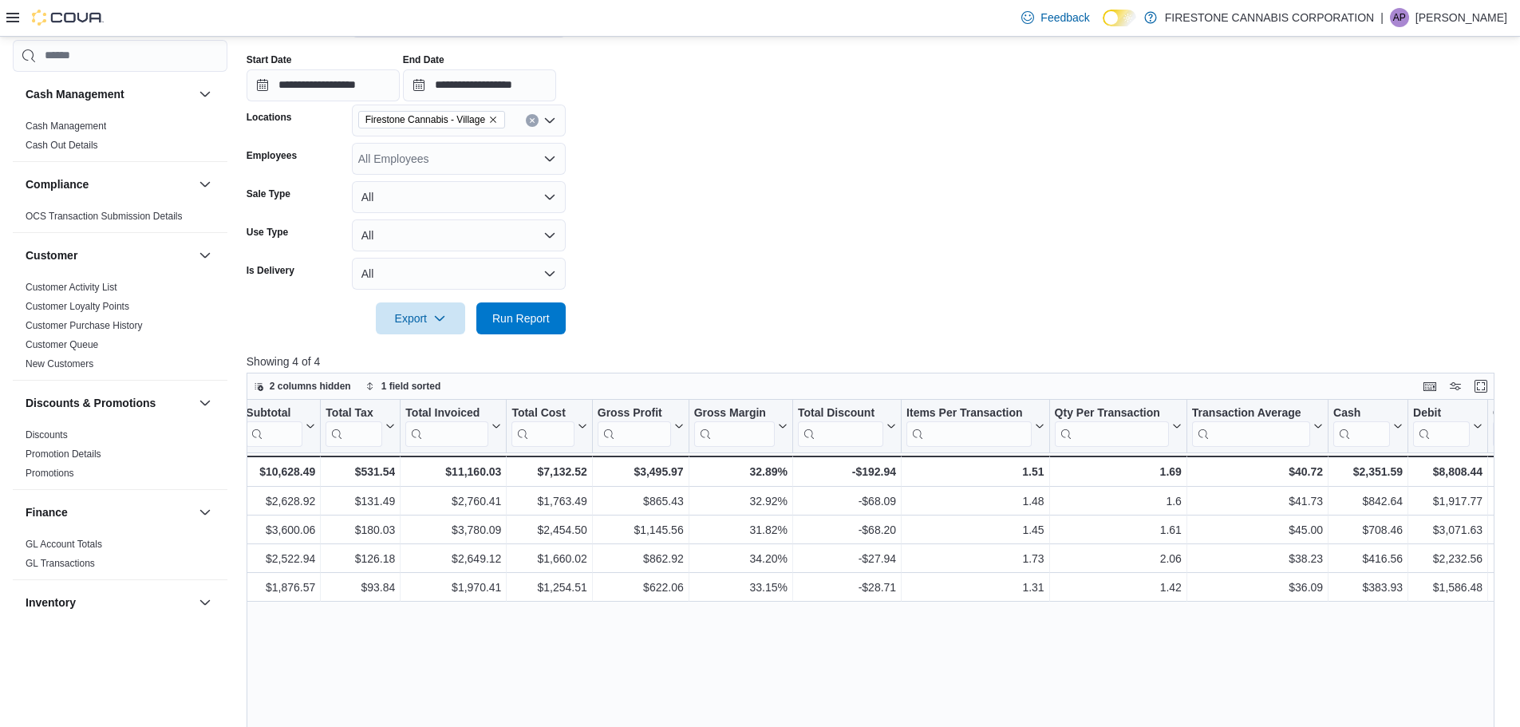
scroll to position [0, 590]
click at [528, 126] on div "Firestone Cannabis - Village" at bounding box center [459, 121] width 214 height 32
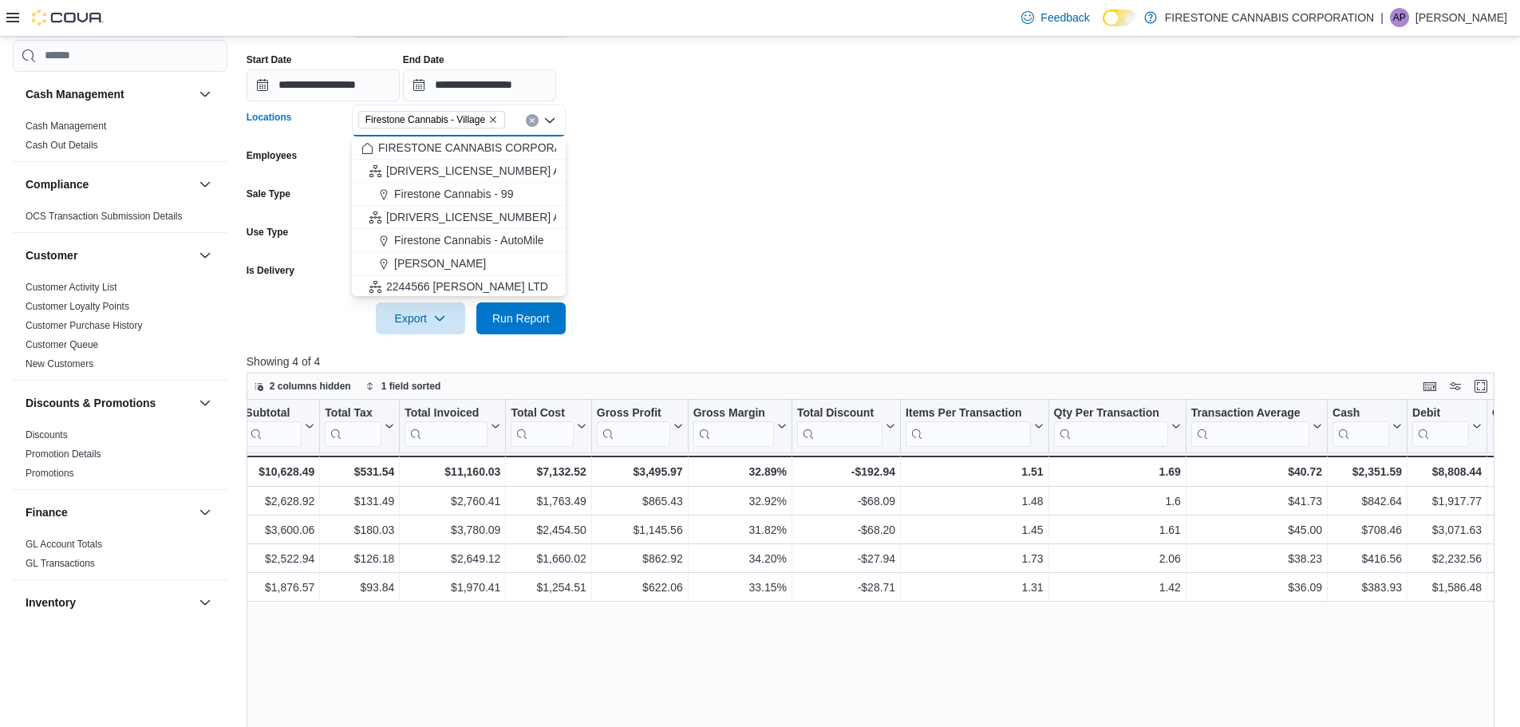
click at [536, 122] on button "Clear input" at bounding box center [532, 120] width 13 height 13
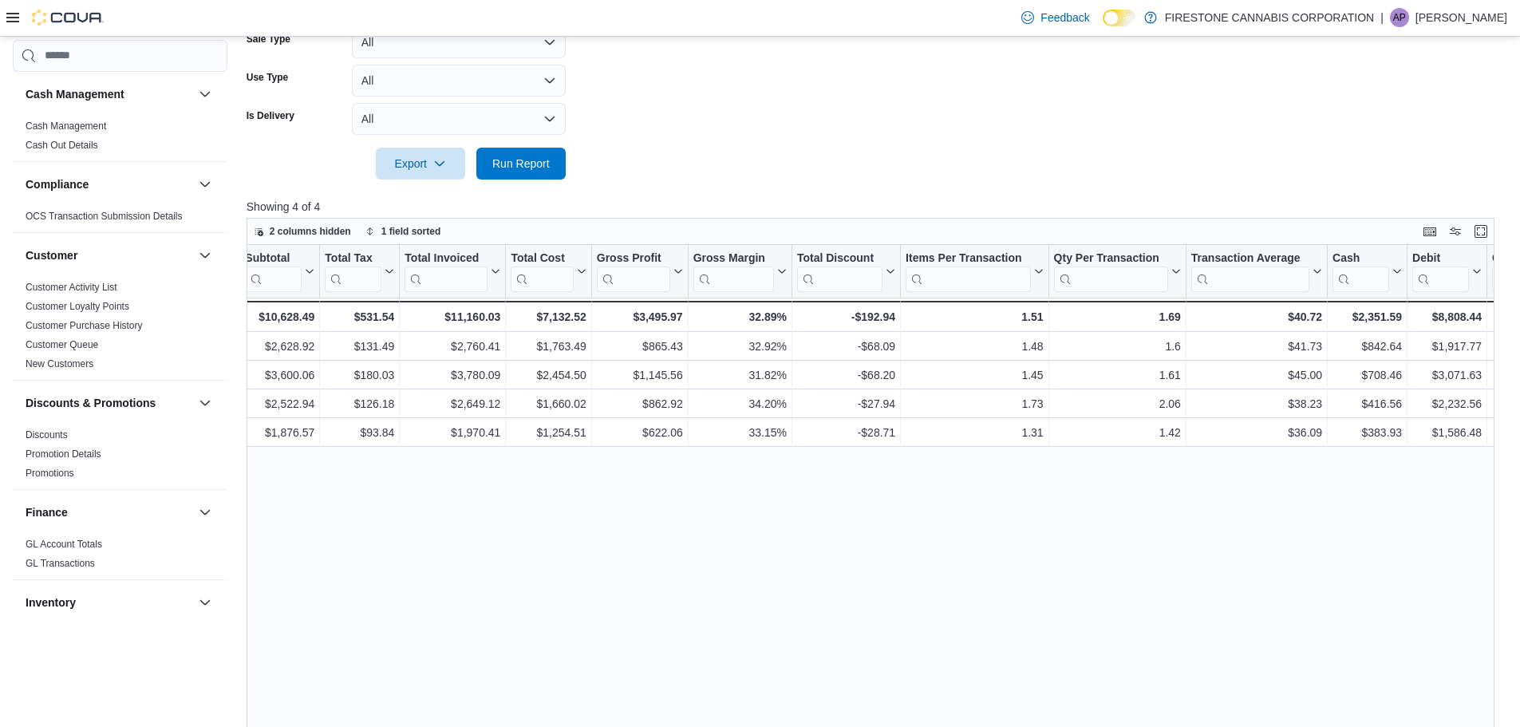
scroll to position [278, 0]
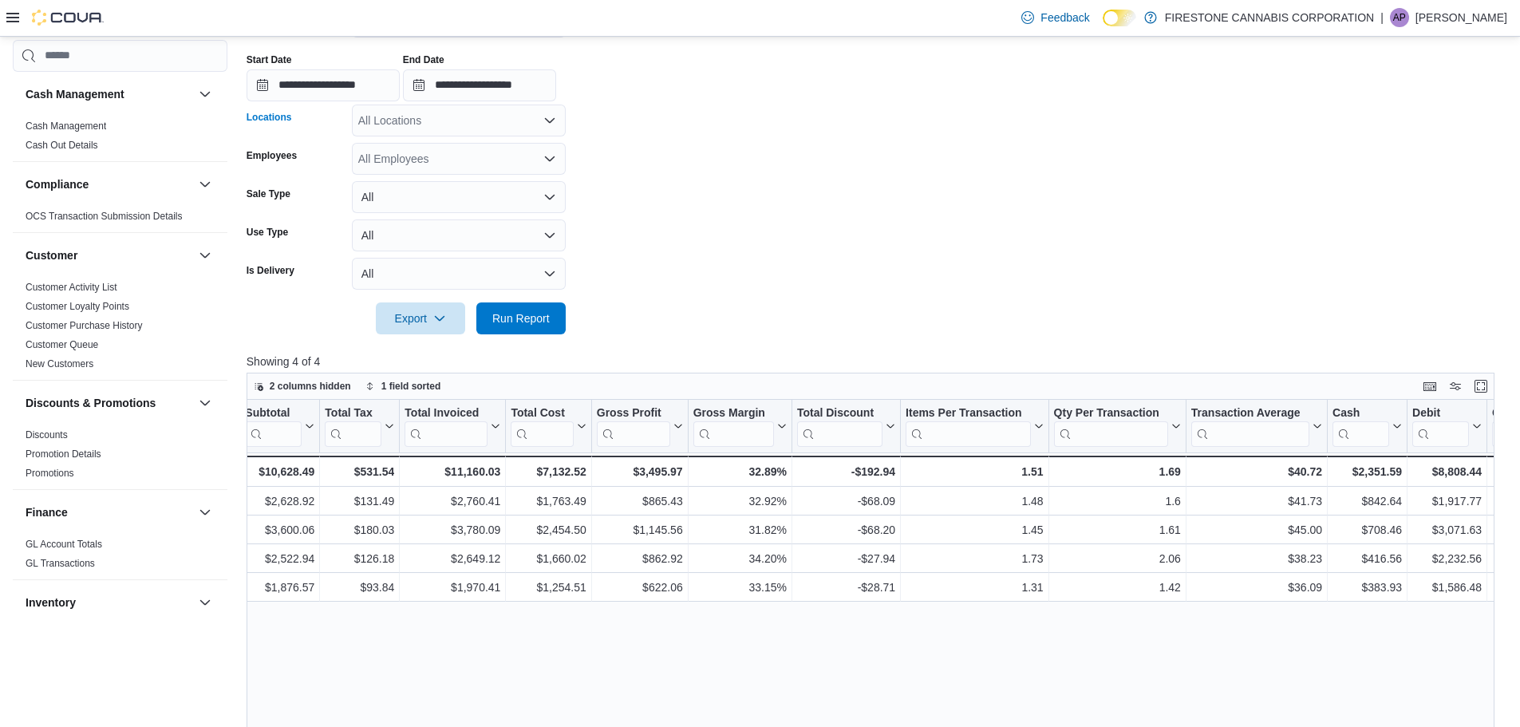
click at [493, 125] on div "All Locations Combo box. Selected. Combo box input. All Locations. Type some te…" at bounding box center [459, 121] width 214 height 32
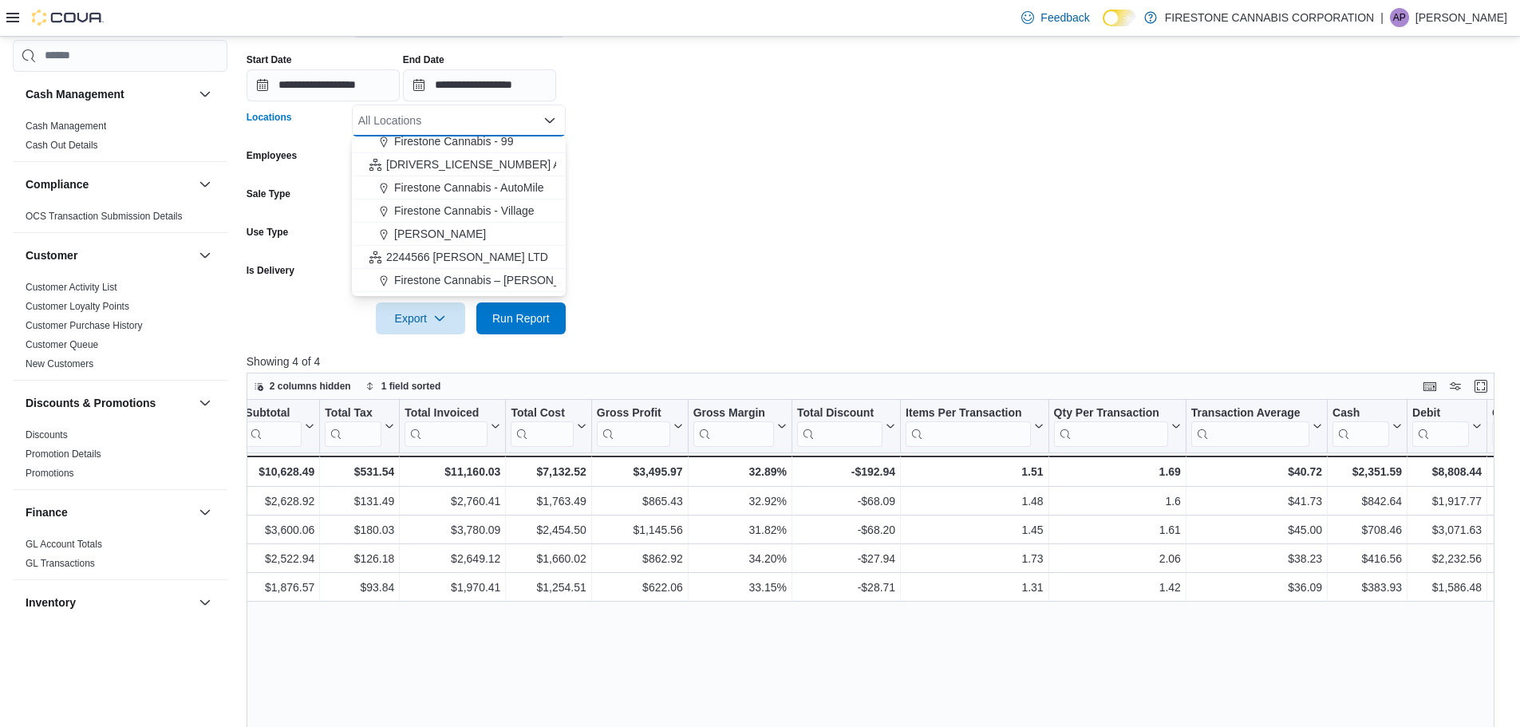
scroll to position [80, 0]
click at [486, 206] on span "[PERSON_NAME]" at bounding box center [440, 207] width 92 height 16
click at [543, 312] on span "Run Report" at bounding box center [520, 318] width 57 height 16
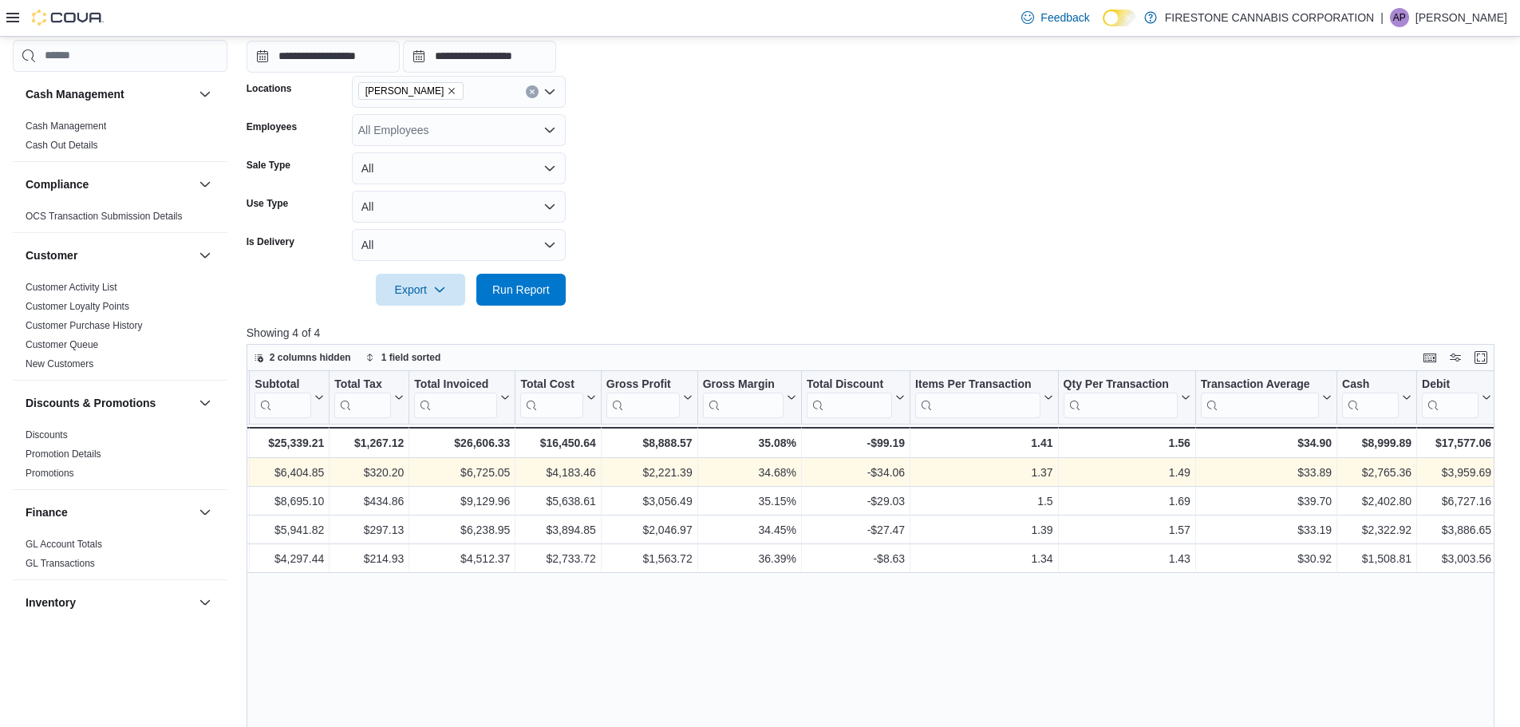
scroll to position [0, 581]
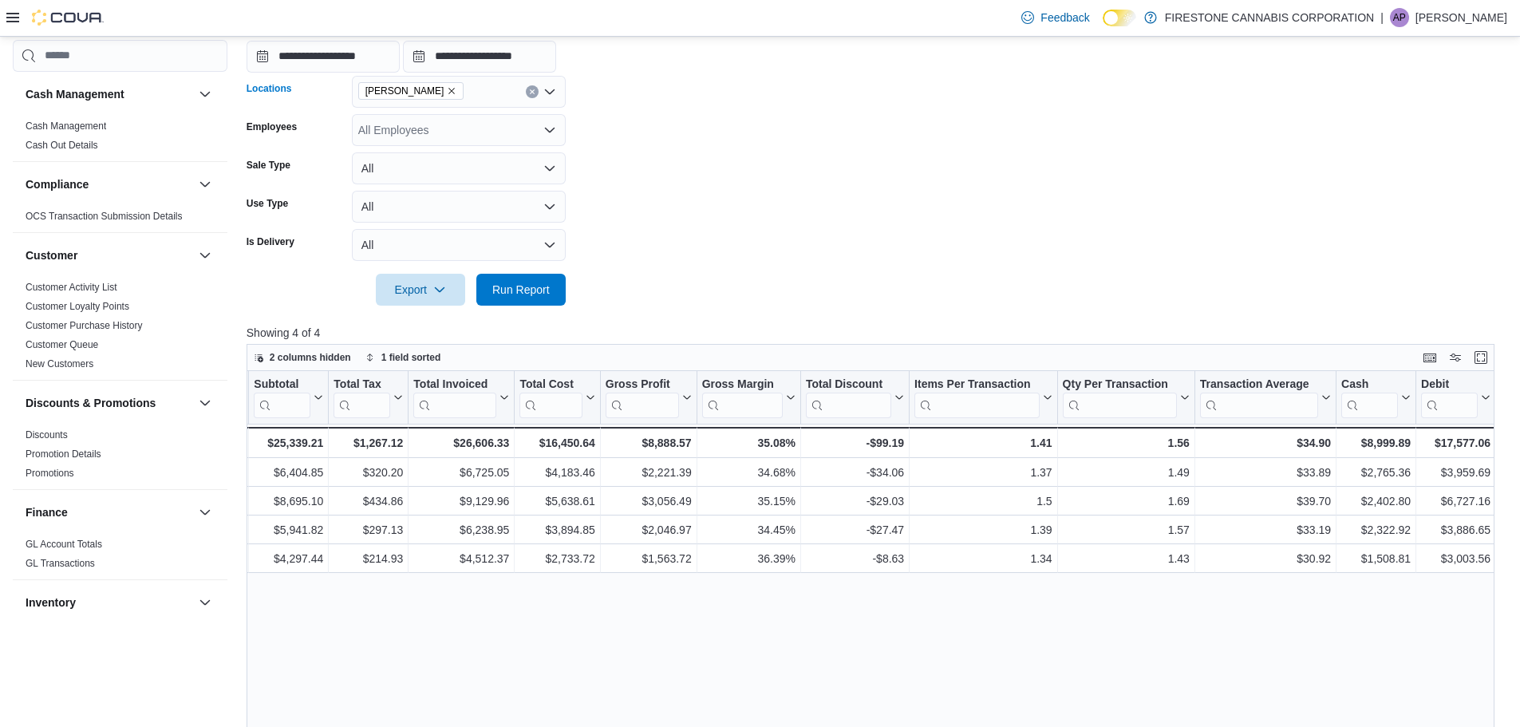
click at [533, 89] on icon "Clear input" at bounding box center [532, 92] width 6 height 6
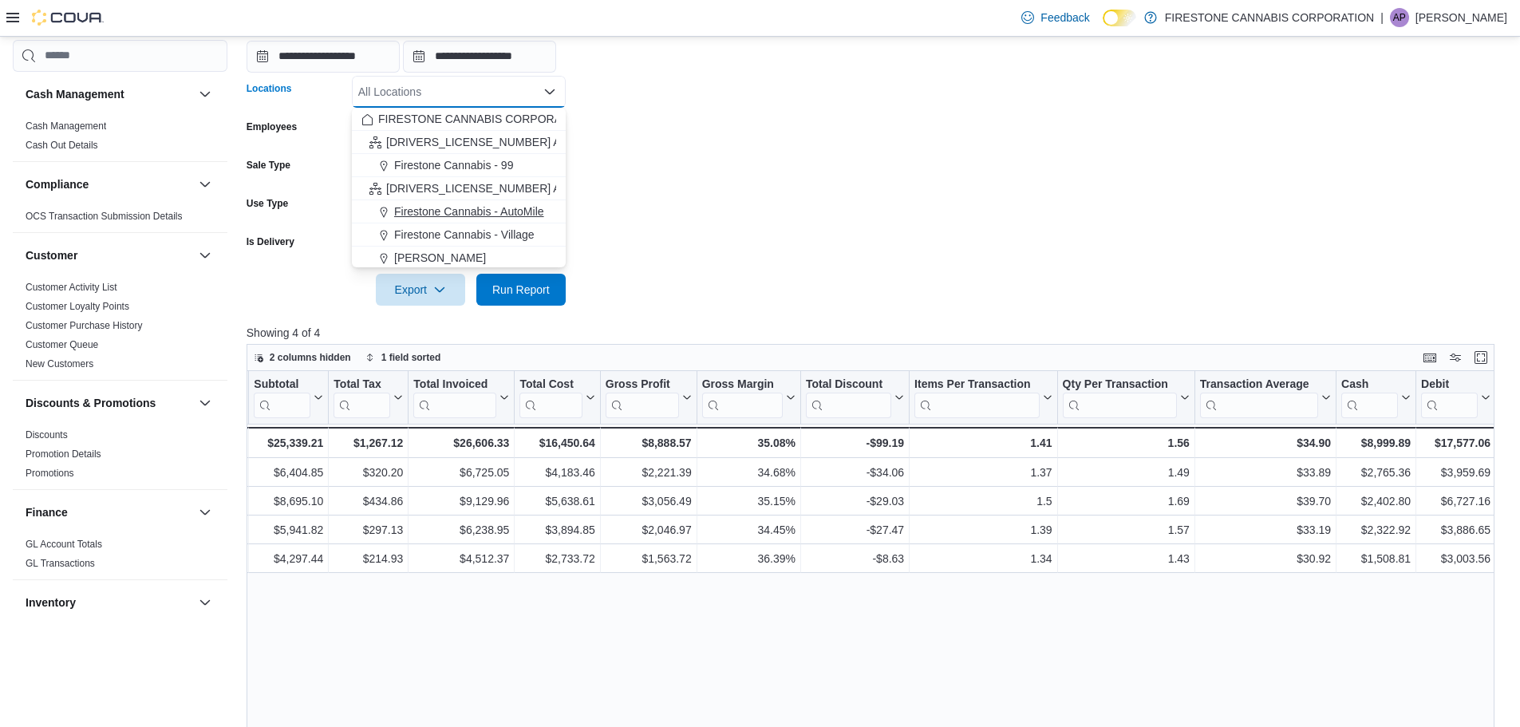
click at [535, 212] on span "Firestone Cannabis - AutoMile" at bounding box center [469, 211] width 150 height 16
click at [704, 172] on form "**********" at bounding box center [876, 132] width 1260 height 348
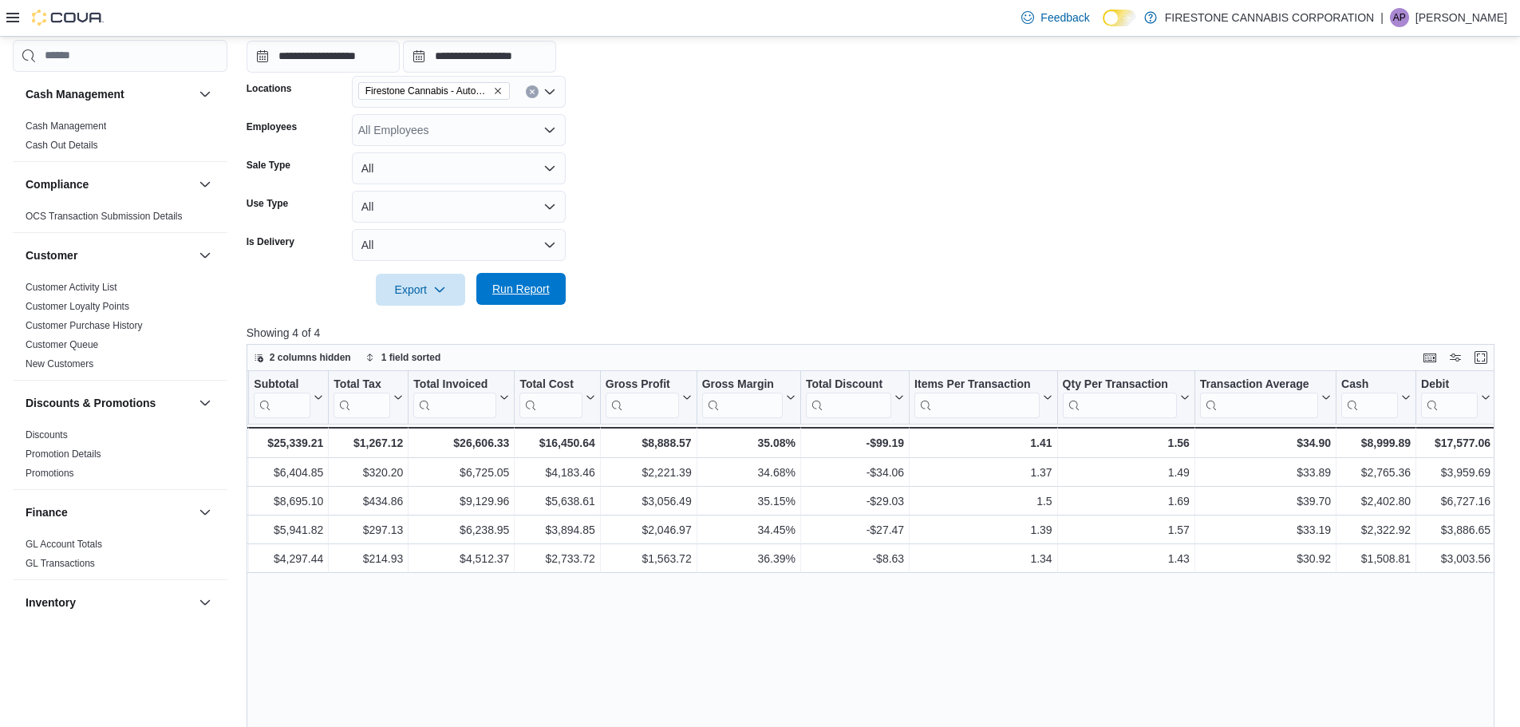
click at [544, 274] on div "Export Run Report" at bounding box center [405, 290] width 319 height 32
click at [553, 289] on span "Run Report" at bounding box center [521, 289] width 70 height 32
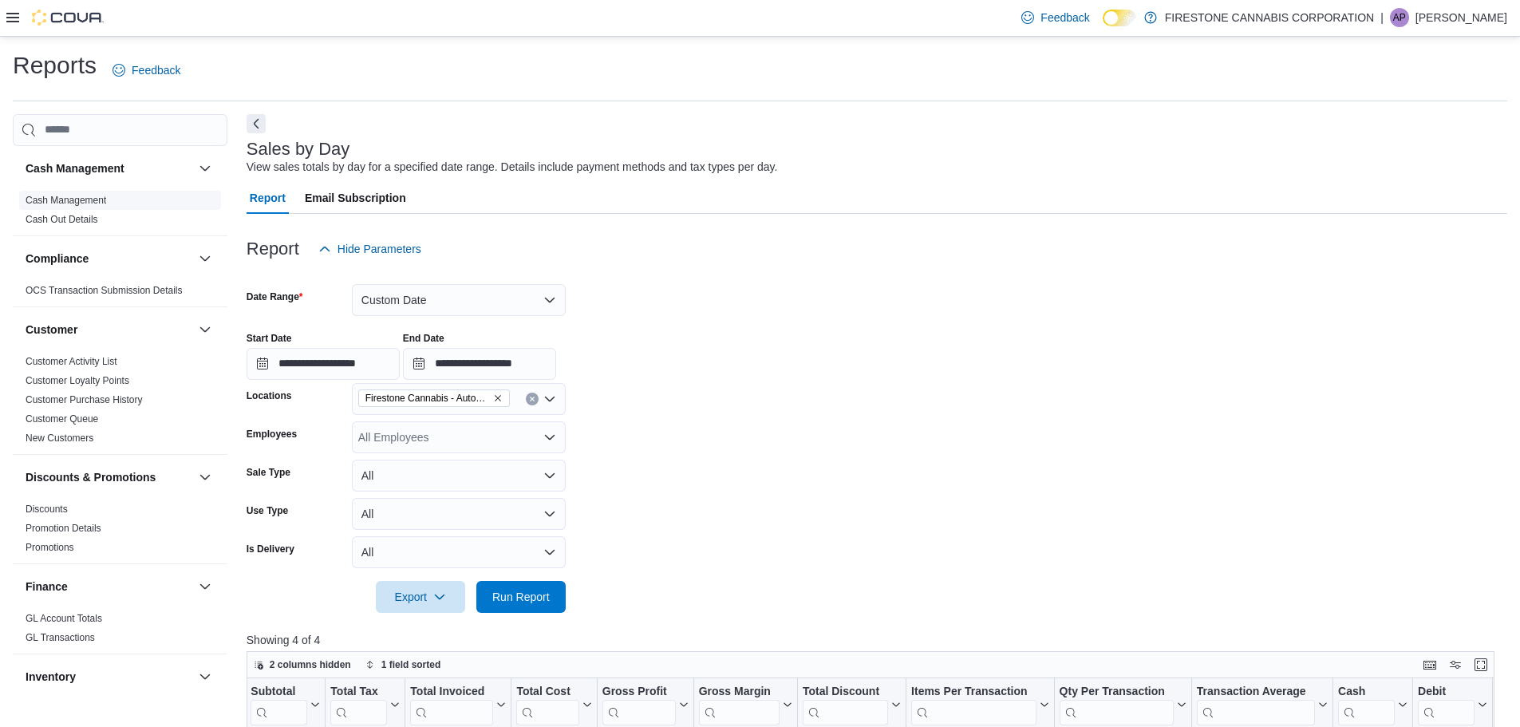
click at [96, 194] on span "Cash Management" at bounding box center [66, 200] width 81 height 13
click at [101, 199] on link "Cash Management" at bounding box center [66, 200] width 81 height 11
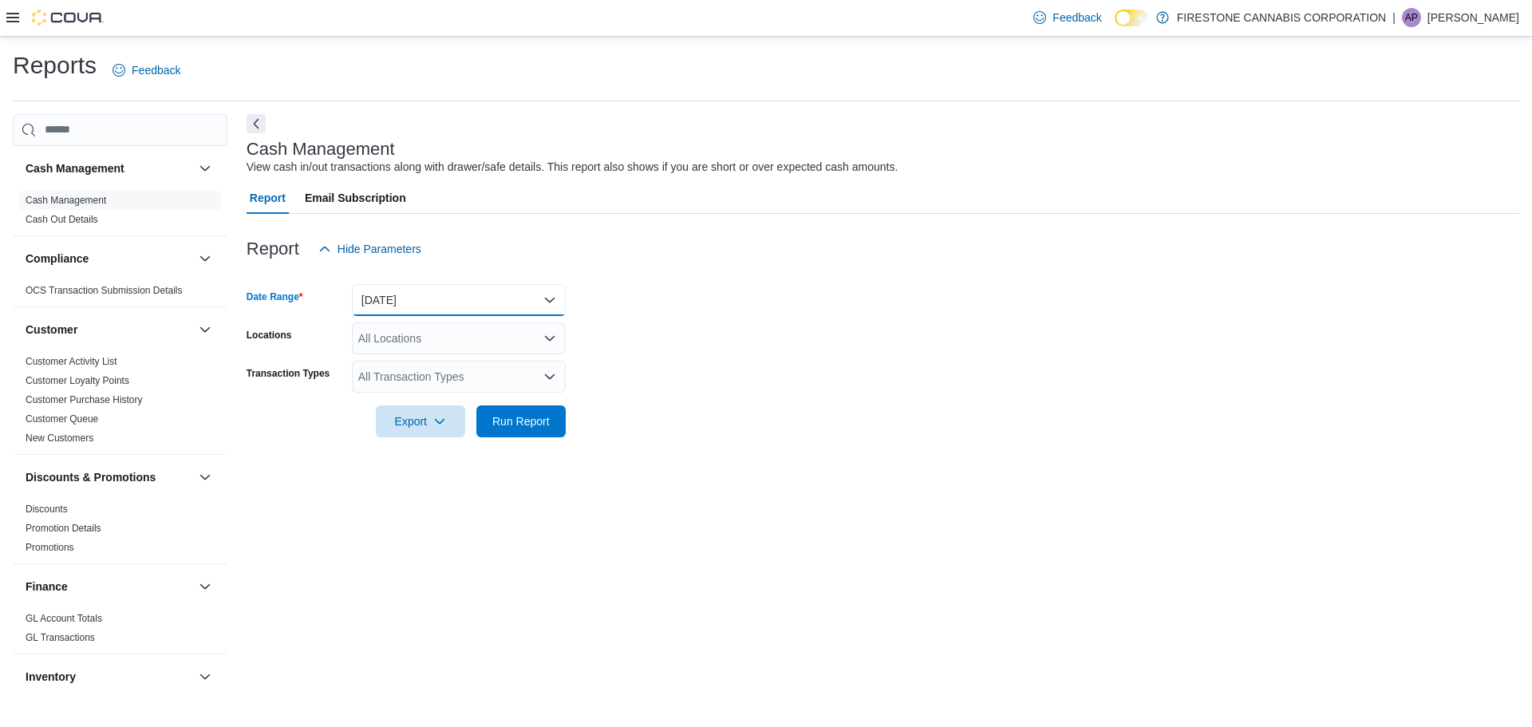
click at [545, 301] on button "[DATE]" at bounding box center [459, 300] width 214 height 32
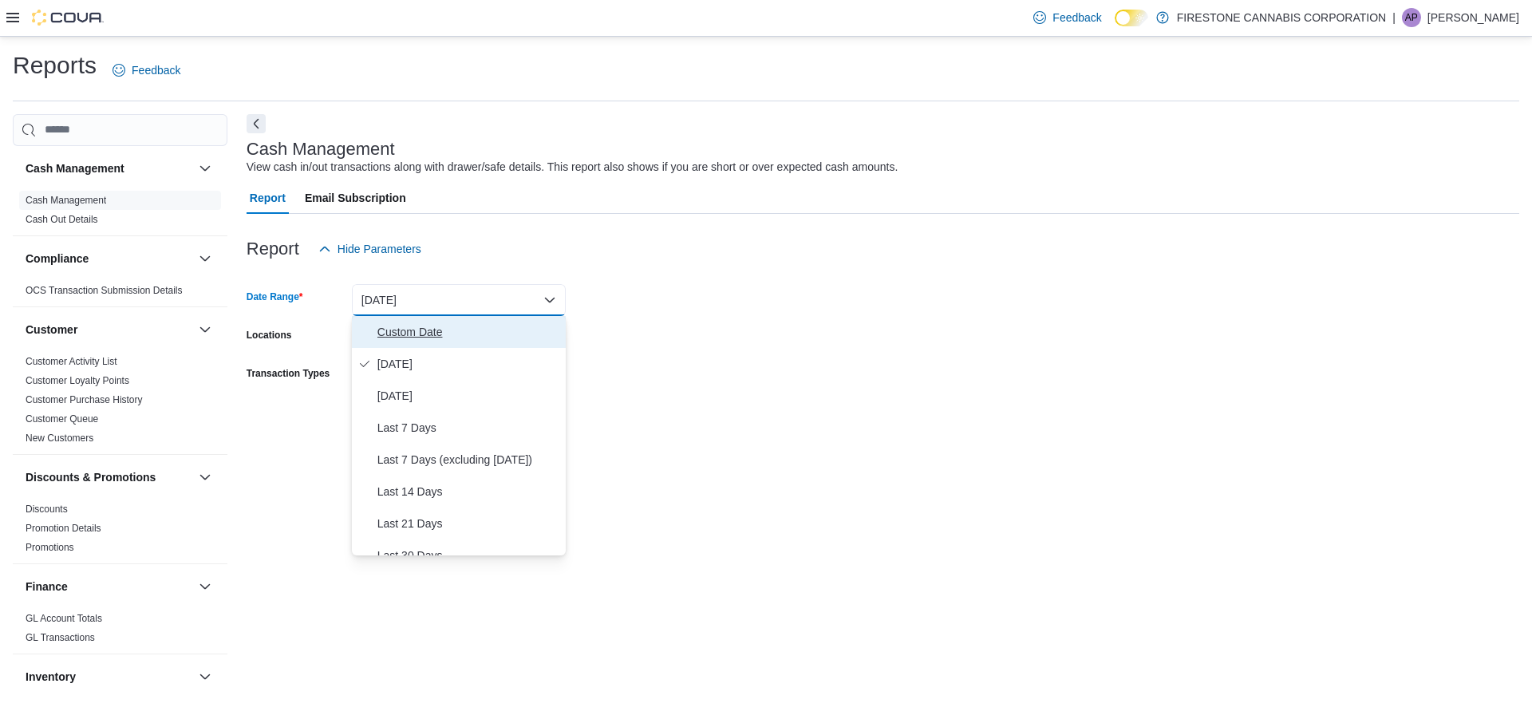
click at [430, 326] on span "Custom Date" at bounding box center [468, 331] width 182 height 19
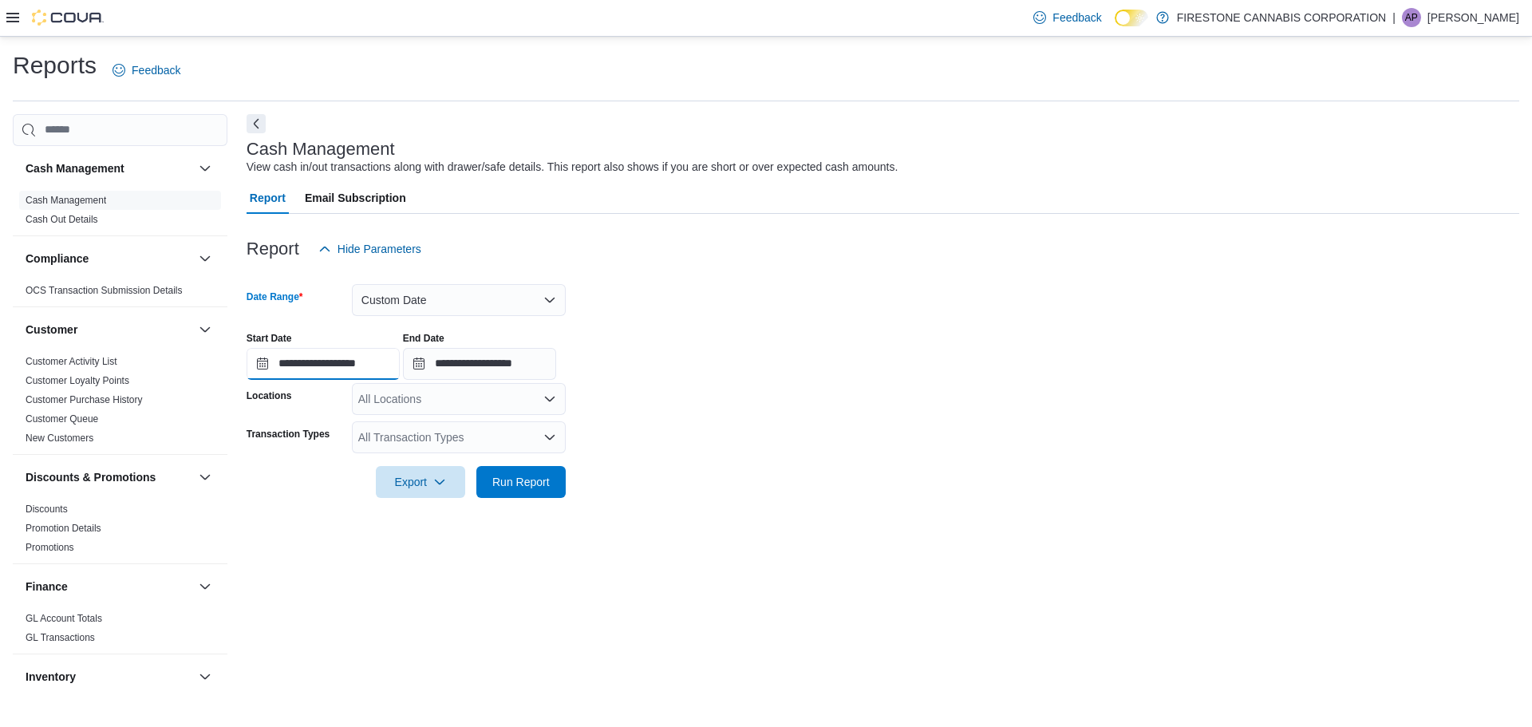
drag, startPoint x: 331, startPoint y: 363, endPoint x: 341, endPoint y: 362, distance: 9.6
click at [331, 362] on input "**********" at bounding box center [322, 364] width 153 height 32
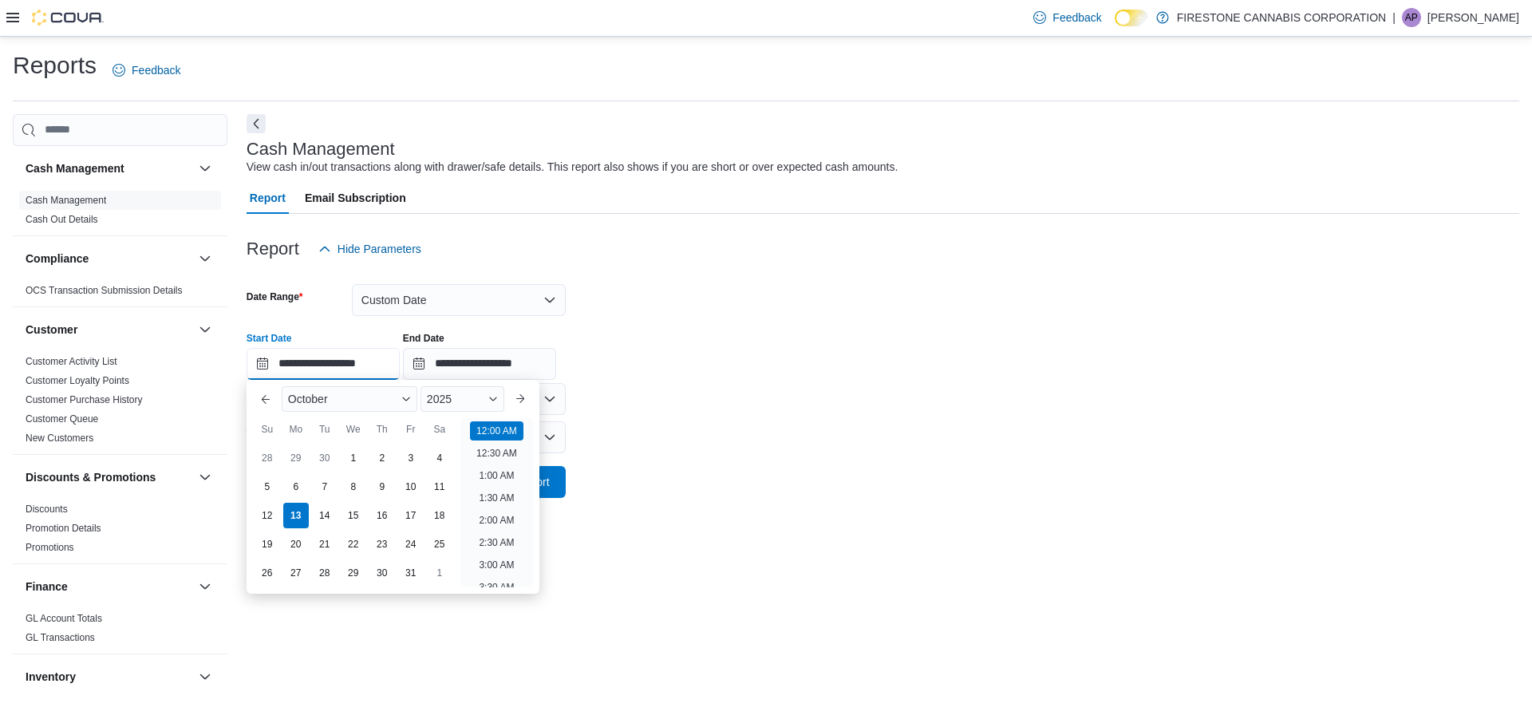
scroll to position [49, 0]
click at [341, 362] on input "**********" at bounding box center [322, 364] width 153 height 32
click at [396, 401] on div "October" at bounding box center [350, 399] width 136 height 26
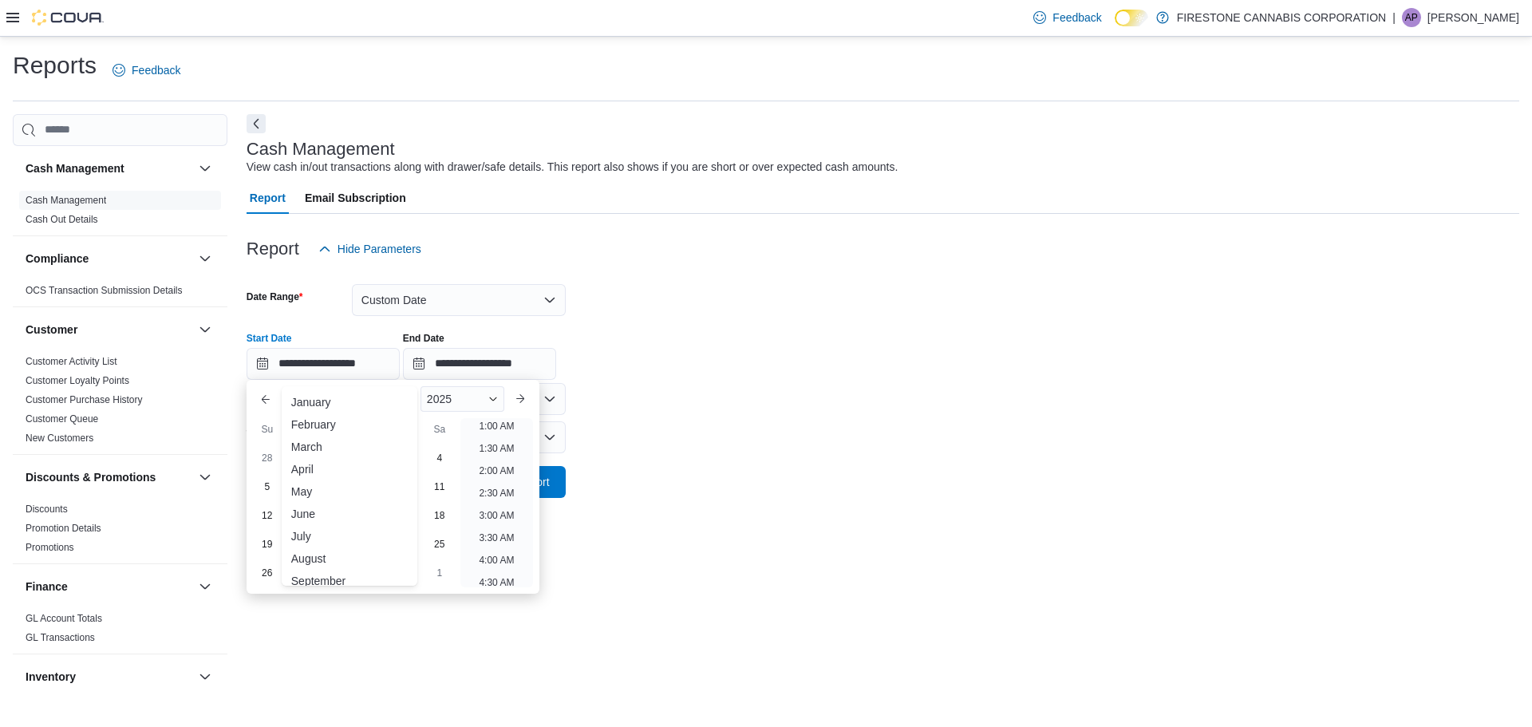
click at [343, 574] on div "September" at bounding box center [349, 580] width 129 height 19
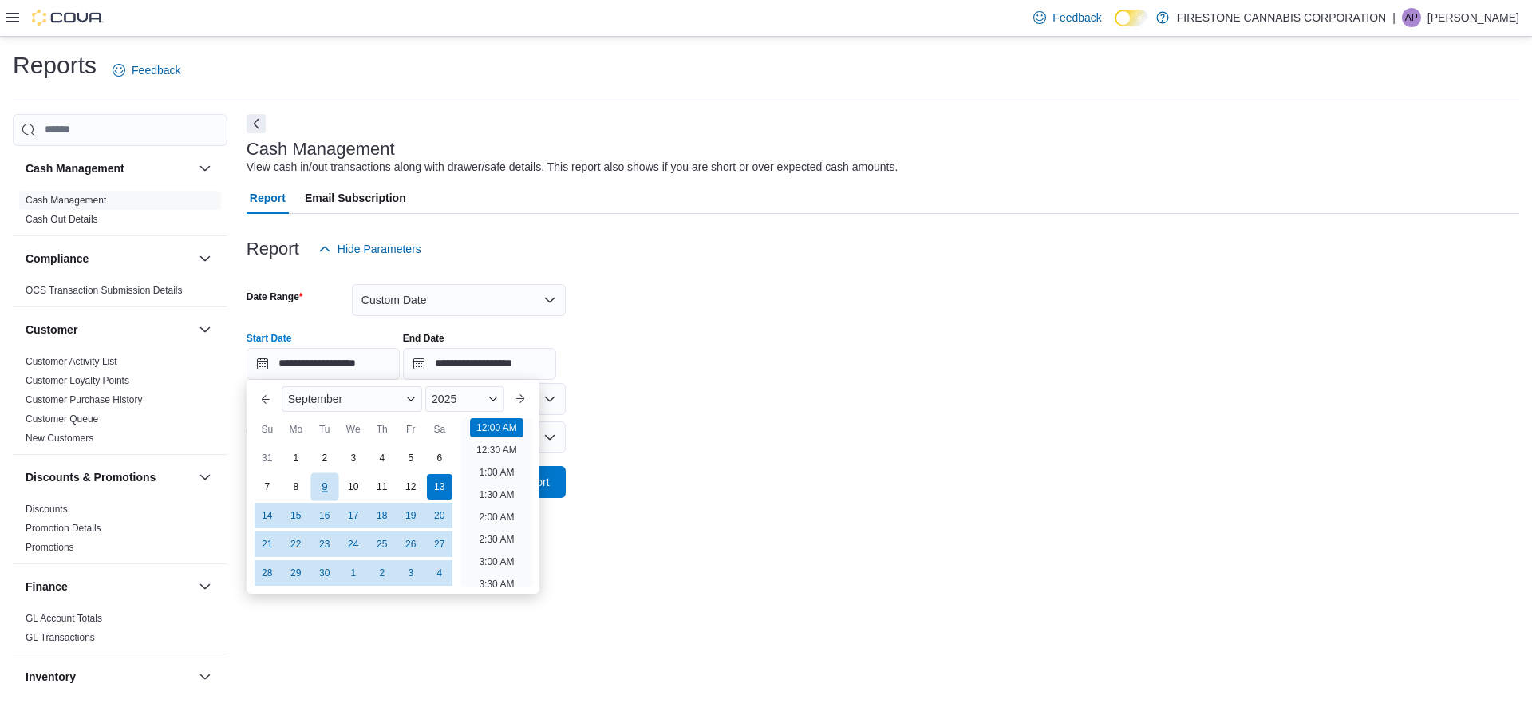
click at [328, 487] on div "9" at bounding box center [324, 486] width 28 height 28
type input "**********"
click at [506, 360] on input "**********" at bounding box center [479, 364] width 153 height 32
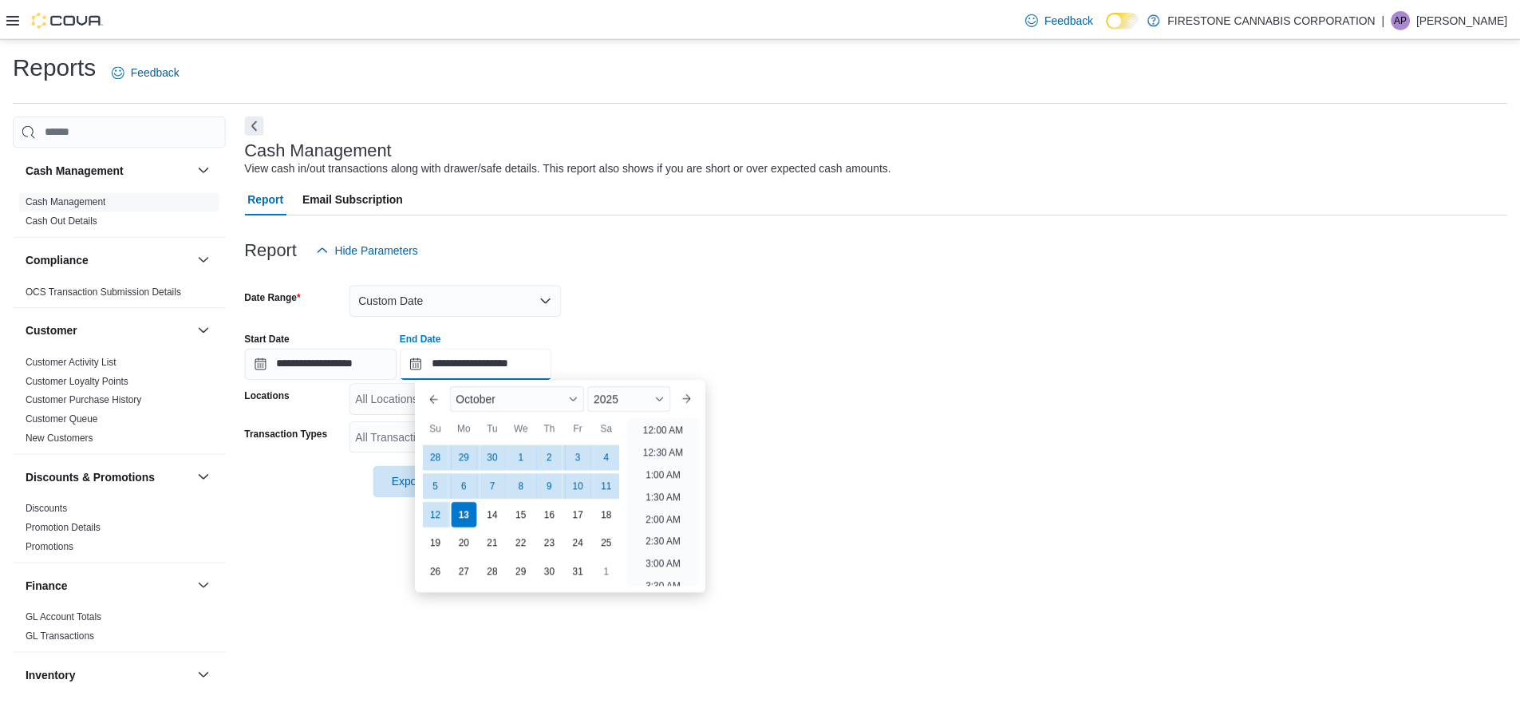
scroll to position [906, 0]
click at [529, 386] on div "October" at bounding box center [521, 399] width 136 height 26
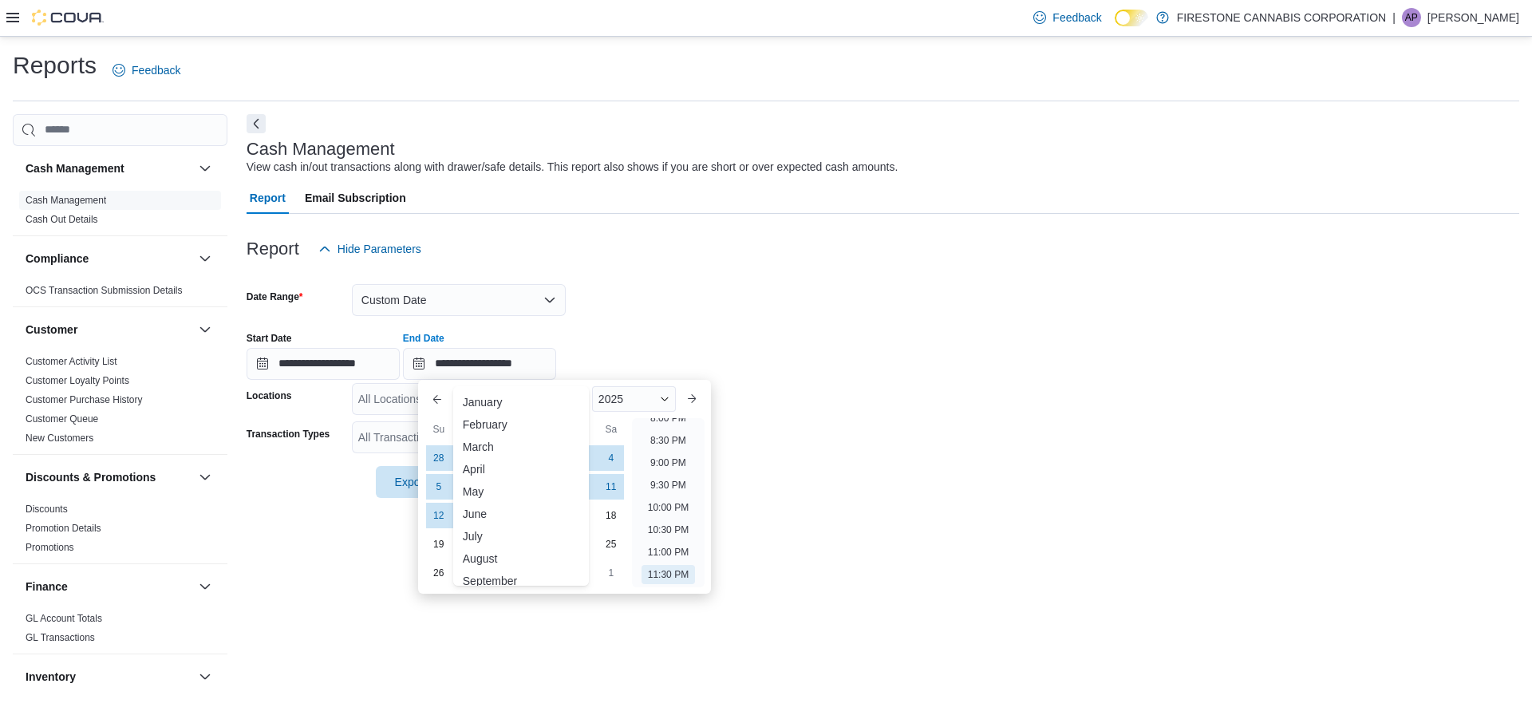
click at [516, 574] on div "September" at bounding box center [520, 580] width 129 height 19
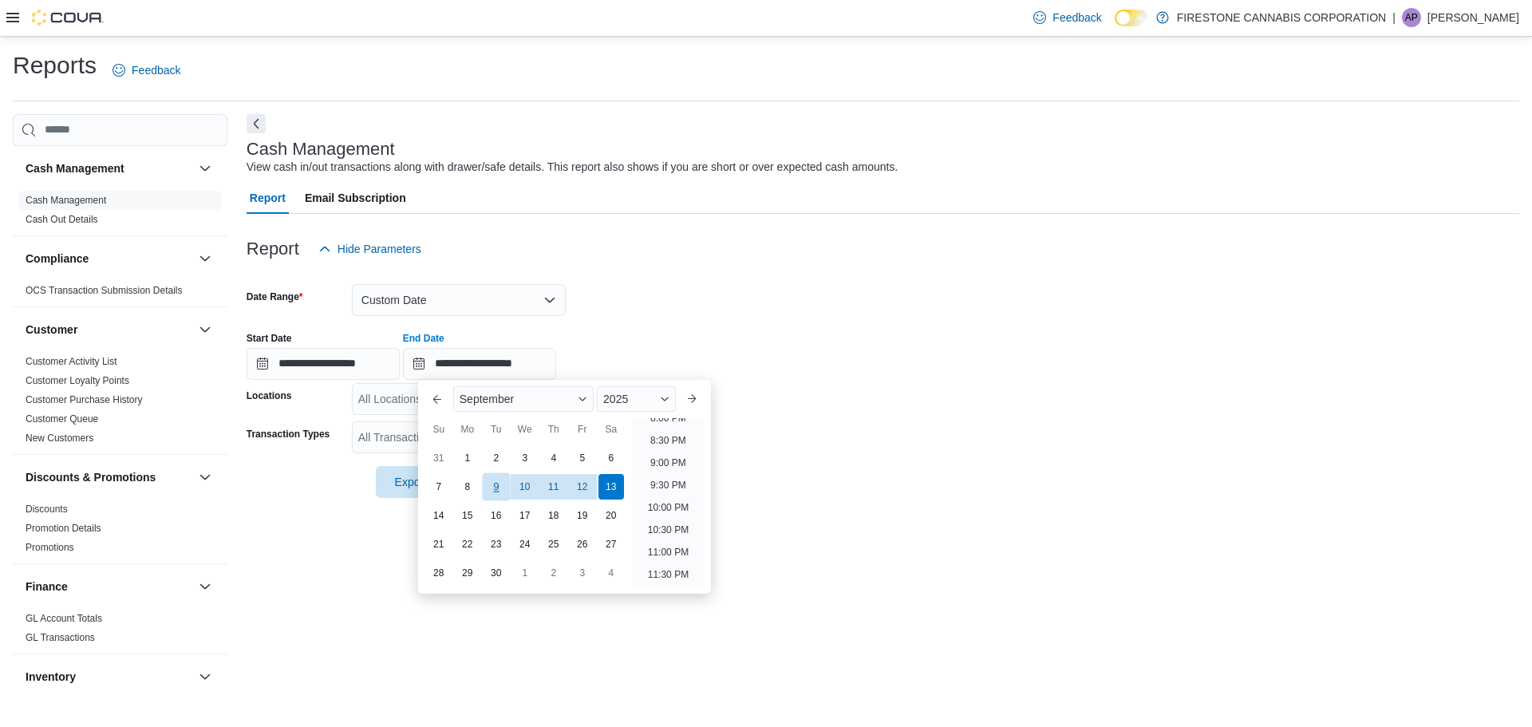
click at [496, 485] on div "9" at bounding box center [496, 486] width 28 height 28
type input "**********"
click at [665, 326] on div "**********" at bounding box center [882, 349] width 1272 height 61
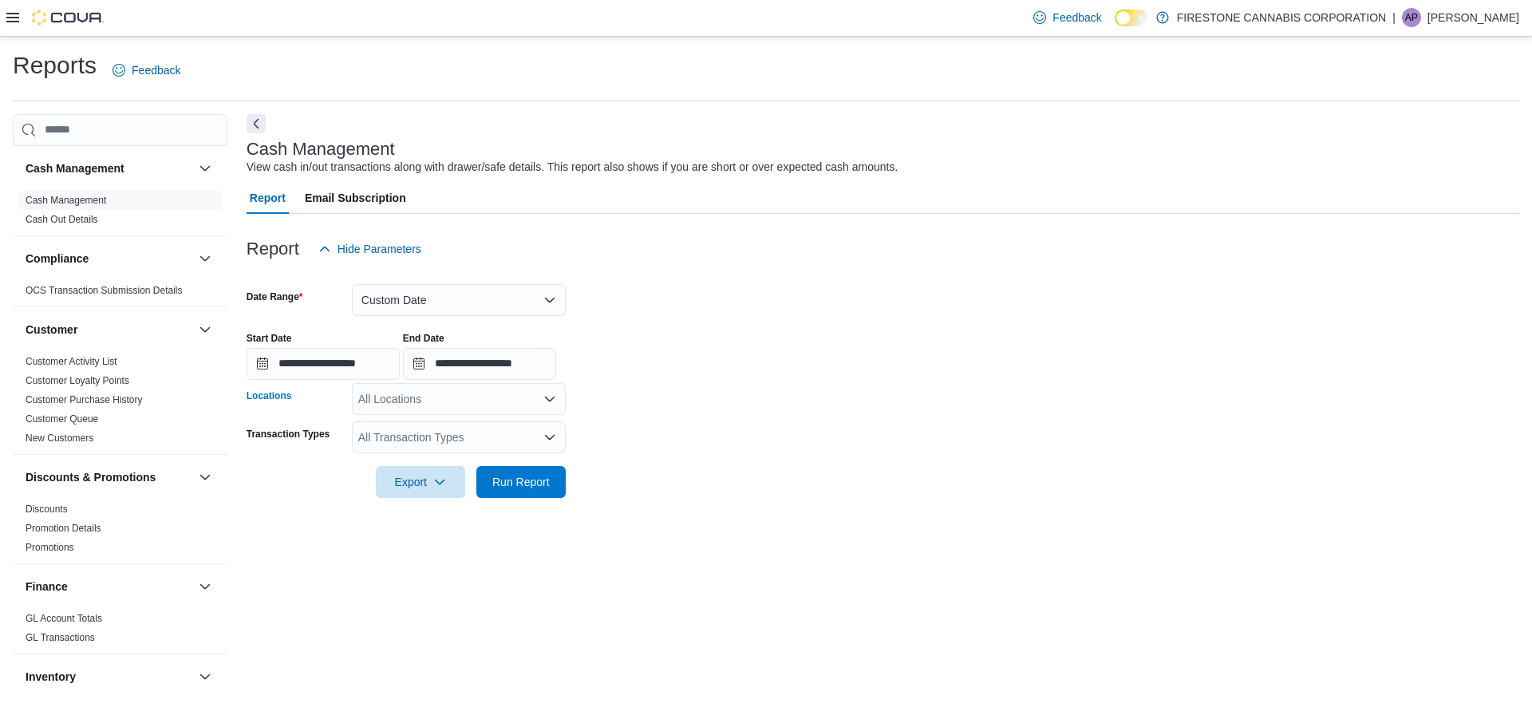
click at [546, 400] on icon "Open list of options" at bounding box center [549, 398] width 13 height 13
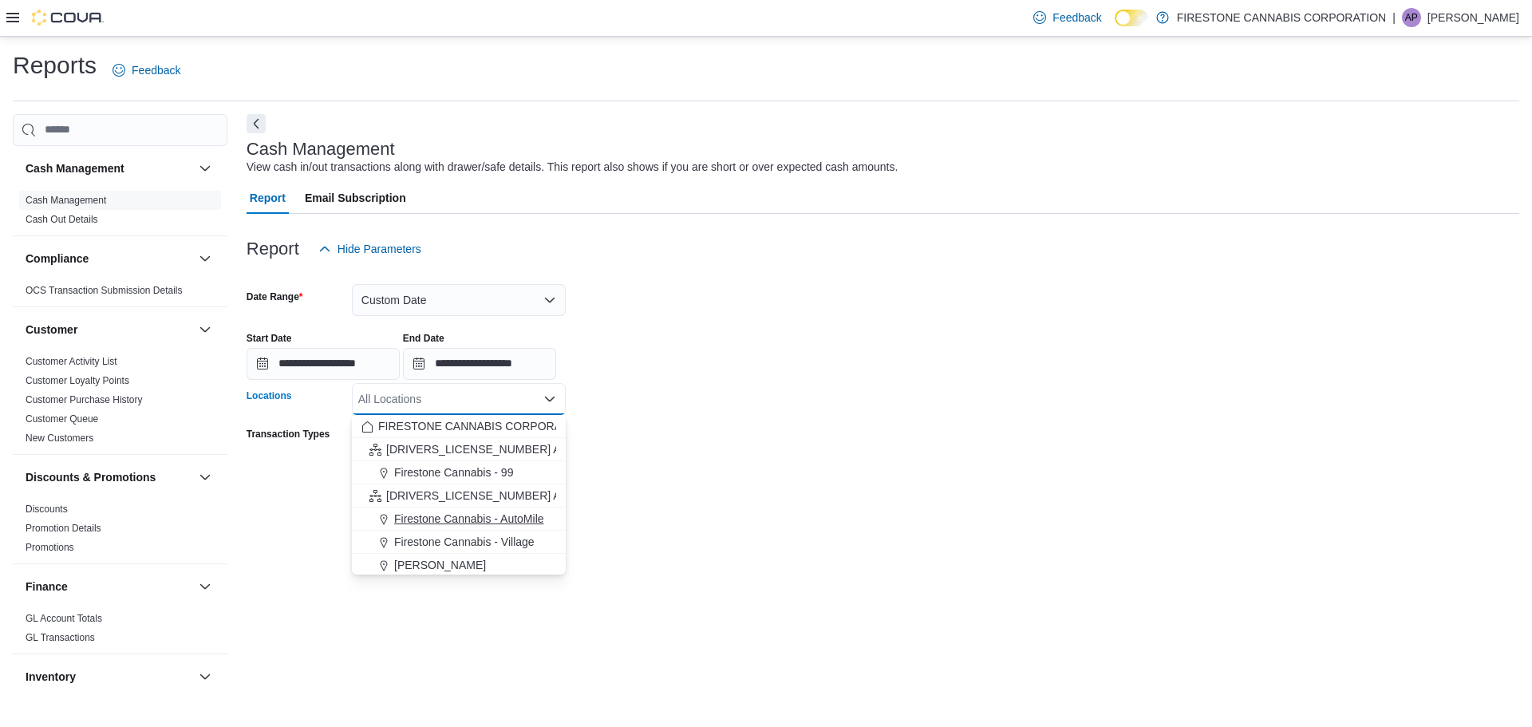
click at [498, 519] on span "Firestone Cannabis - AutoMile" at bounding box center [469, 519] width 150 height 16
click at [756, 428] on form "**********" at bounding box center [882, 381] width 1272 height 233
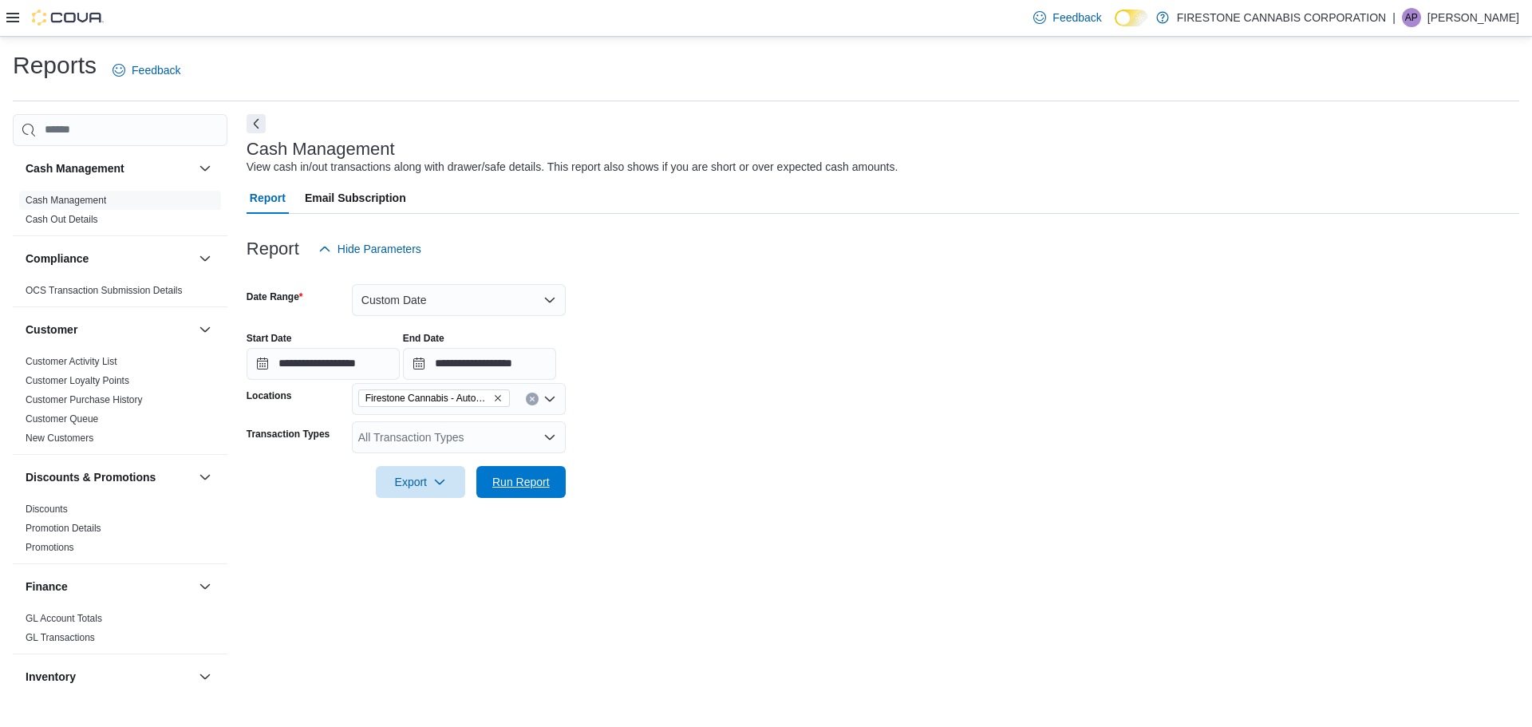
click at [551, 474] on span "Run Report" at bounding box center [521, 482] width 70 height 32
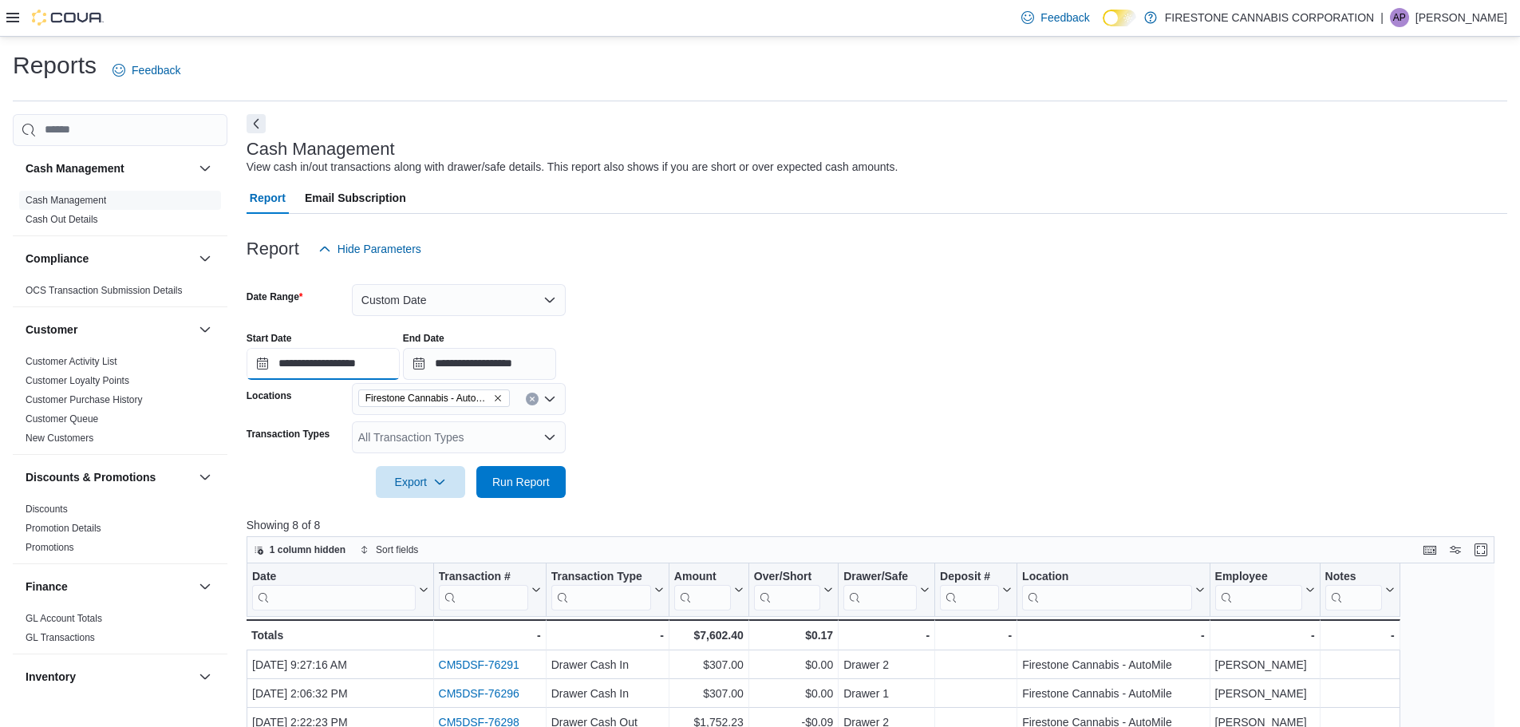
click at [314, 357] on input "**********" at bounding box center [322, 364] width 153 height 32
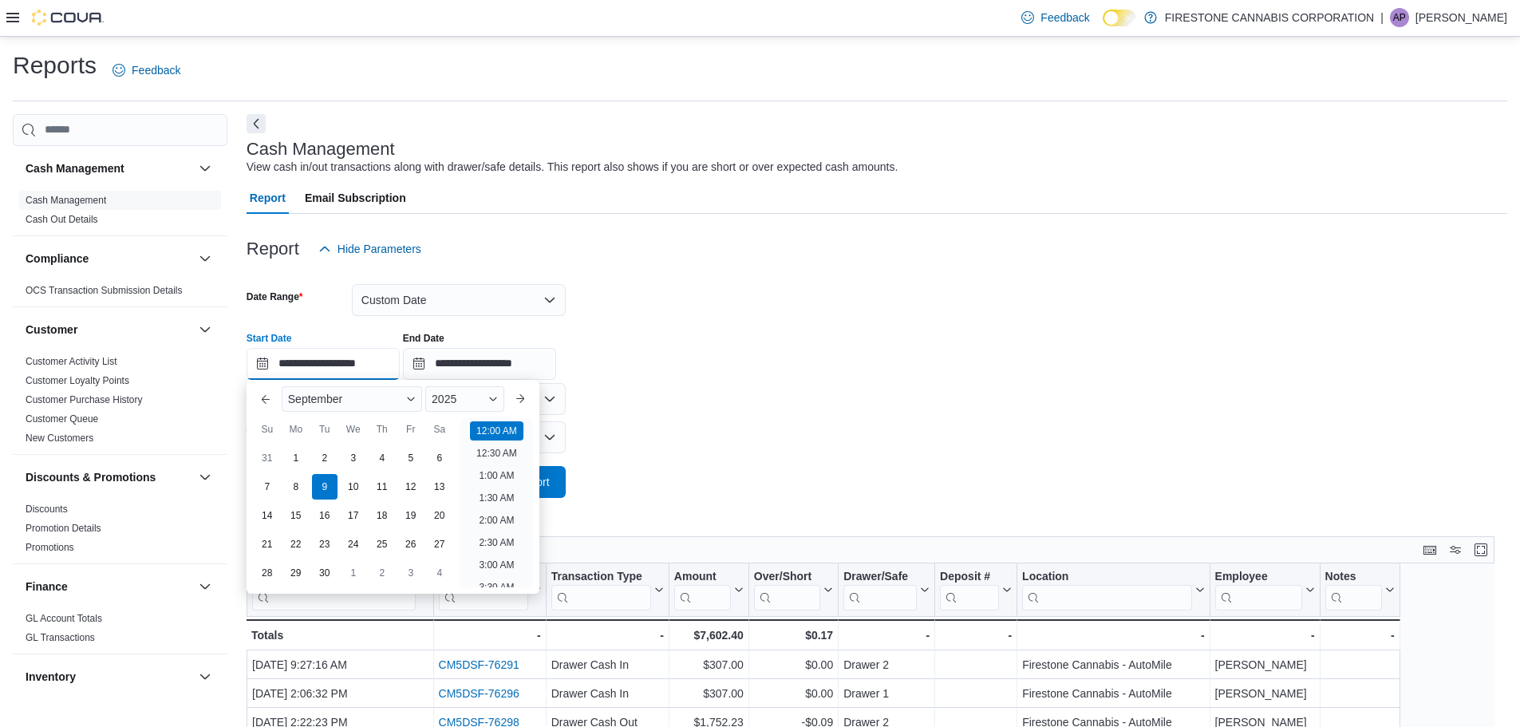
scroll to position [49, 0]
click at [297, 487] on div "8" at bounding box center [296, 486] width 28 height 28
type input "**********"
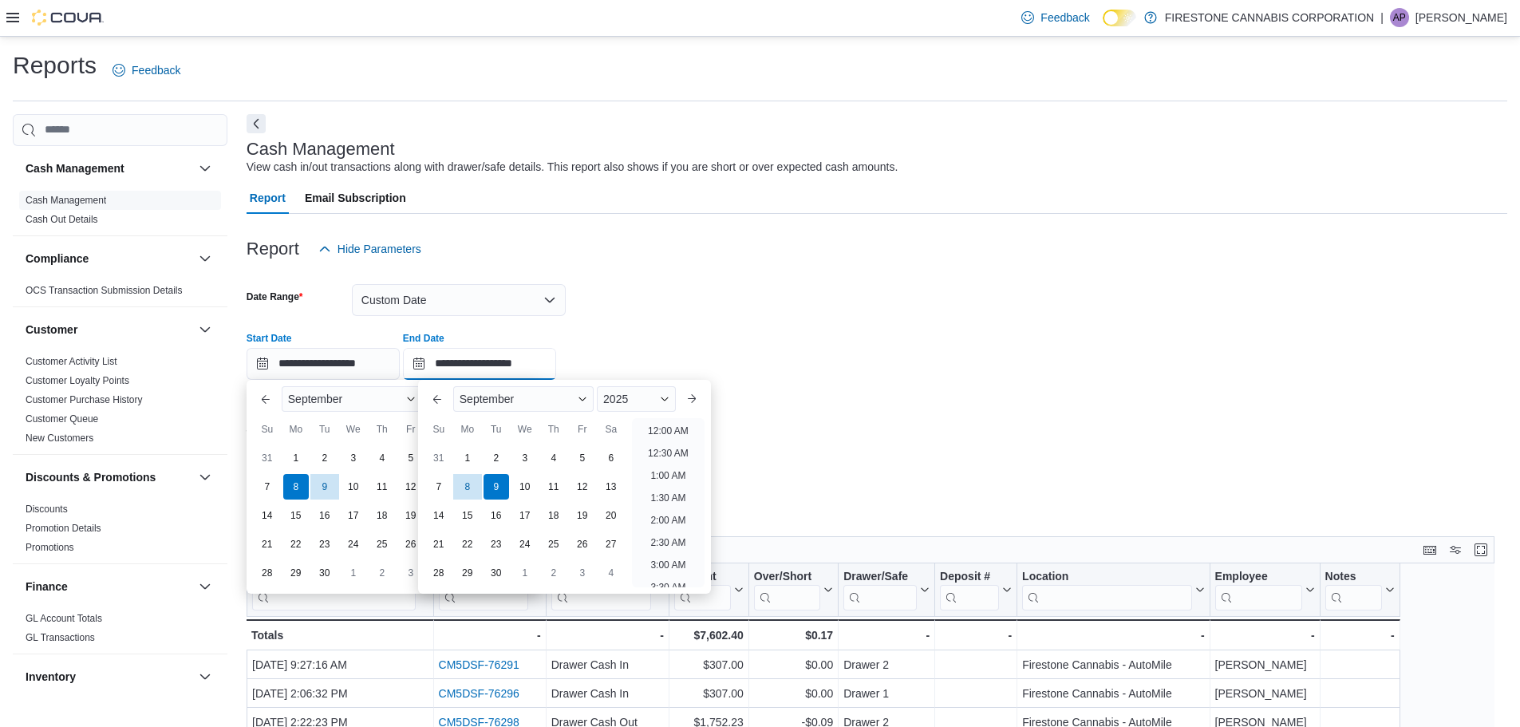
click at [474, 365] on input "**********" at bounding box center [479, 364] width 153 height 32
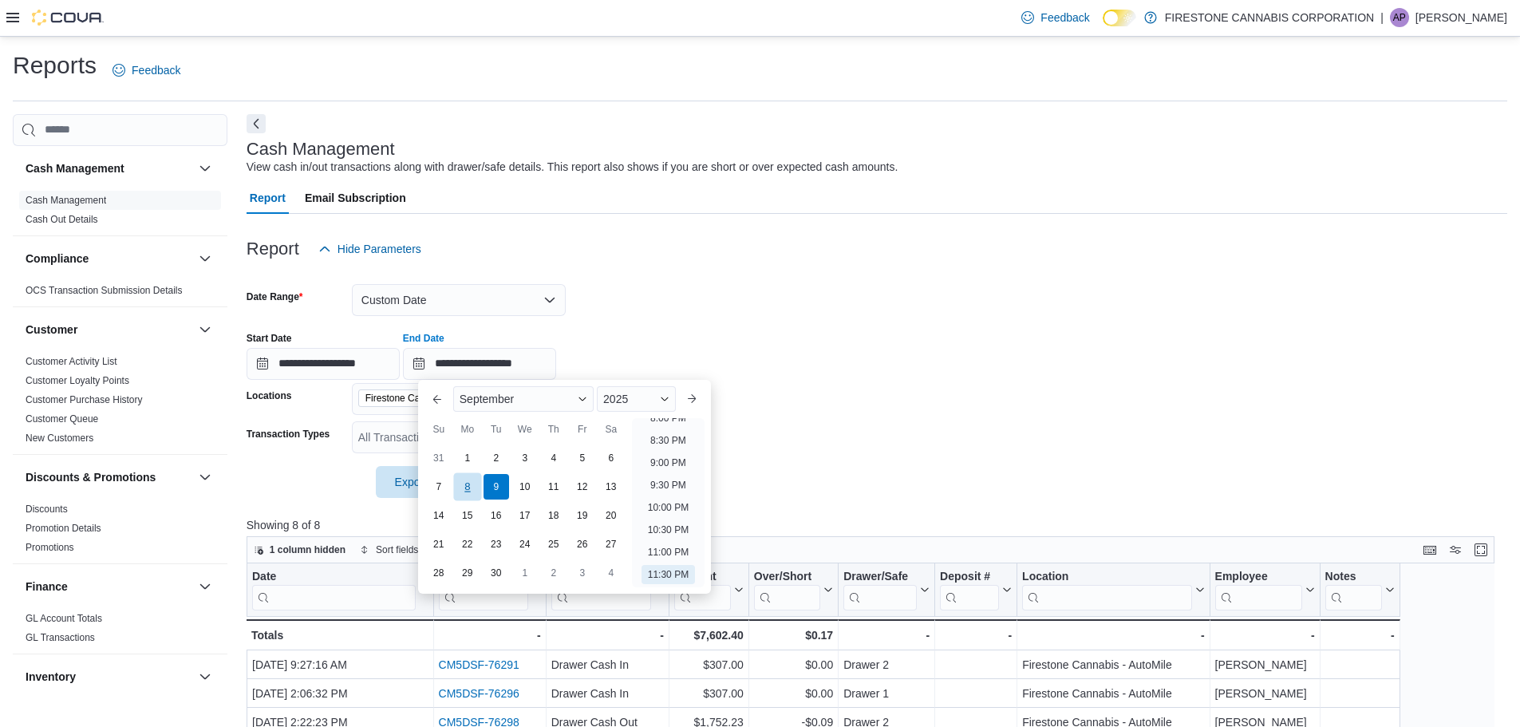
click at [478, 492] on div "8" at bounding box center [467, 486] width 28 height 28
type input "**********"
click at [810, 353] on div "**********" at bounding box center [876, 349] width 1260 height 61
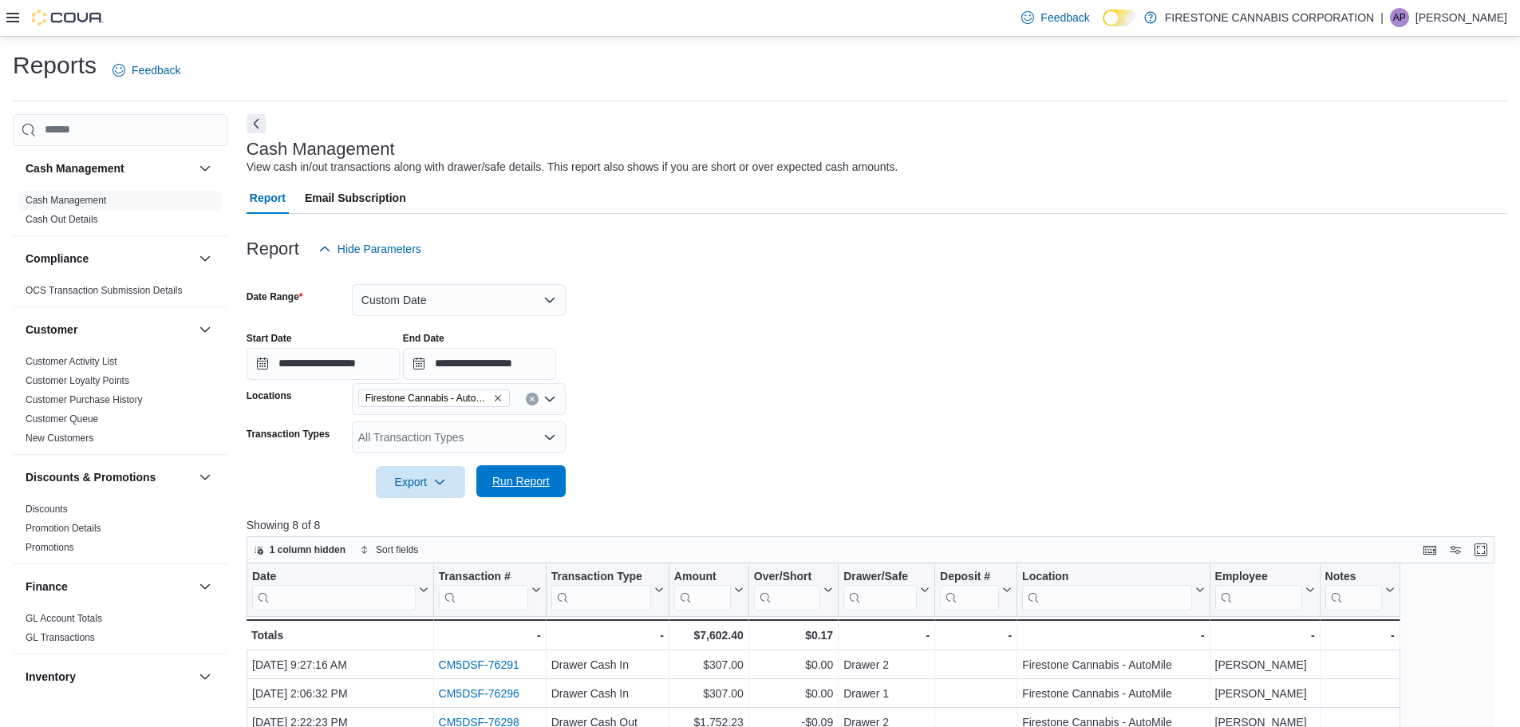
click at [547, 483] on span "Run Report" at bounding box center [520, 481] width 57 height 16
click at [256, 120] on button "Next" at bounding box center [255, 122] width 19 height 19
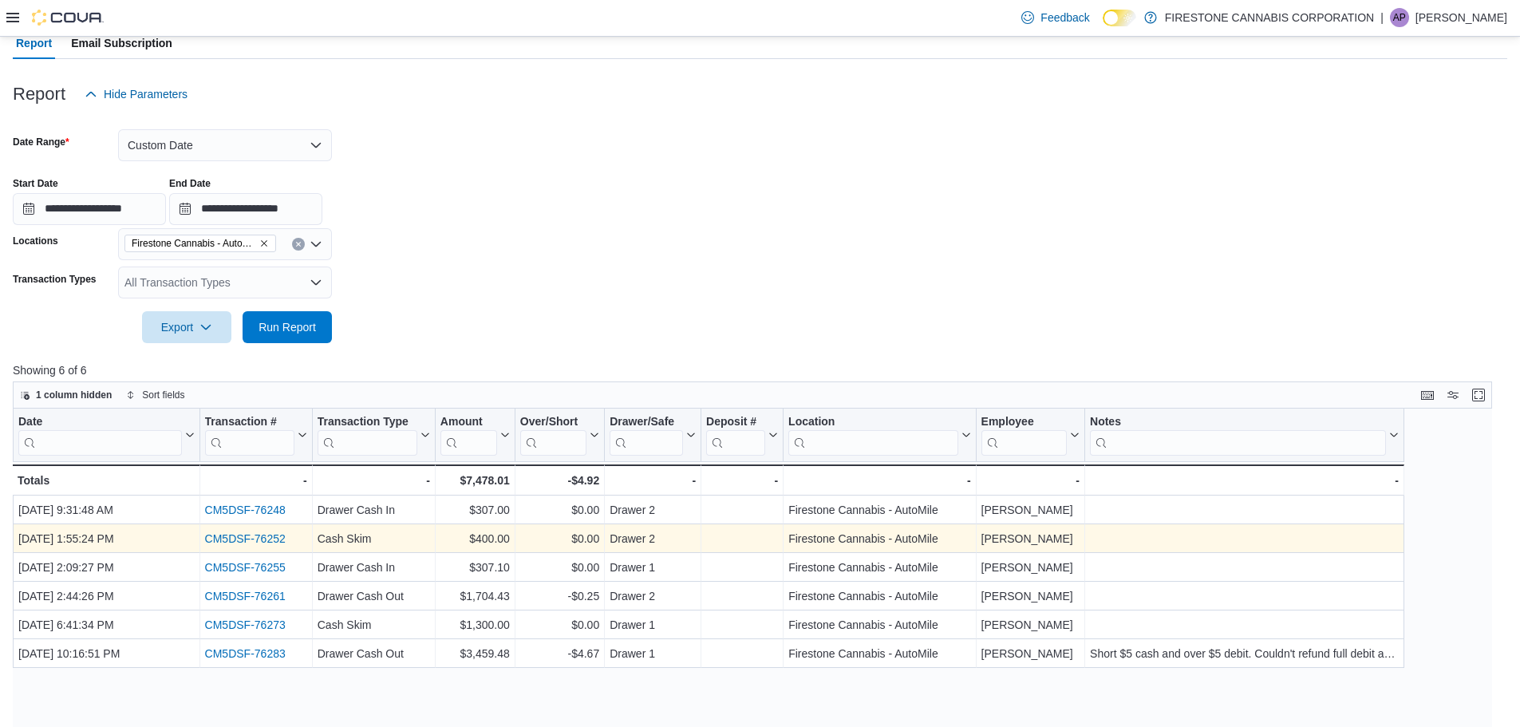
scroll to position [180, 0]
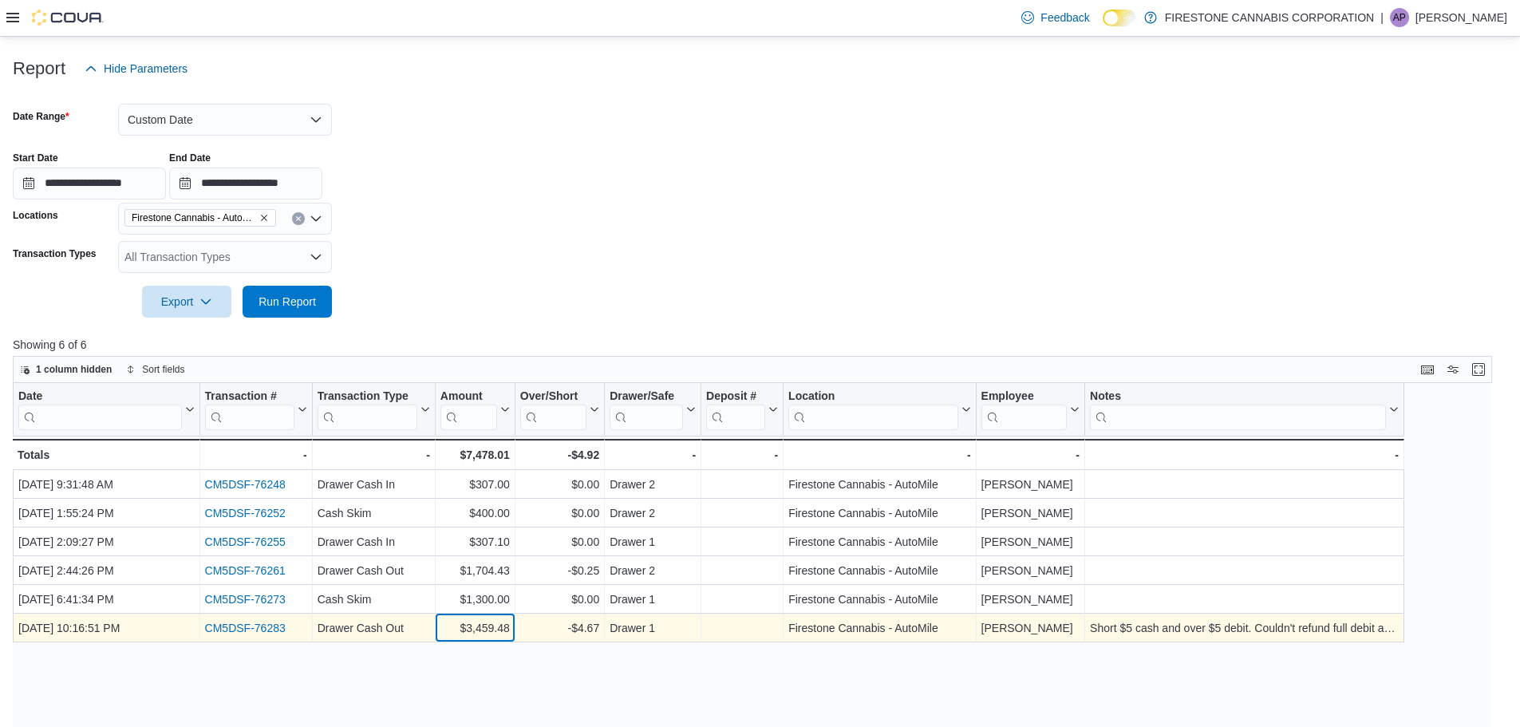
click at [496, 626] on div "$3,459.48" at bounding box center [474, 627] width 69 height 19
click at [246, 630] on link "CM5DSF-76283" at bounding box center [245, 627] width 81 height 13
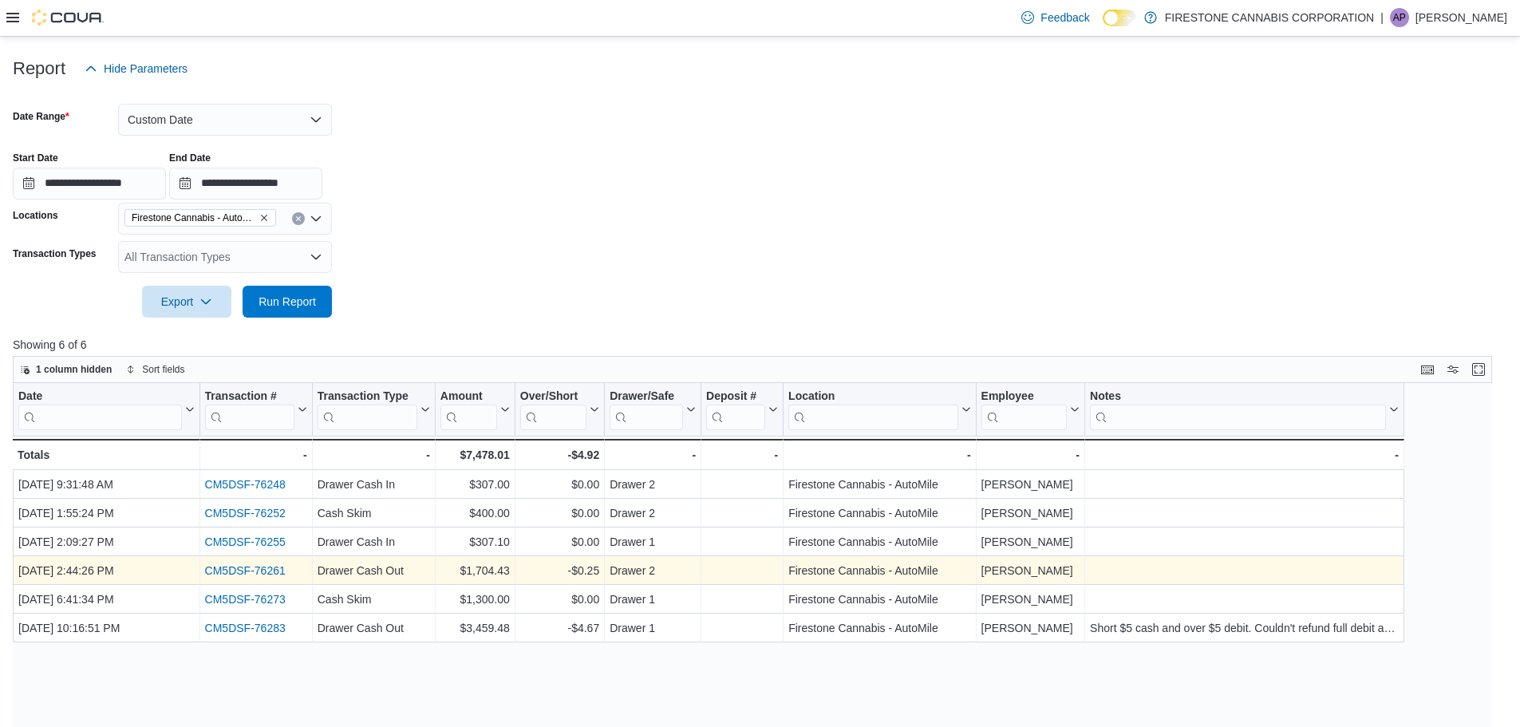
click at [262, 566] on link "CM5DSF-76261" at bounding box center [245, 570] width 81 height 13
